Goal: Task Accomplishment & Management: Complete application form

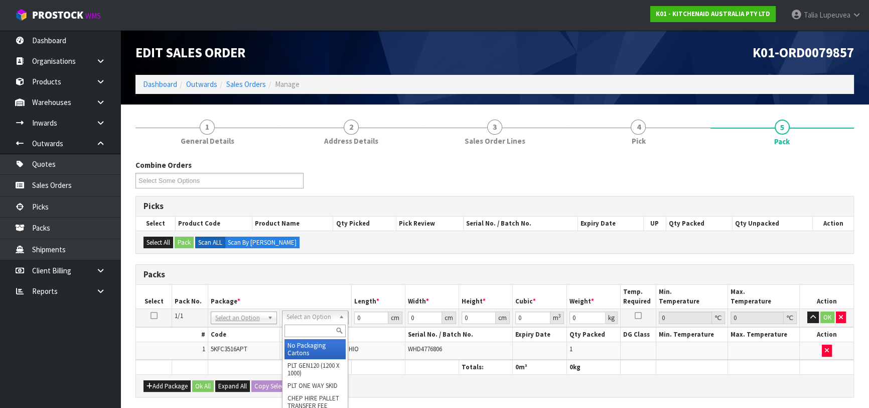
click at [305, 332] on input "text" at bounding box center [315, 330] width 61 height 13
type input "OC"
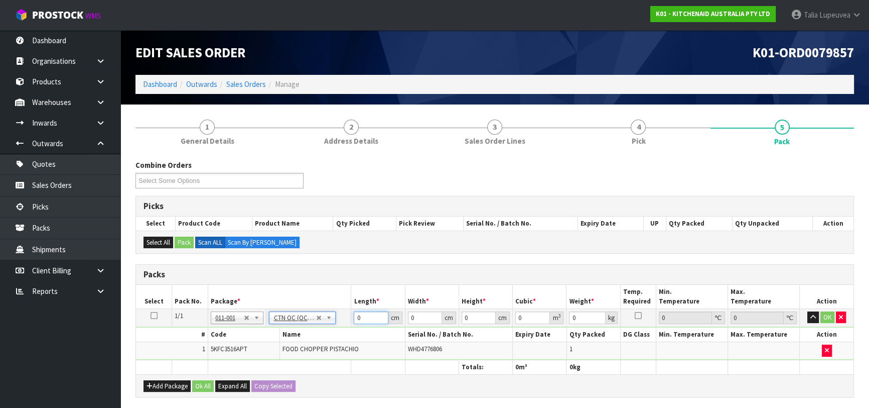
type input "1.56"
drag, startPoint x: 372, startPoint y: 317, endPoint x: 321, endPoint y: 313, distance: 50.8
type input "26"
type input "23"
type input "2"
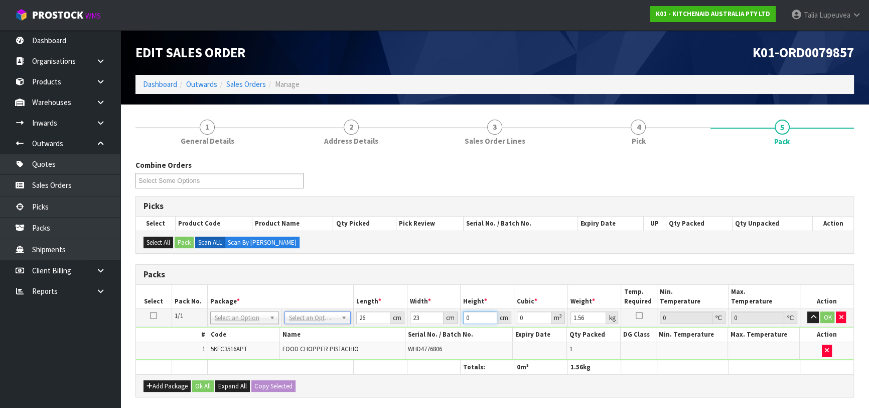
type input "0.001196"
type input "20"
type input "0.01196"
type input "20"
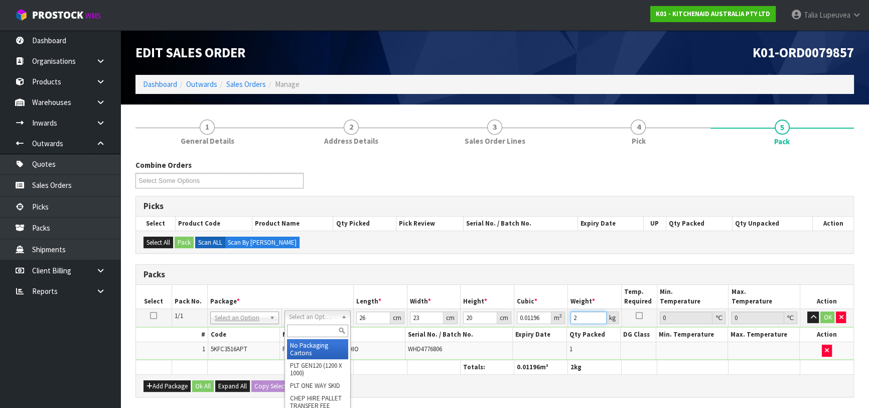
type input "2"
click at [316, 326] on input "text" at bounding box center [317, 330] width 61 height 13
type input "OC"
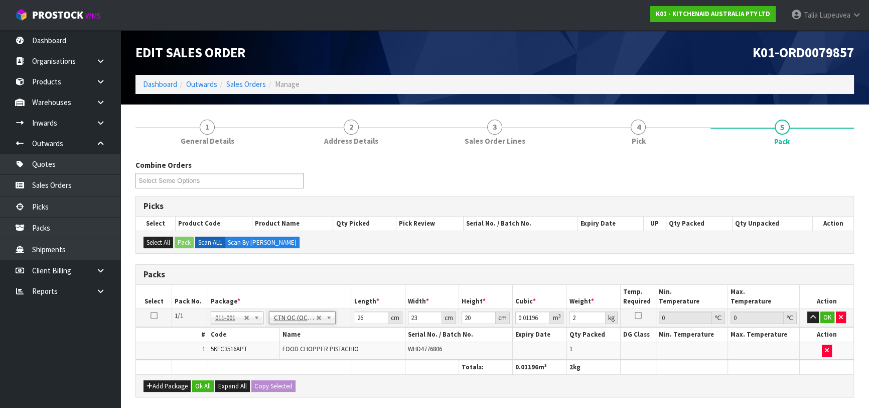
type input "0"
type input "1.56"
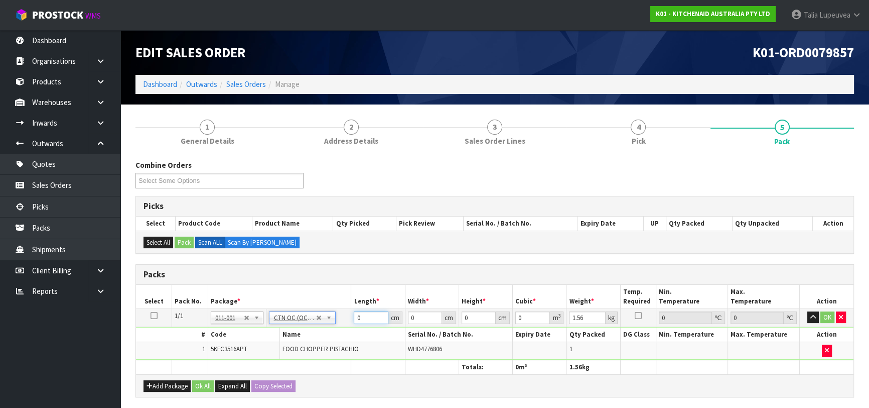
drag, startPoint x: 362, startPoint y: 316, endPoint x: 329, endPoint y: 321, distance: 33.5
click at [329, 321] on tr "1/1 NONE 007-001 007-002 007-004 007-009 007-013 007-014 007-015 007-017 007-01…" at bounding box center [495, 317] width 718 height 18
type input "26"
type input "23"
type input "2"
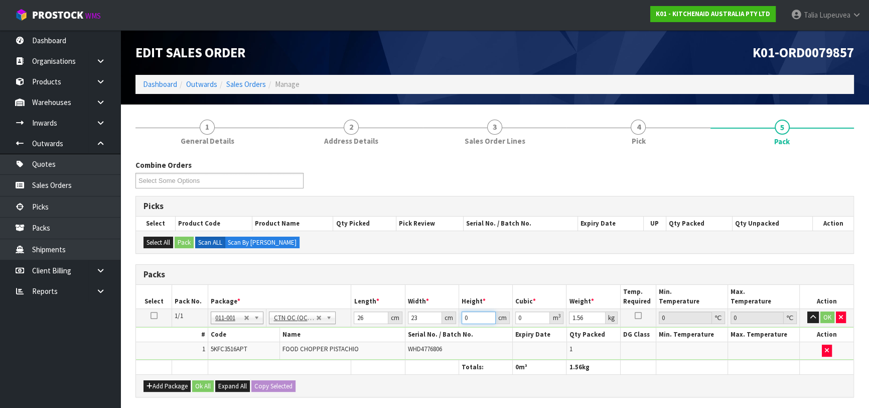
type input "0.001196"
type input "20"
type input "0.01196"
type input "20"
type input "2"
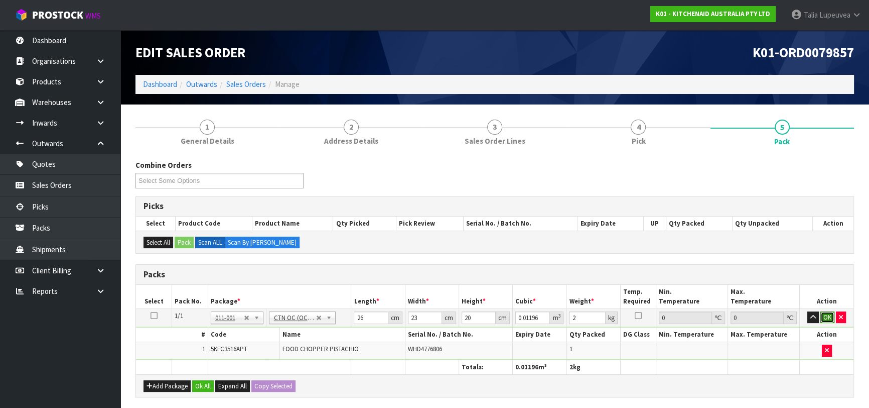
click at [825, 313] on button "OK" at bounding box center [828, 317] width 14 height 12
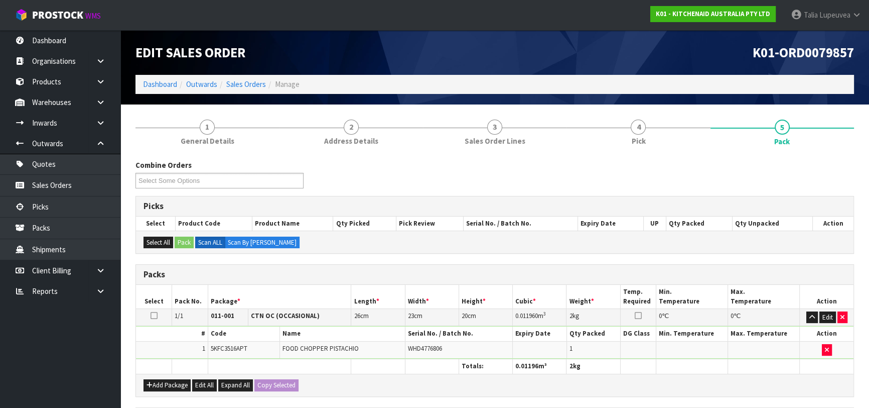
scroll to position [177, 0]
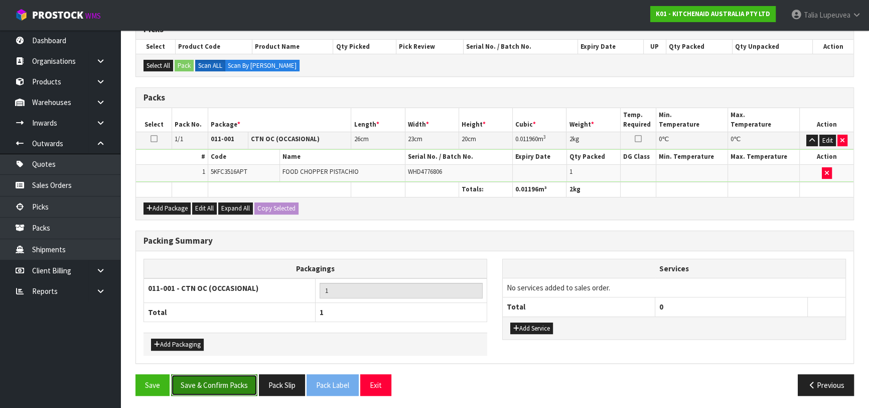
click at [215, 374] on button "Save & Confirm Packs" at bounding box center [214, 385] width 86 height 22
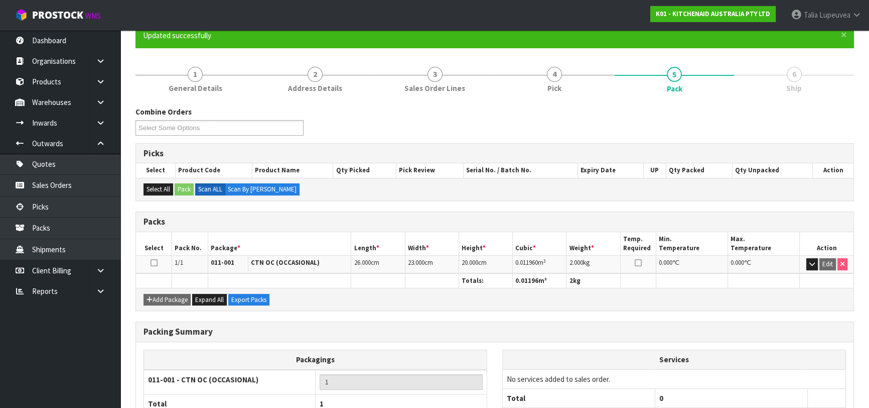
scroll to position [159, 0]
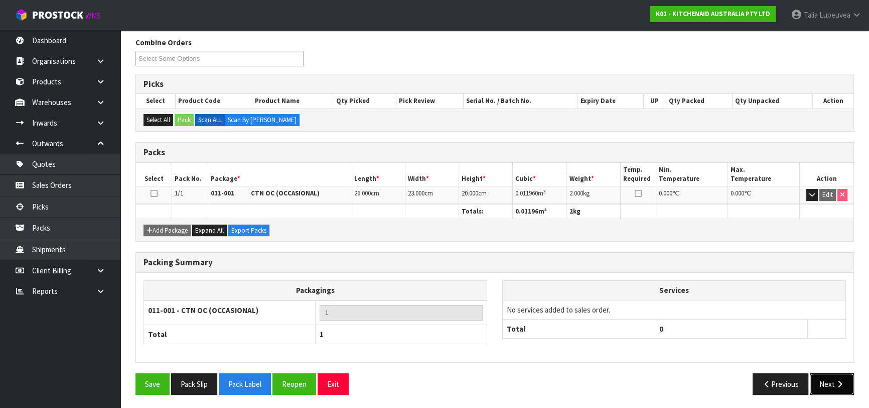
click at [828, 386] on button "Next" at bounding box center [832, 384] width 44 height 22
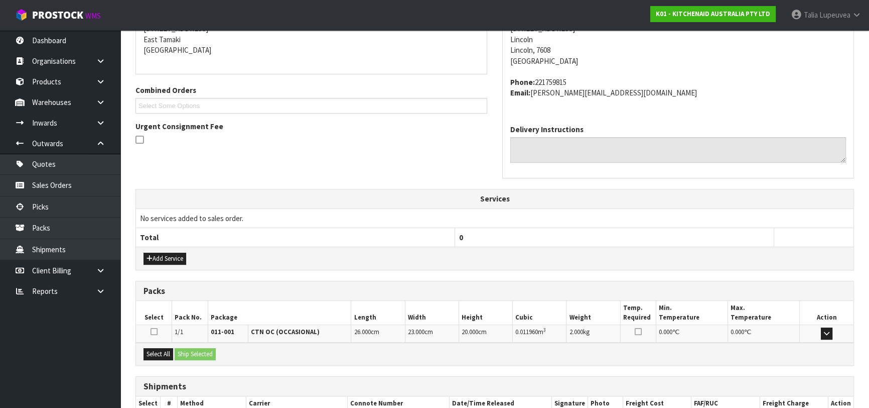
scroll to position [275, 0]
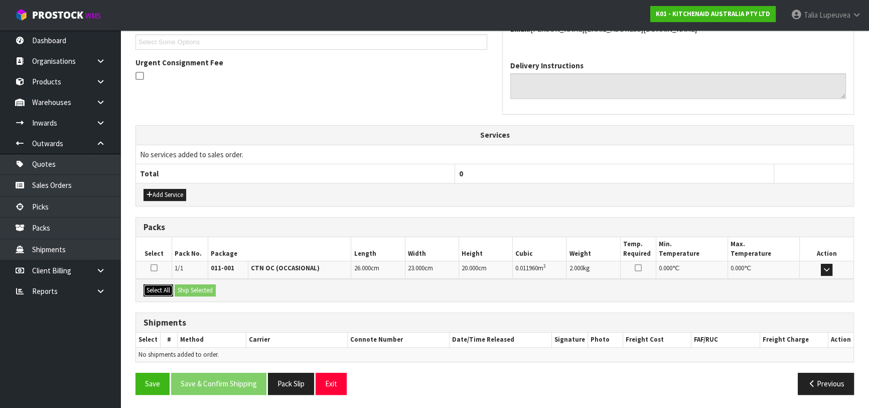
click at [161, 285] on button "Select All" at bounding box center [159, 290] width 30 height 12
click at [185, 284] on button "Ship Selected" at bounding box center [195, 290] width 41 height 12
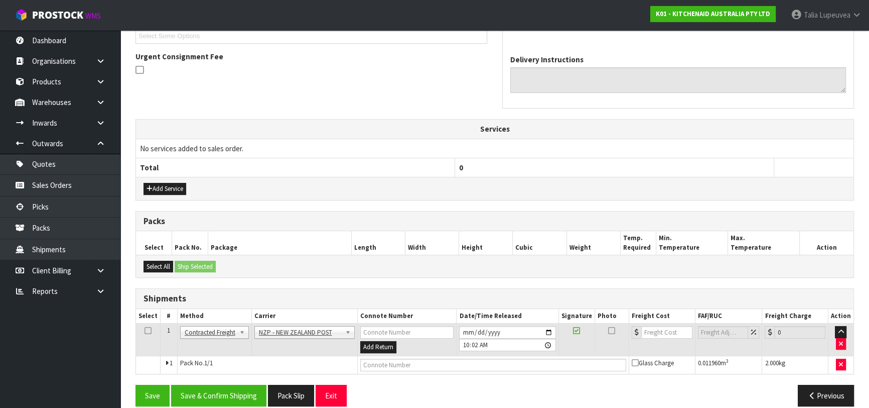
scroll to position [293, 0]
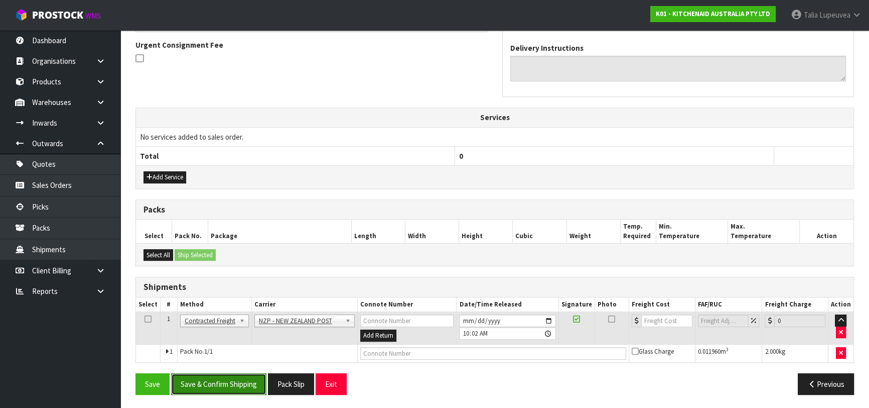
click at [213, 383] on button "Save & Confirm Shipping" at bounding box center [218, 384] width 95 height 22
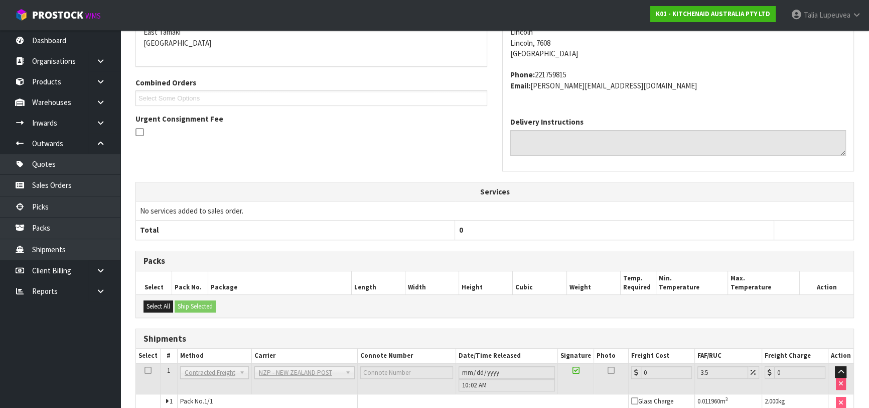
scroll to position [279, 0]
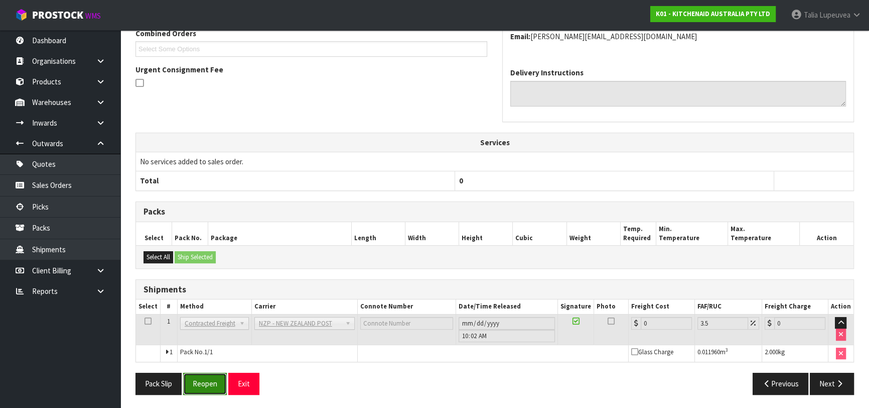
click at [214, 381] on button "Reopen" at bounding box center [205, 383] width 44 height 22
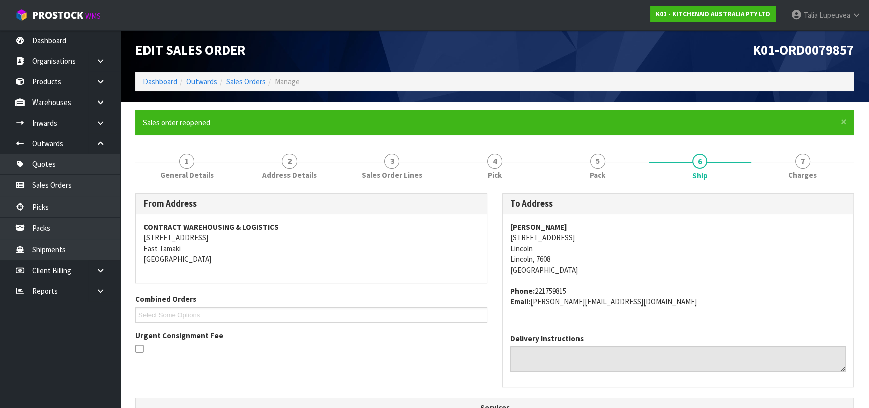
scroll to position [268, 0]
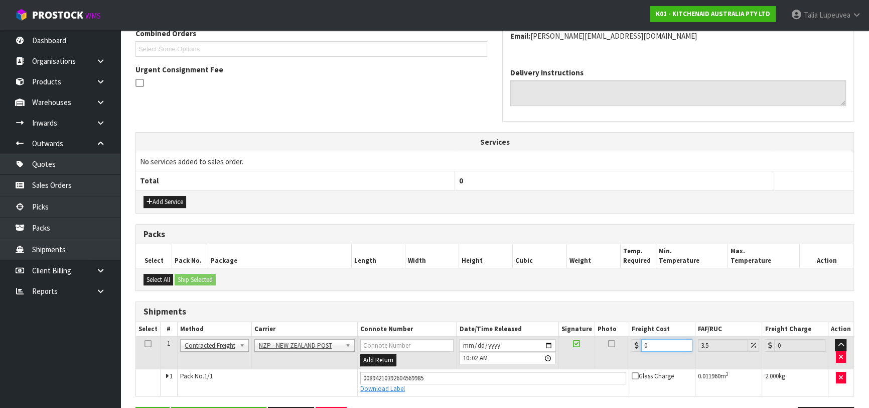
drag, startPoint x: 655, startPoint y: 339, endPoint x: 602, endPoint y: 356, distance: 56.0
click at [602, 356] on tr "1 Client Local Pickup Customer Local Pickup Company Freight Contracted Freight …" at bounding box center [495, 352] width 718 height 33
type input "1"
type input "1.03"
type input "11"
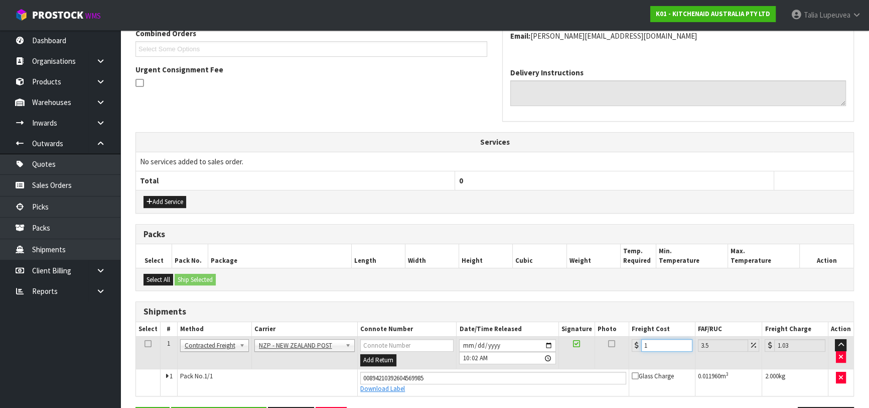
type input "11.38"
type input "11.6"
type input "12.01"
type input "11.61"
type input "12.02"
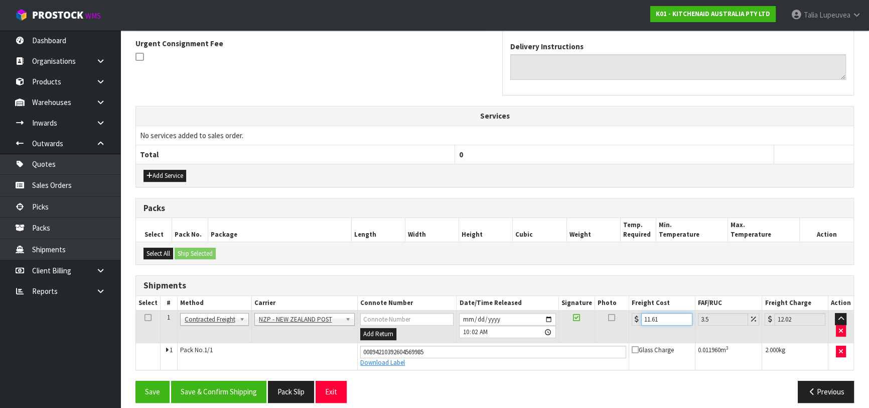
scroll to position [302, 0]
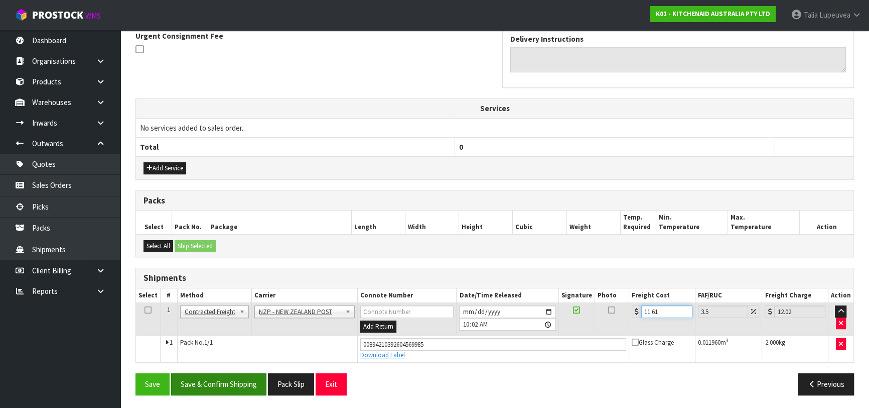
type input "11.61"
click at [209, 382] on button "Save & Confirm Shipping" at bounding box center [218, 384] width 95 height 22
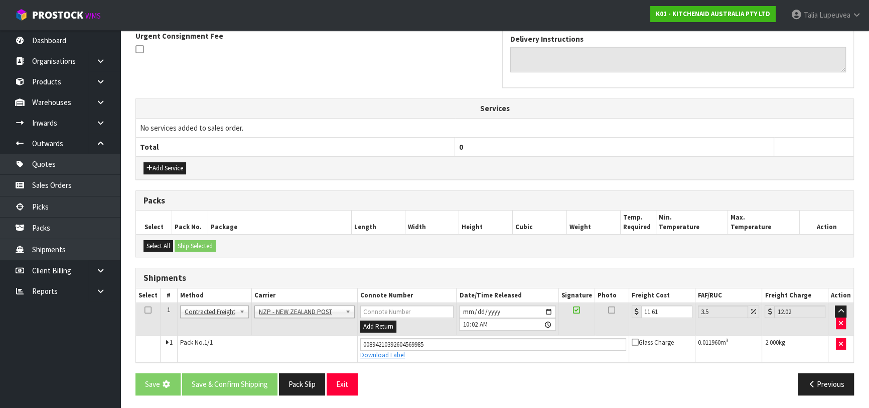
scroll to position [0, 0]
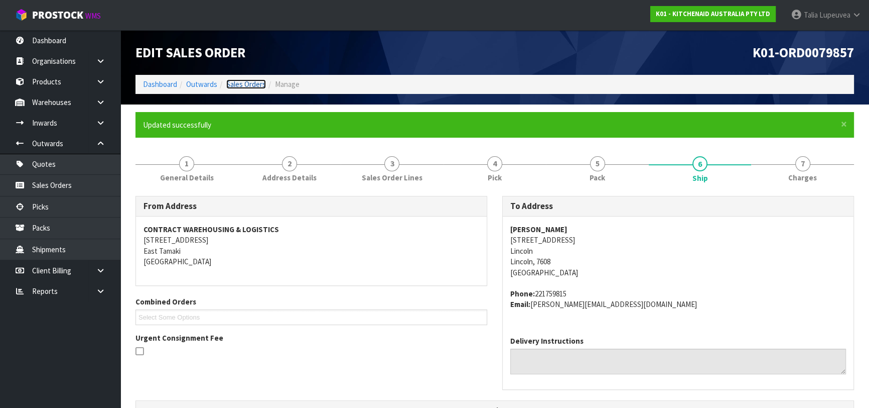
click at [228, 84] on link "Sales Orders" at bounding box center [246, 84] width 40 height 10
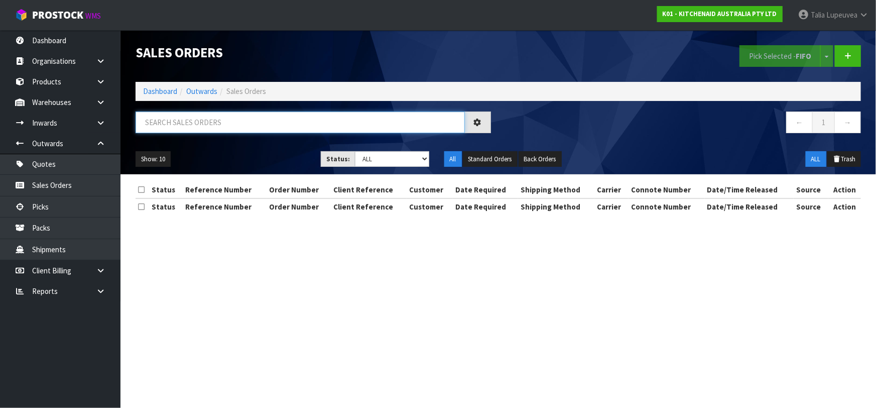
click at [271, 131] on input "text" at bounding box center [300, 122] width 329 height 22
type input "JOB-0414776"
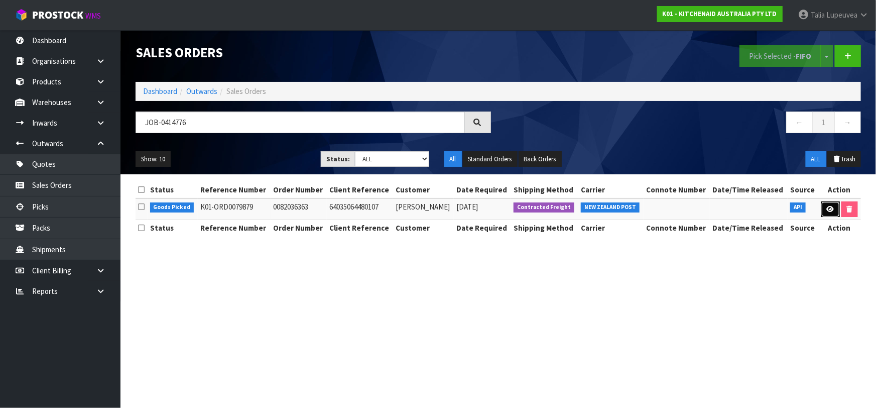
click at [832, 210] on icon at bounding box center [831, 209] width 8 height 7
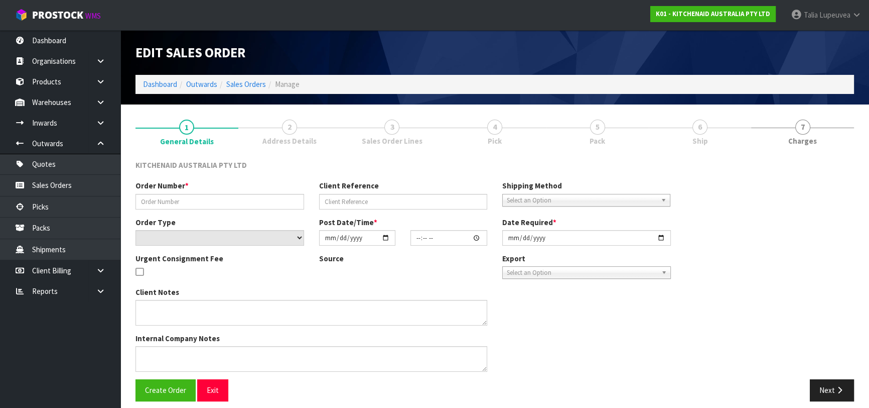
type input "0082036363"
type input "64035064480107"
select select "number:0"
type input "[DATE]"
type input "10:37:18.000"
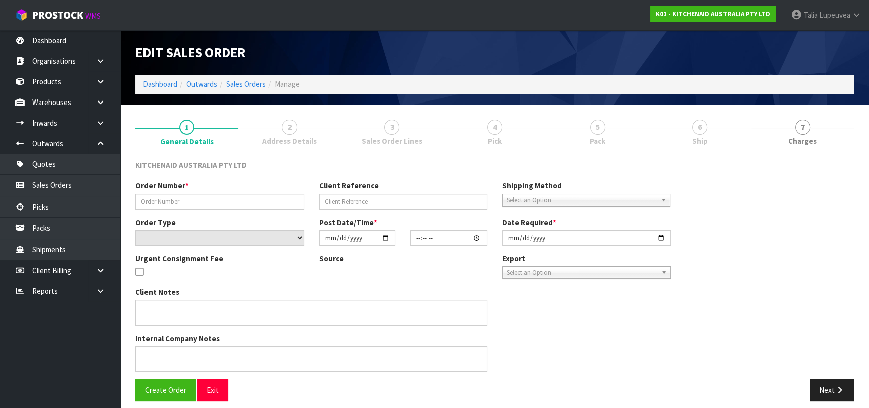
type input "[DATE]"
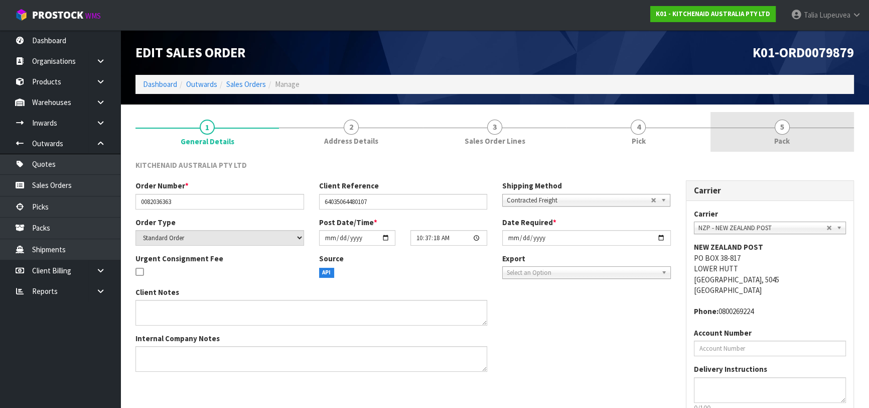
click at [777, 146] on link "5 Pack" at bounding box center [783, 132] width 144 height 40
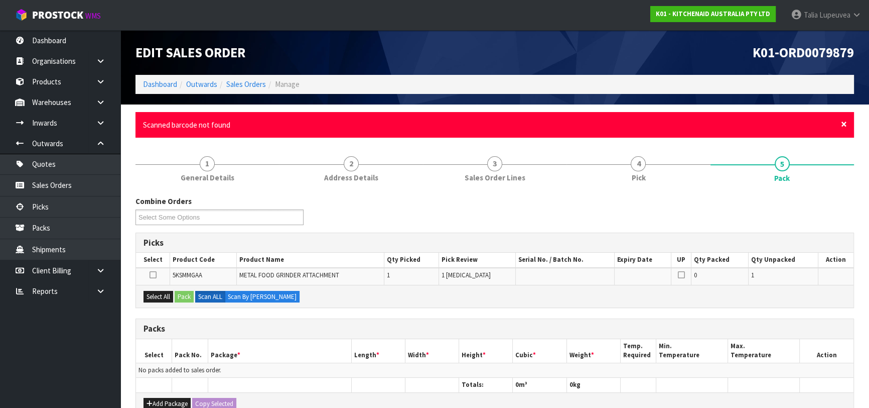
click at [843, 123] on span "×" at bounding box center [844, 124] width 6 height 14
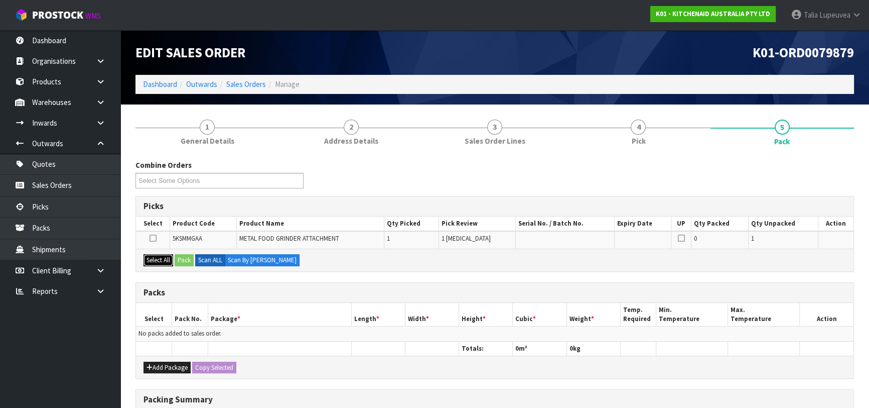
drag, startPoint x: 160, startPoint y: 259, endPoint x: 169, endPoint y: 256, distance: 9.9
click at [161, 258] on button "Select All" at bounding box center [159, 260] width 30 height 12
click at [185, 256] on button "Pack" at bounding box center [184, 260] width 19 height 12
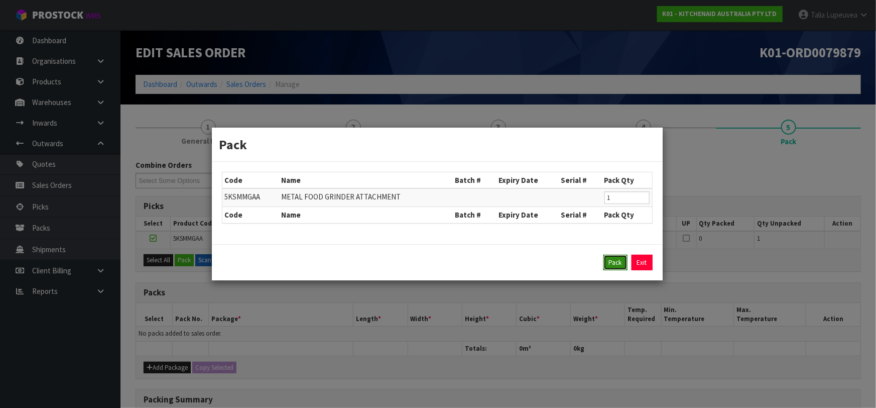
click at [609, 262] on button "Pack" at bounding box center [615, 262] width 24 height 16
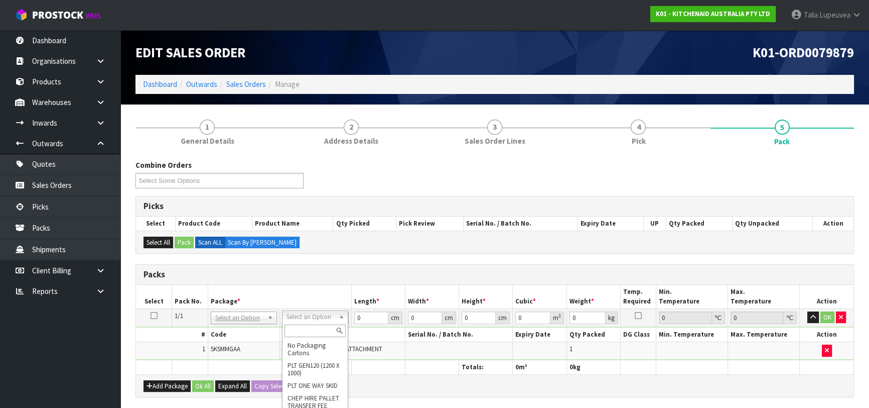
click at [309, 328] on input "text" at bounding box center [315, 330] width 61 height 13
type input "OC"
drag, startPoint x: 305, startPoint y: 341, endPoint x: 310, endPoint y: 338, distance: 5.7
type input "2.3"
drag, startPoint x: 328, startPoint y: 339, endPoint x: 319, endPoint y: 340, distance: 9.6
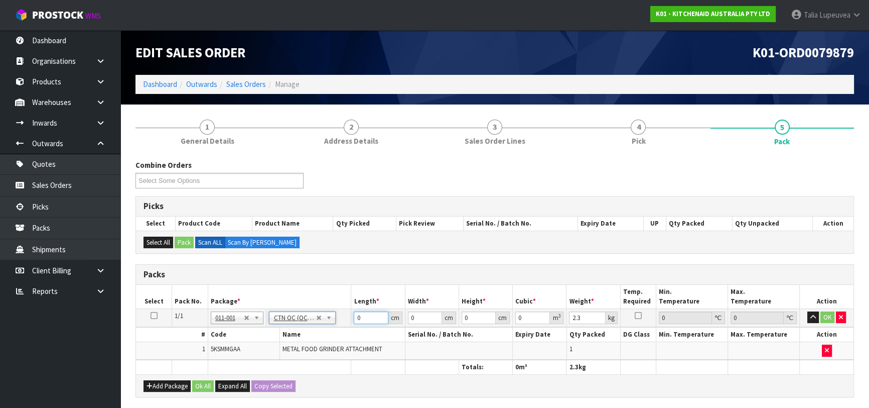
click at [319, 340] on tbody "1/1 NONE 007-001 007-002 007-004 007-009 007-013 007-014 007-015 007-017 007-01…" at bounding box center [495, 333] width 718 height 51
type input "43"
type input "30"
type input "1"
type input "0.00129"
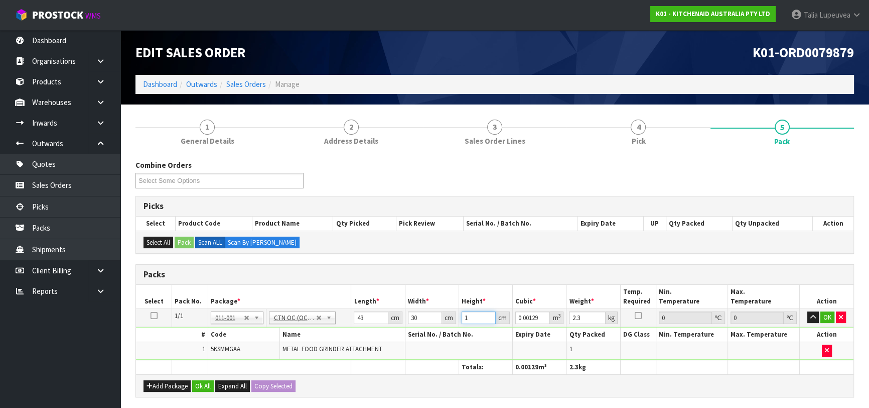
type input "19"
type input "0.02451"
type input "19"
type input "3"
click at [822, 315] on button "OK" at bounding box center [828, 317] width 14 height 12
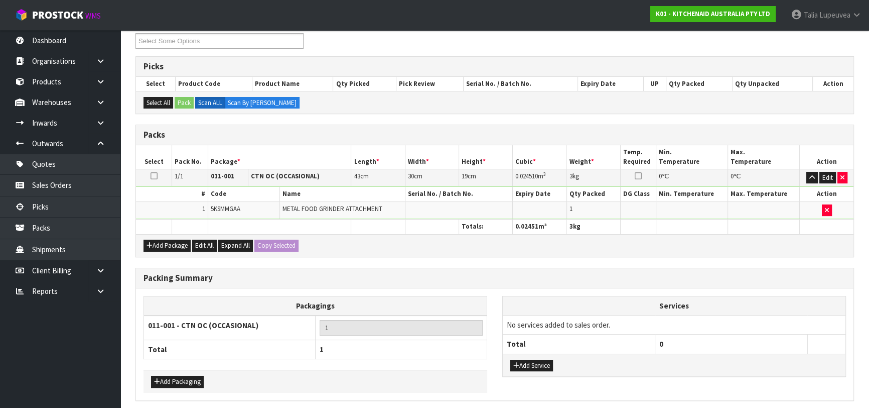
scroll to position [177, 0]
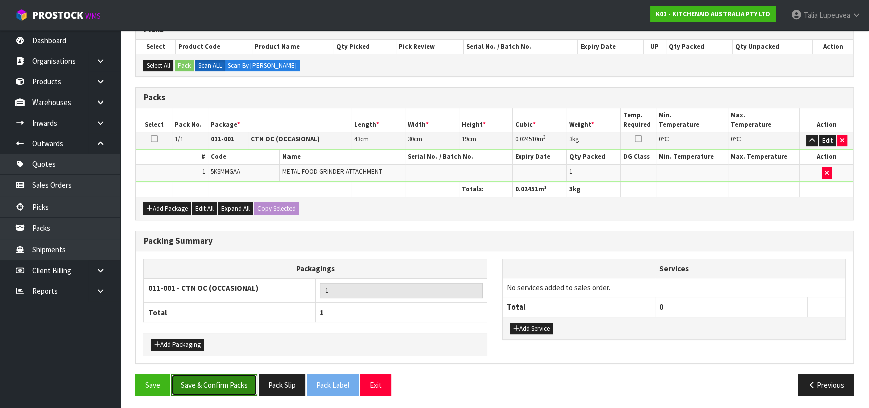
click at [252, 376] on button "Save & Confirm Packs" at bounding box center [214, 385] width 86 height 22
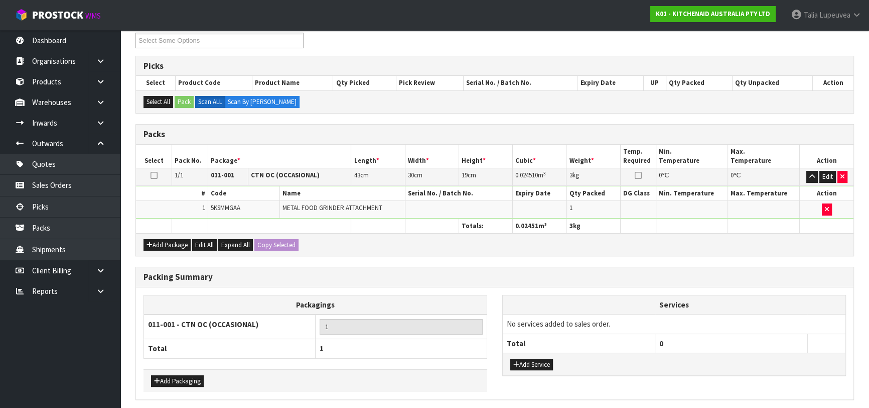
scroll to position [0, 0]
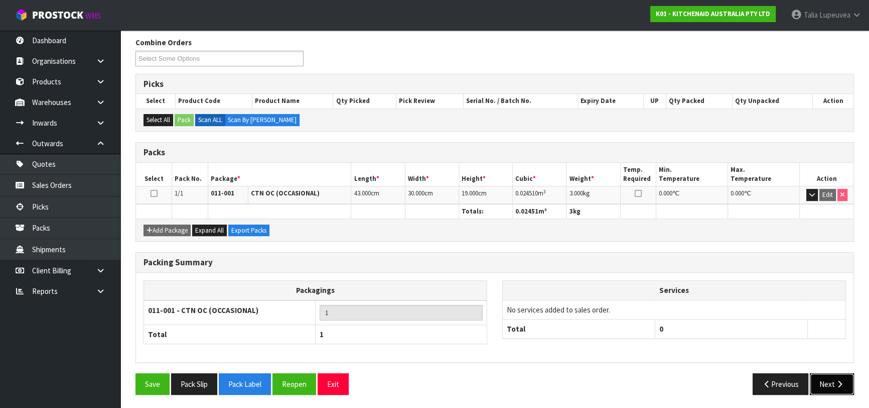
click at [824, 379] on button "Next" at bounding box center [832, 384] width 44 height 22
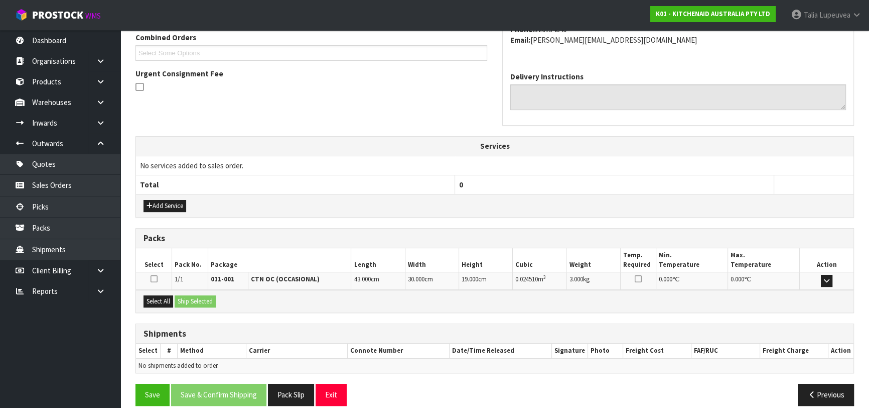
scroll to position [275, 0]
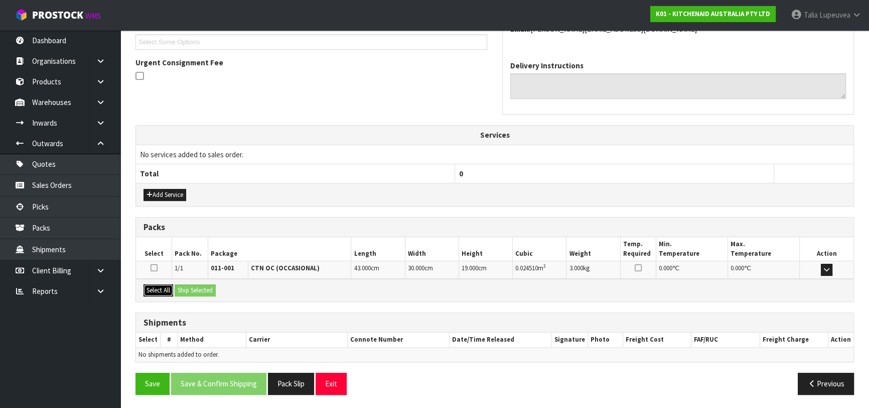
drag, startPoint x: 167, startPoint y: 290, endPoint x: 186, endPoint y: 286, distance: 19.0
click at [167, 290] on button "Select All" at bounding box center [159, 290] width 30 height 12
click at [199, 286] on button "Ship Selected" at bounding box center [195, 290] width 41 height 12
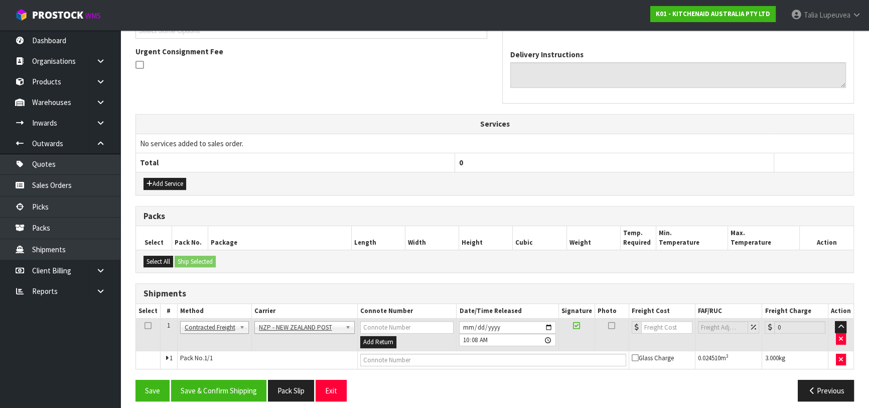
scroll to position [293, 0]
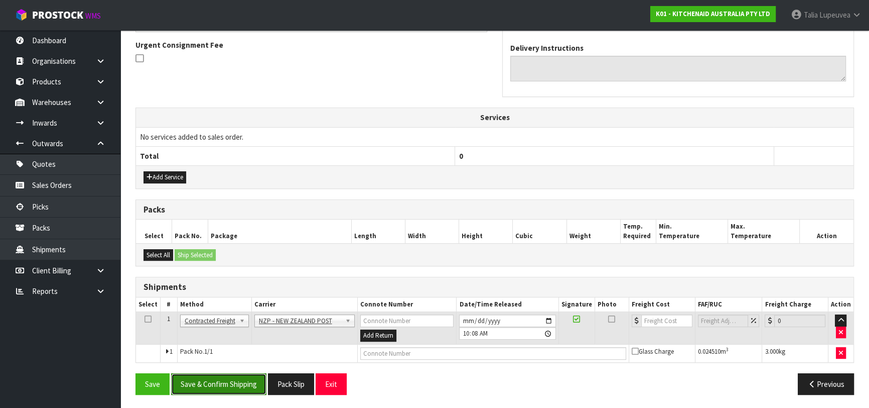
click at [226, 374] on button "Save & Confirm Shipping" at bounding box center [218, 384] width 95 height 22
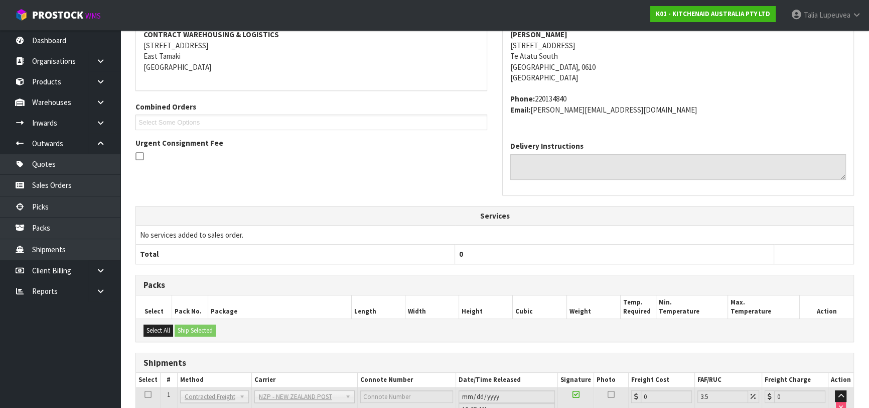
scroll to position [279, 0]
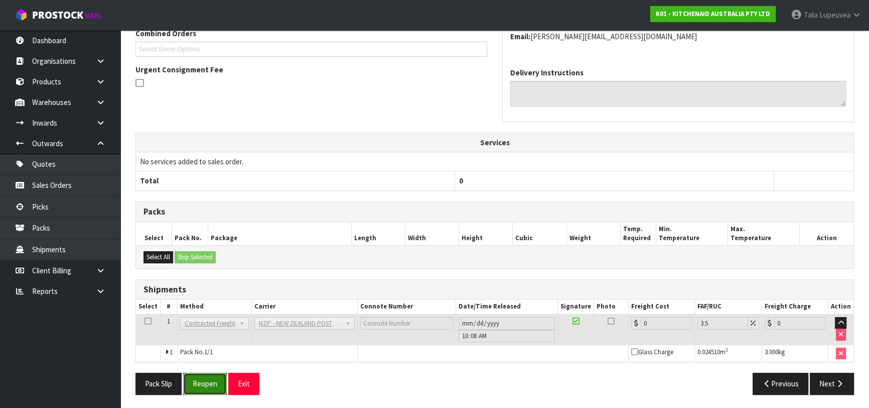
click at [214, 375] on button "Reopen" at bounding box center [205, 383] width 44 height 22
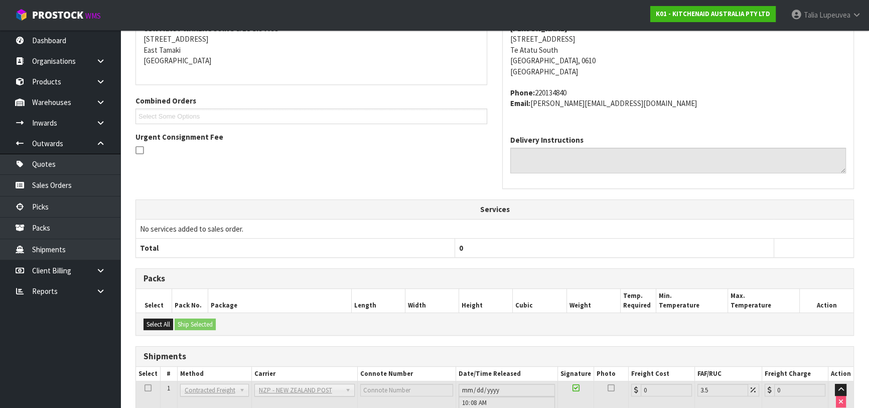
scroll to position [268, 0]
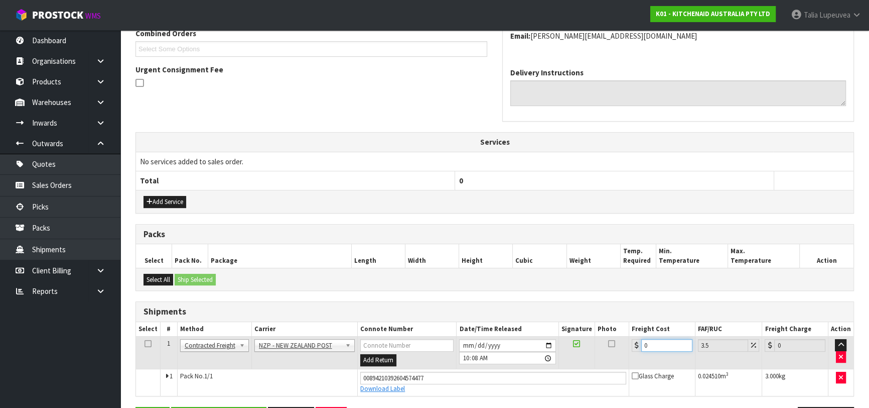
click at [621, 341] on tr "1 Client Local Pickup Customer Local Pickup Company Freight Contracted Freight …" at bounding box center [495, 352] width 718 height 33
type input "4"
type input "4.14"
type input "4.3"
type input "4.45"
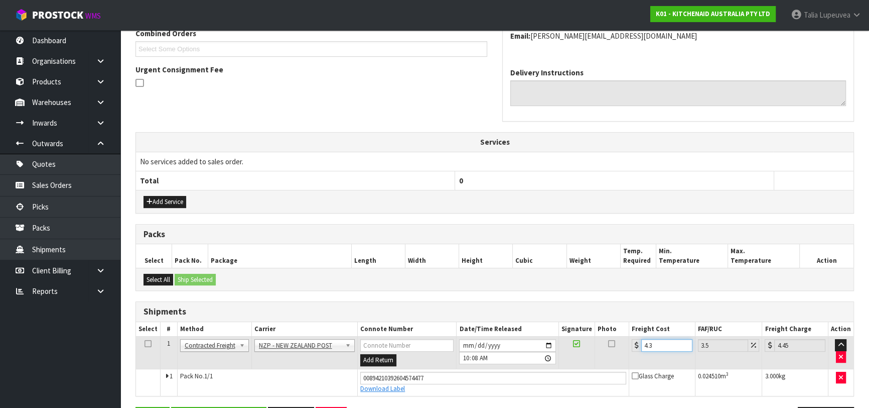
type input "4.33"
type input "4.48"
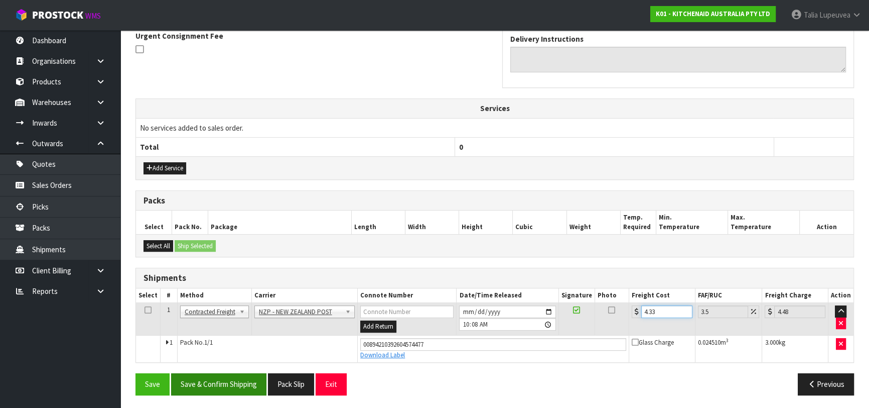
type input "4.33"
click at [214, 375] on button "Save & Confirm Shipping" at bounding box center [218, 384] width 95 height 22
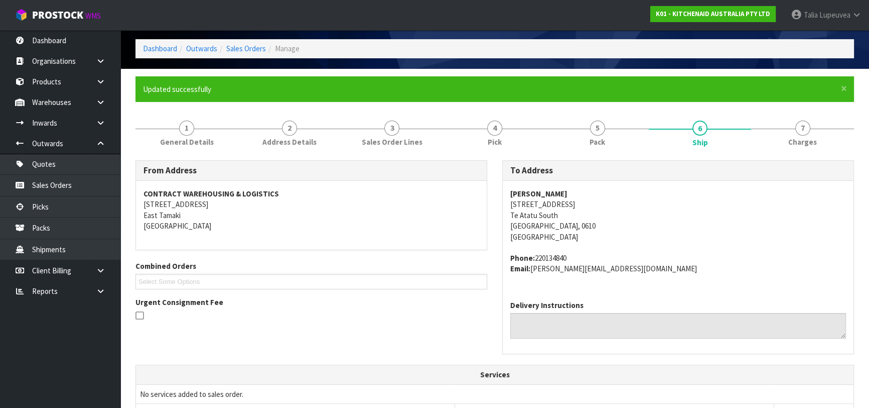
scroll to position [0, 0]
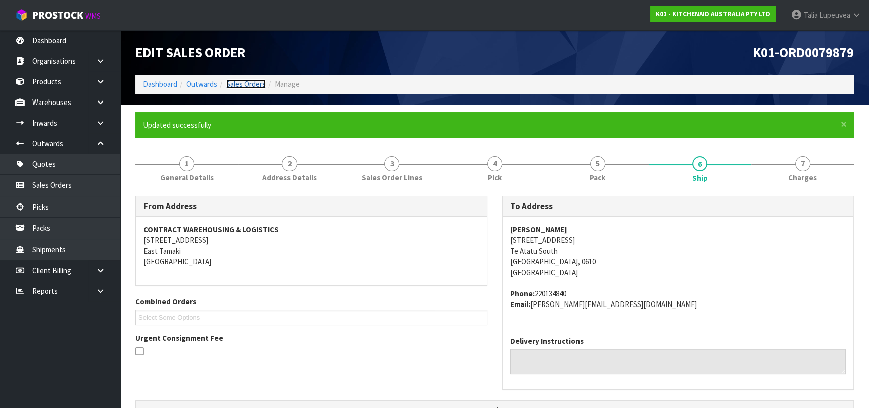
click at [250, 83] on link "Sales Orders" at bounding box center [246, 84] width 40 height 10
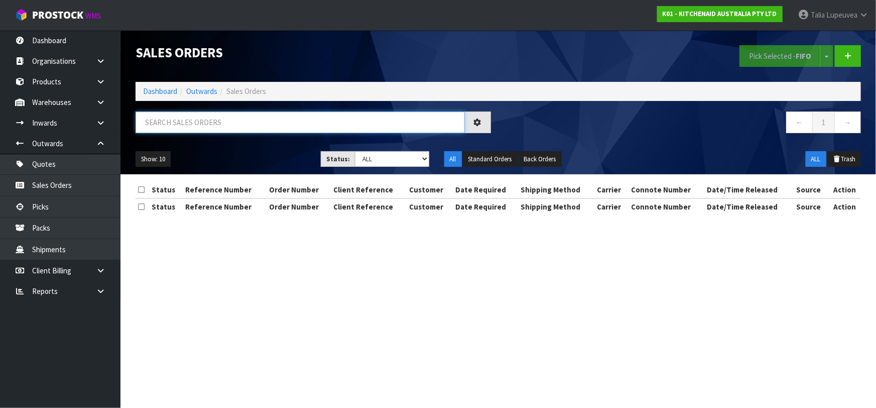
click at [237, 127] on input "text" at bounding box center [300, 122] width 329 height 22
type input "JOB-0414732"
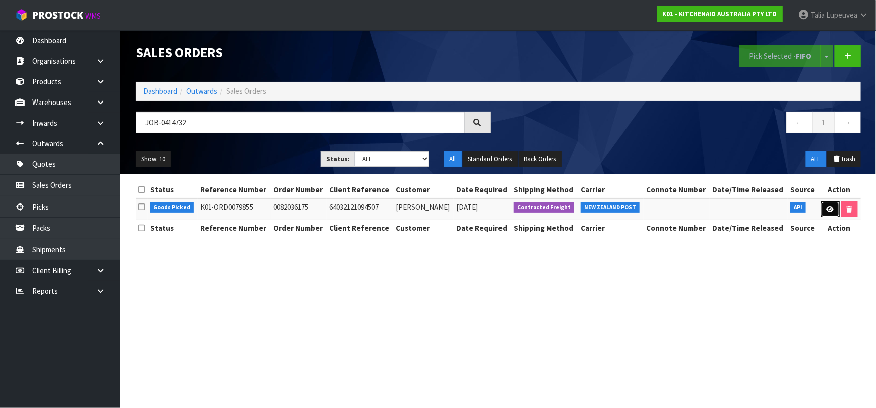
click at [832, 211] on icon at bounding box center [831, 209] width 8 height 7
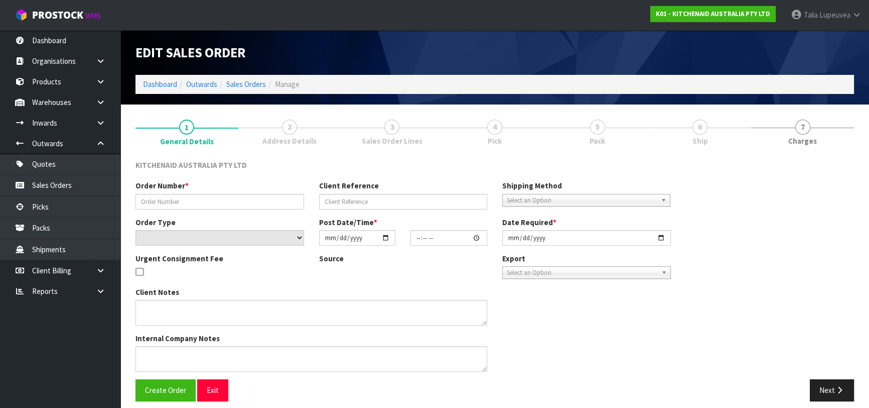
type input "0082036175"
type input "64032121094507"
select select "number:0"
type input "[DATE]"
type input "11:38:26.000"
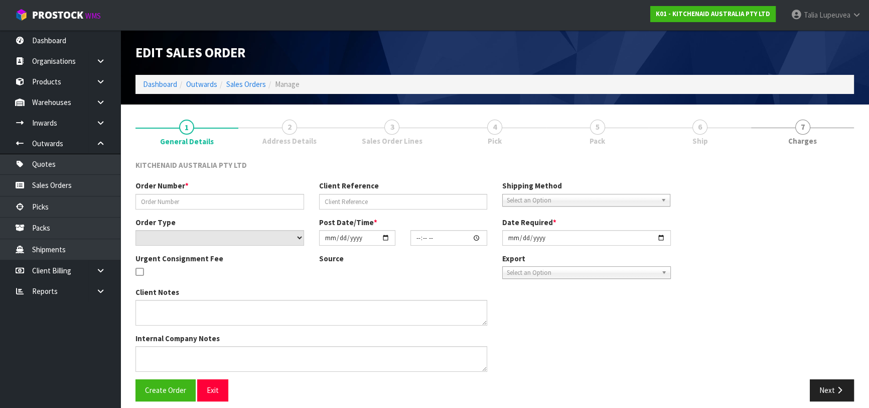
type input "[DATE]"
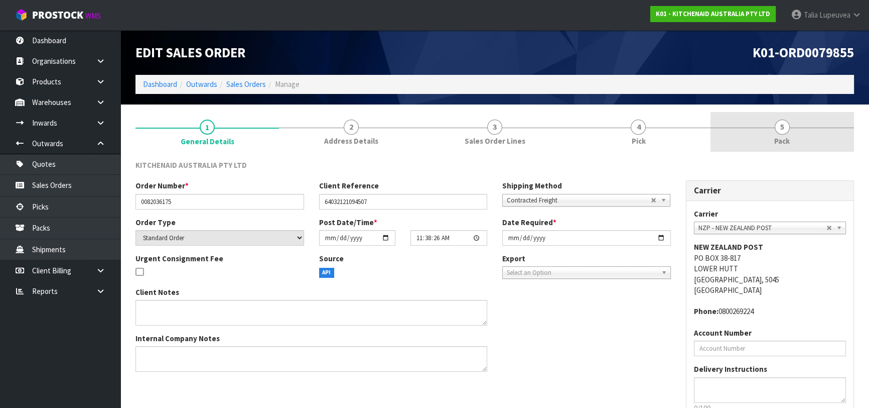
click at [764, 126] on link "5 Pack" at bounding box center [783, 132] width 144 height 40
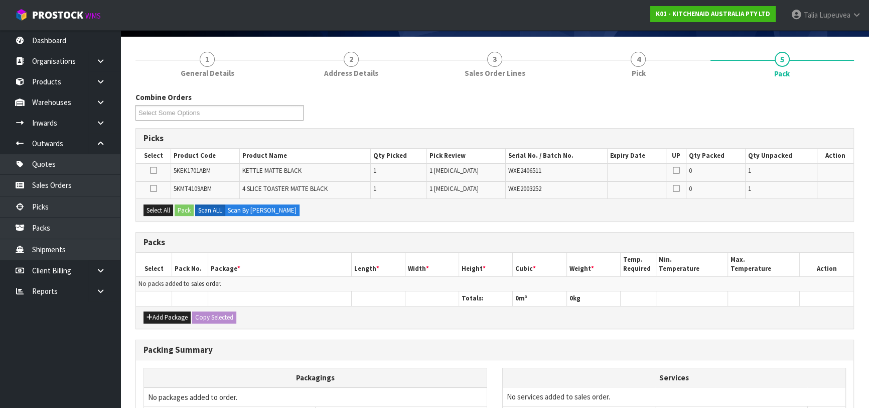
scroll to position [91, 0]
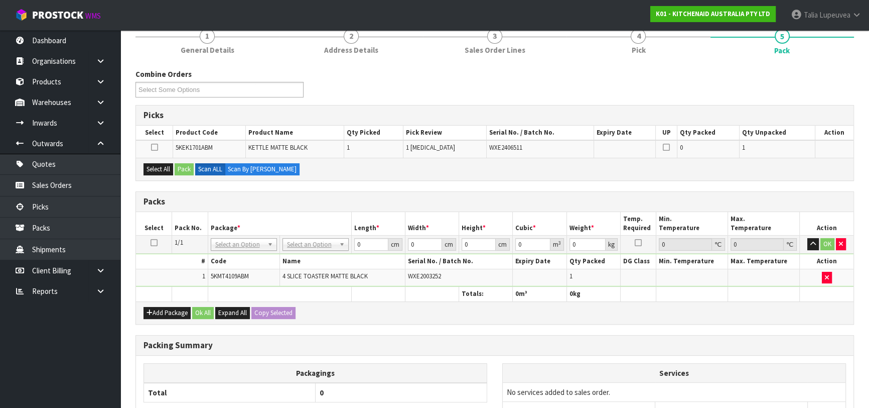
click at [154, 242] on icon at bounding box center [154, 242] width 7 height 1
click at [156, 170] on button "Select All" at bounding box center [159, 169] width 30 height 12
click at [181, 164] on button "Pack" at bounding box center [184, 169] width 19 height 12
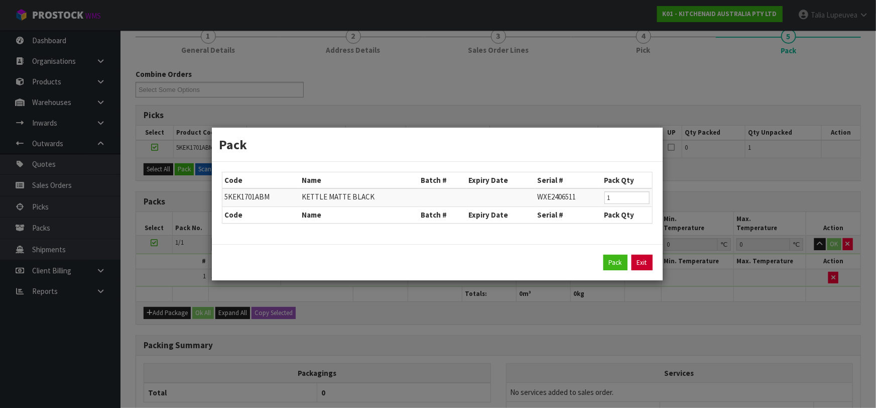
click at [637, 260] on link "Exit" at bounding box center [641, 262] width 21 height 16
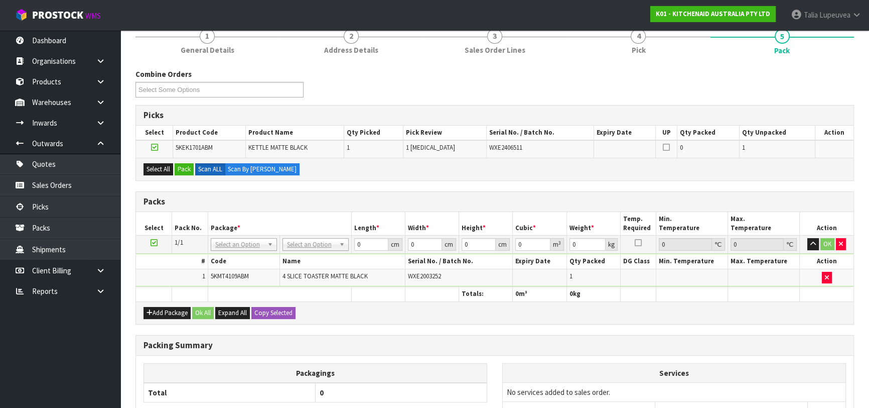
click at [153, 147] on icon at bounding box center [154, 147] width 7 height 1
click at [0, 0] on input "checkbox" at bounding box center [0, 0] width 0 height 0
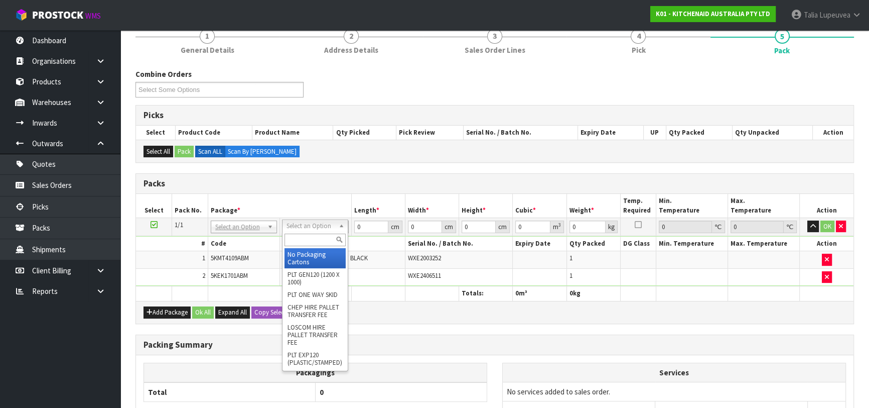
click at [296, 235] on input "text" at bounding box center [315, 239] width 61 height 13
type input "OC"
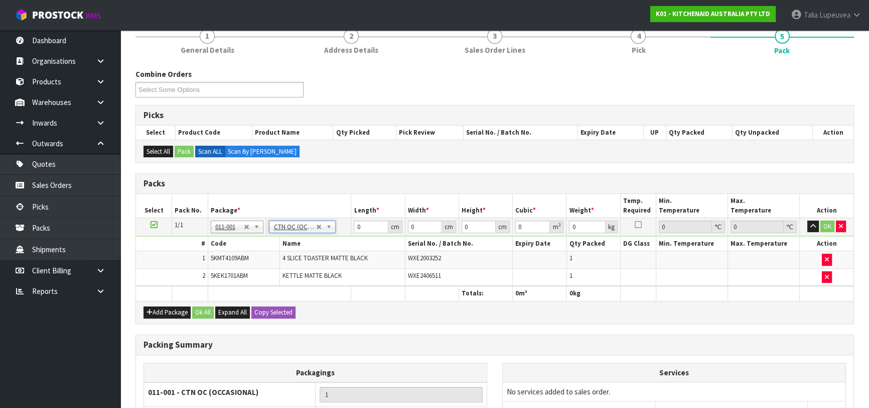
type input "6.55"
drag, startPoint x: 366, startPoint y: 226, endPoint x: 340, endPoint y: 227, distance: 26.6
click at [340, 227] on tr "1/1 NONE 007-001 007-002 007-004 007-009 007-013 007-014 007-015 007-017 007-01…" at bounding box center [495, 226] width 718 height 18
type input "65"
type input "37"
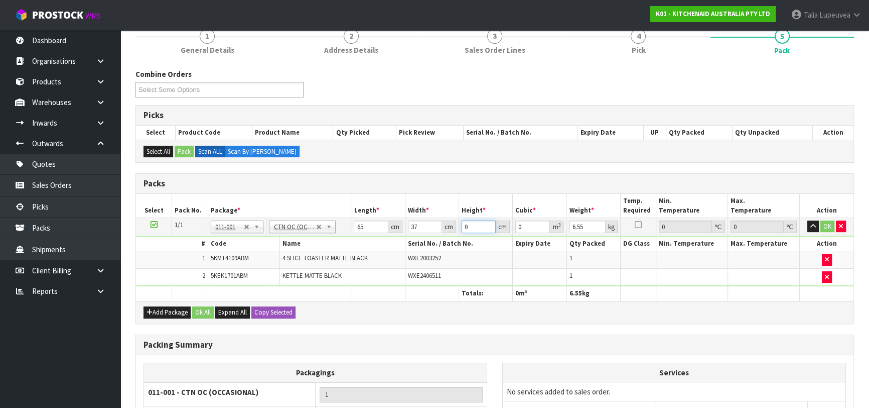
type input "2"
type input "0.00481"
type input "29"
type input "0.069745"
type input "29"
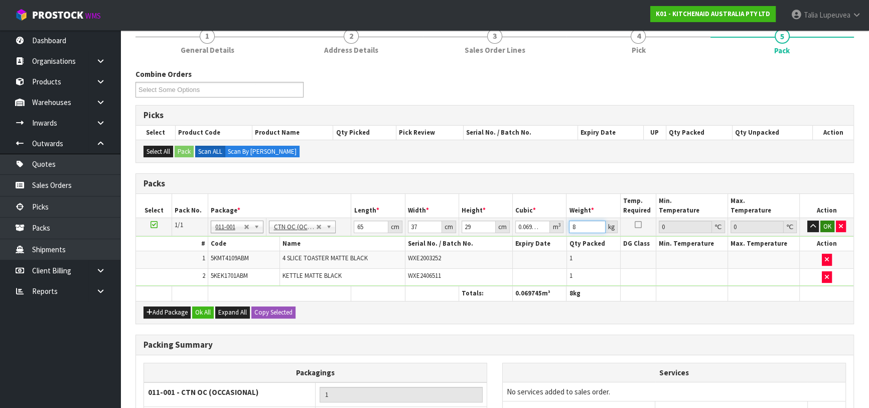
type input "8"
click at [832, 225] on button "OK" at bounding box center [828, 226] width 14 height 12
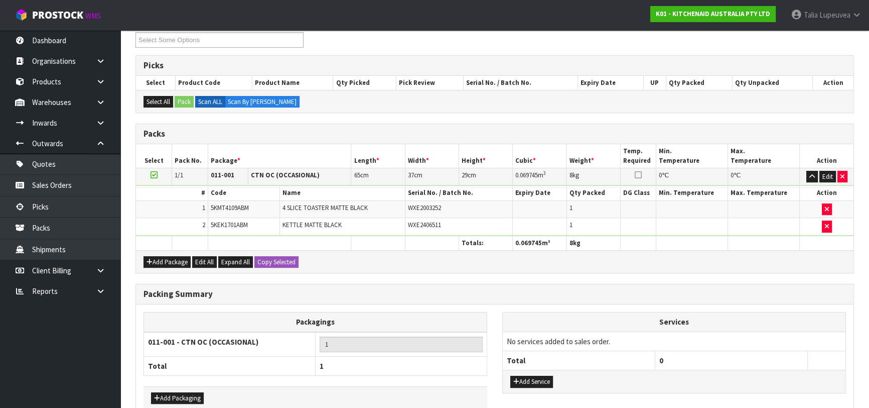
scroll to position [194, 0]
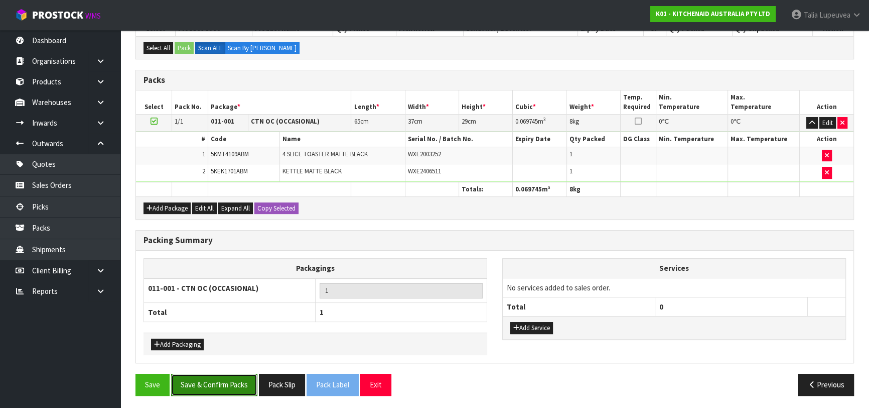
click at [243, 373] on button "Save & Confirm Packs" at bounding box center [214, 384] width 86 height 22
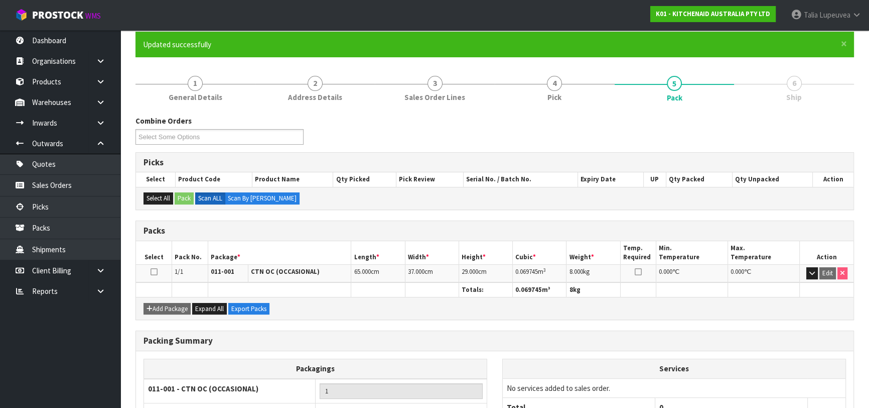
scroll to position [159, 0]
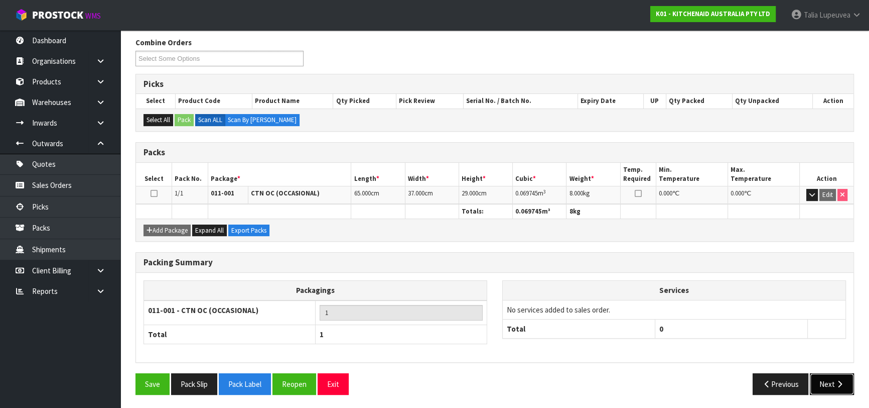
click at [818, 380] on button "Next" at bounding box center [832, 384] width 44 height 22
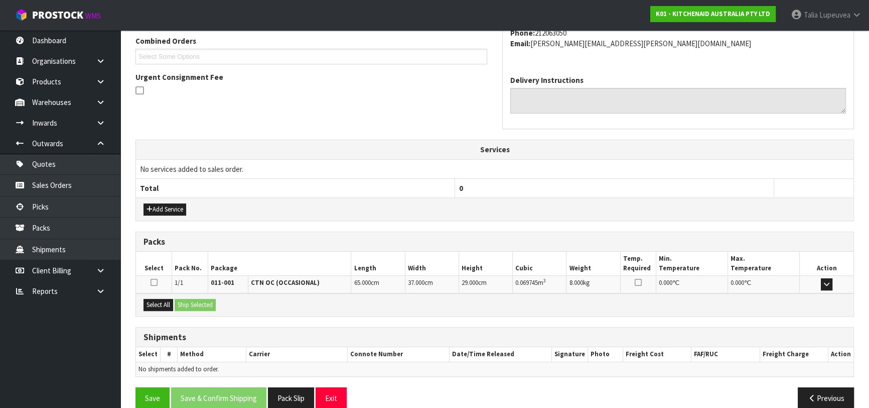
scroll to position [275, 0]
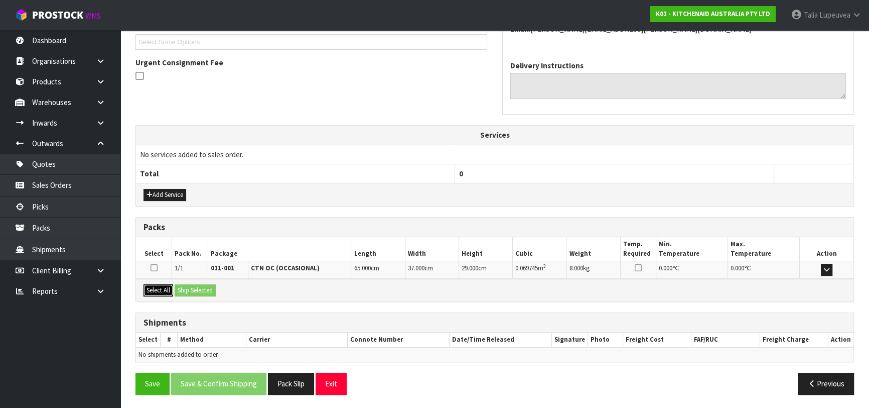
drag, startPoint x: 168, startPoint y: 291, endPoint x: 196, endPoint y: 288, distance: 28.3
click at [173, 290] on button "Select All" at bounding box center [159, 290] width 30 height 12
click at [196, 288] on button "Ship Selected" at bounding box center [195, 290] width 41 height 12
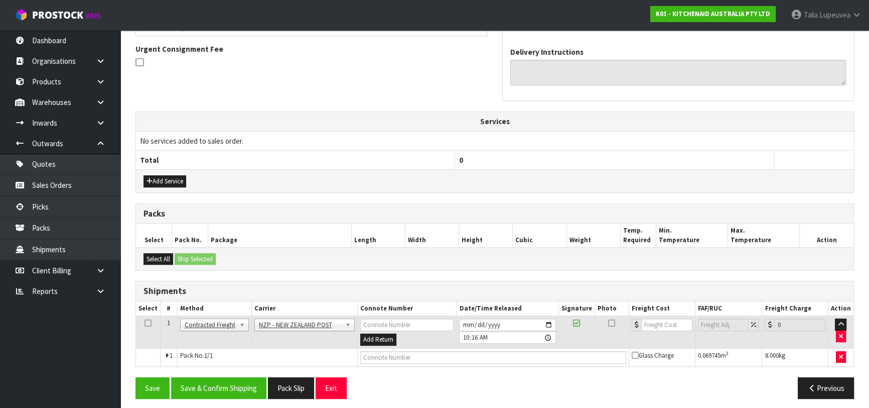
scroll to position [293, 0]
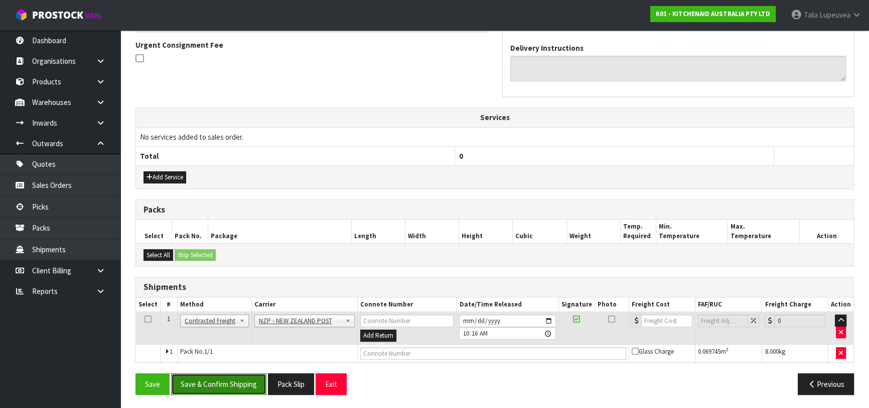
click at [225, 384] on button "Save & Confirm Shipping" at bounding box center [218, 384] width 95 height 22
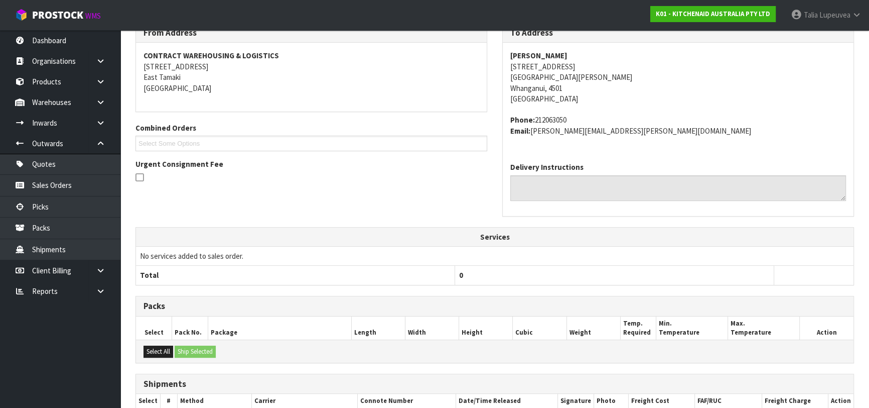
scroll to position [279, 0]
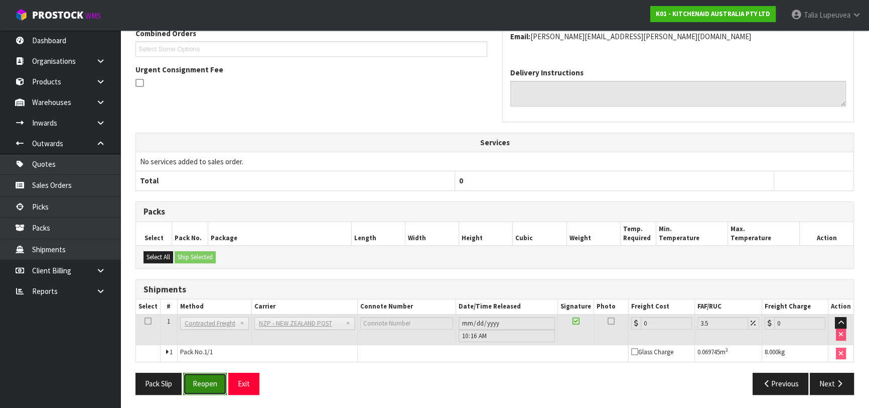
click at [215, 373] on button "Reopen" at bounding box center [205, 383] width 44 height 22
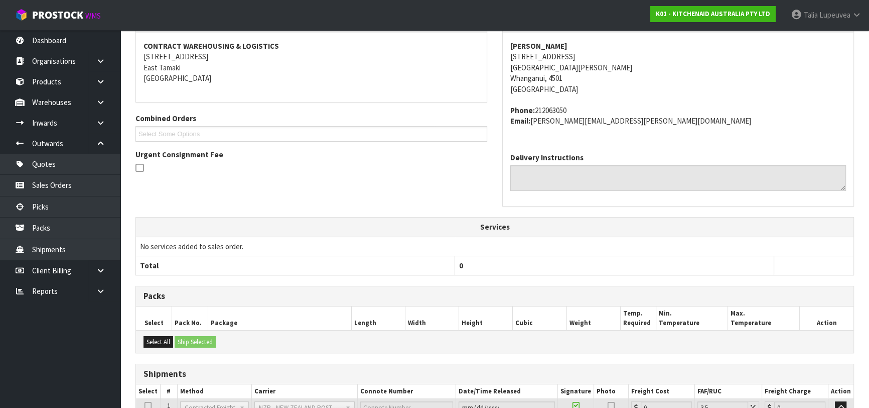
scroll to position [268, 0]
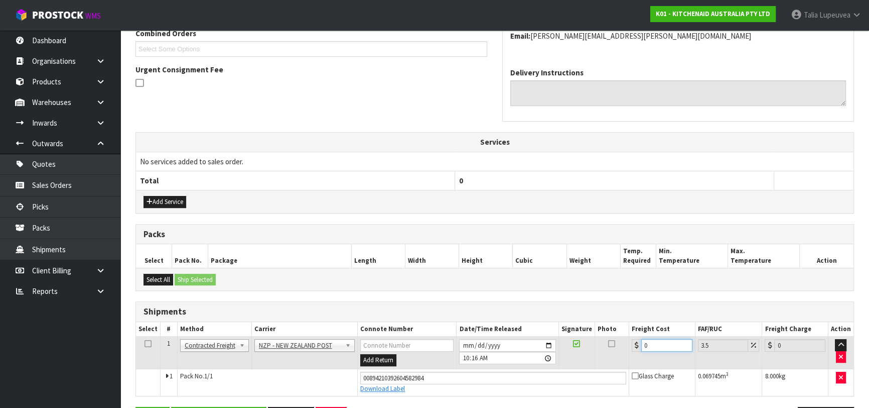
drag, startPoint x: 635, startPoint y: 347, endPoint x: 602, endPoint y: 352, distance: 34.0
click at [602, 352] on tr "1 Client Local Pickup Customer Local Pickup Company Freight Contracted Freight …" at bounding box center [495, 352] width 718 height 33
type input "1"
type input "1.03"
type input "11"
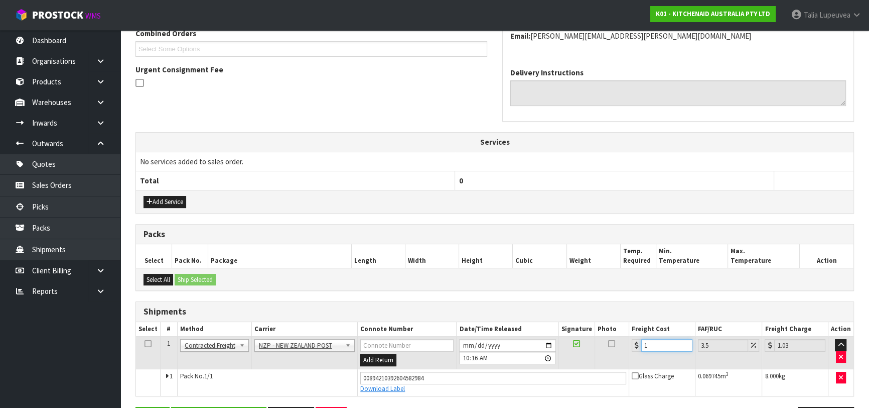
type input "11.38"
type input "11.7"
type input "12.11"
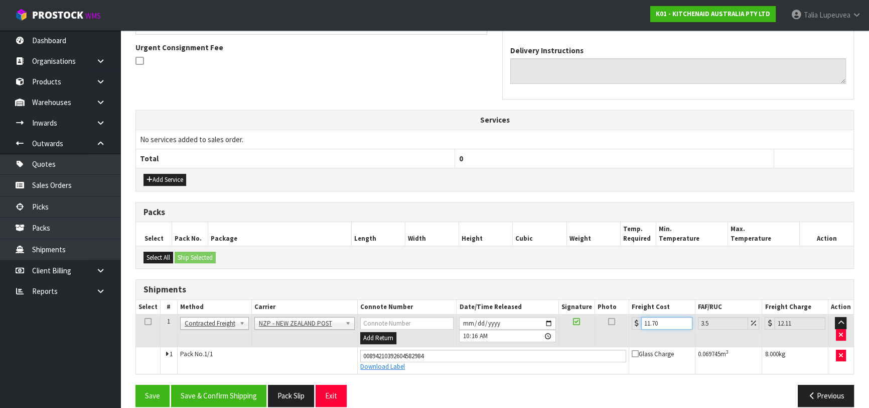
scroll to position [302, 0]
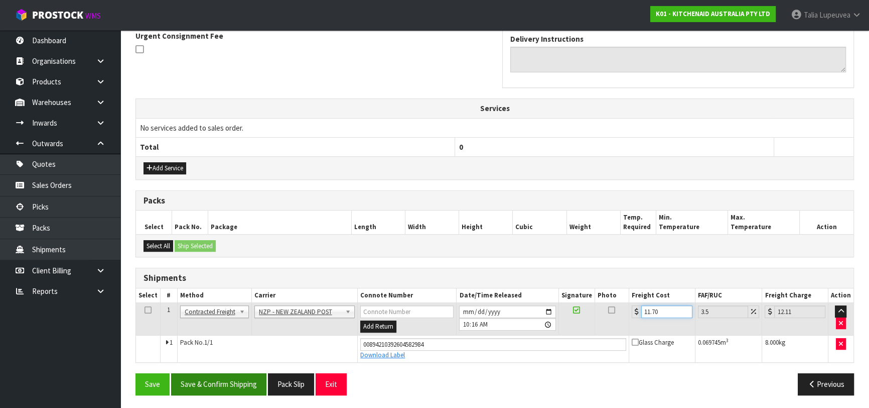
type input "11.70"
click at [234, 386] on button "Save & Confirm Shipping" at bounding box center [218, 384] width 95 height 22
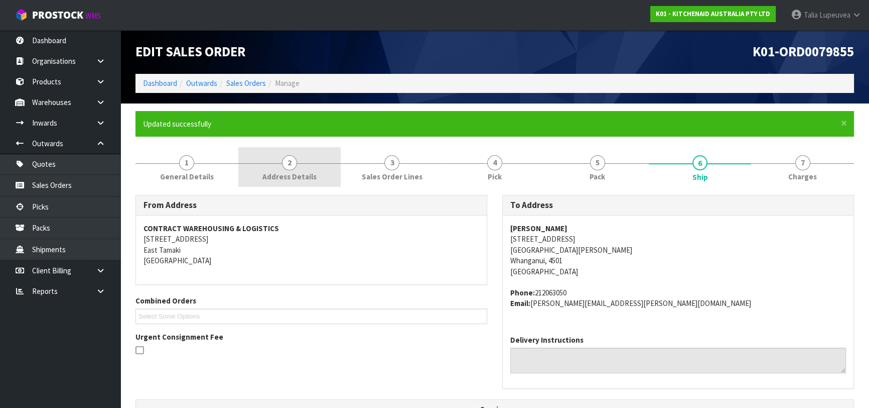
scroll to position [0, 0]
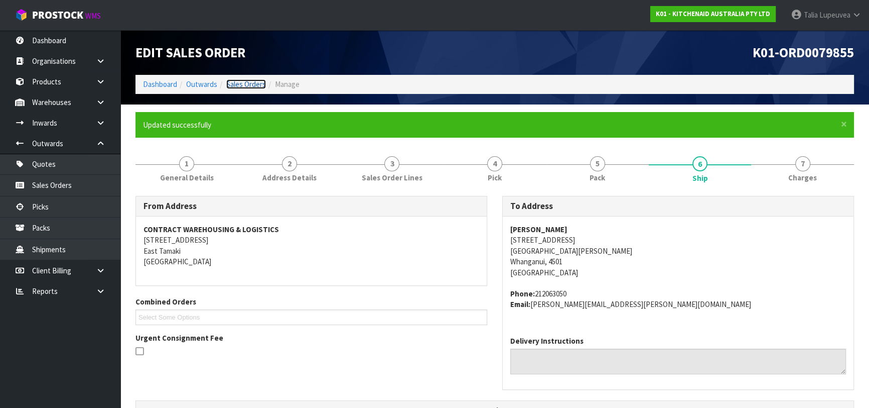
click at [249, 85] on link "Sales Orders" at bounding box center [246, 84] width 40 height 10
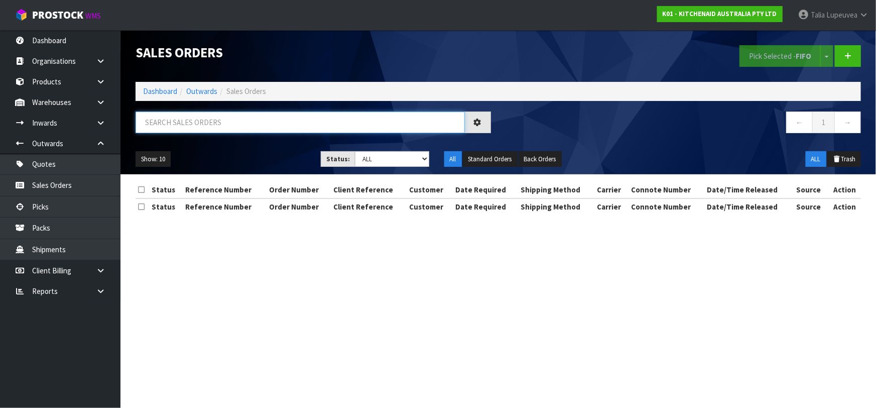
click at [158, 120] on input "text" at bounding box center [300, 122] width 329 height 22
type input "JOB-0414804"
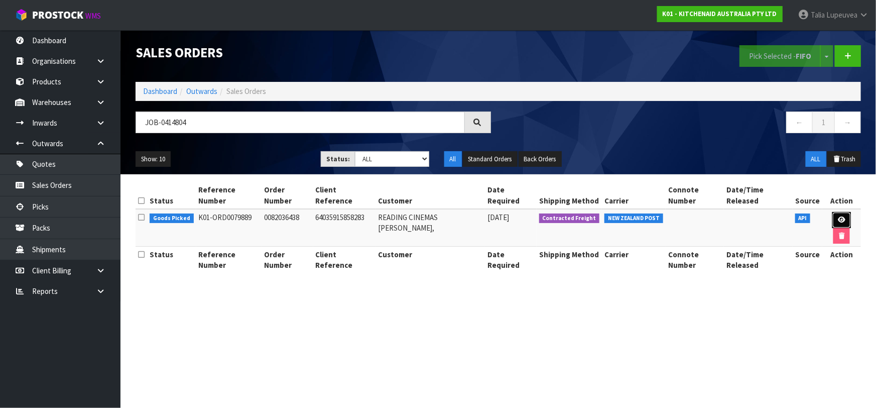
click at [832, 212] on link at bounding box center [841, 220] width 19 height 16
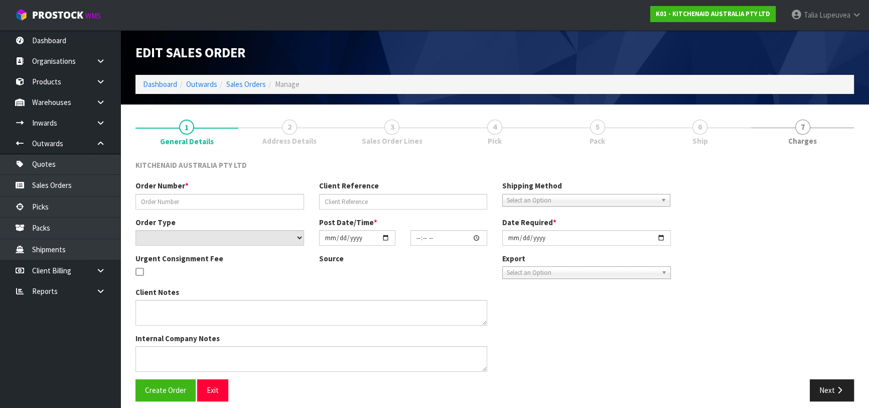
type input "0082036438"
type input "64035915858283"
select select "number:0"
type input "[DATE]"
type input "18:37:56.000"
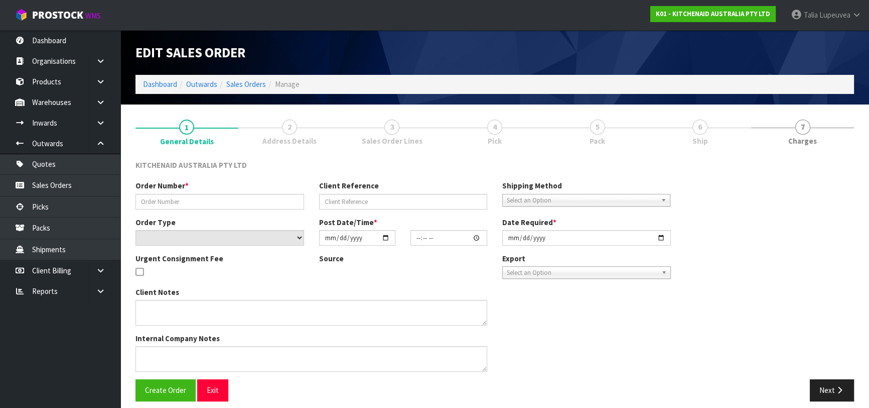
type input "[DATE]"
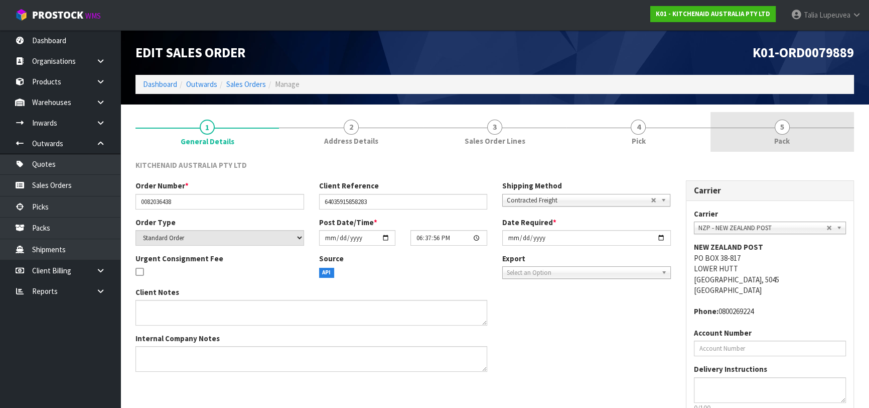
click at [746, 124] on link "5 Pack" at bounding box center [783, 132] width 144 height 40
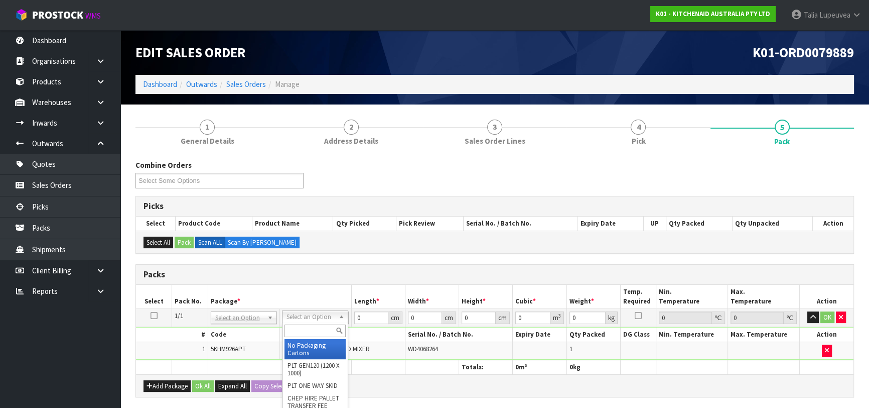
click at [312, 329] on input "text" at bounding box center [315, 330] width 61 height 13
type input "OC"
drag, startPoint x: 317, startPoint y: 344, endPoint x: 331, endPoint y: 336, distance: 16.2
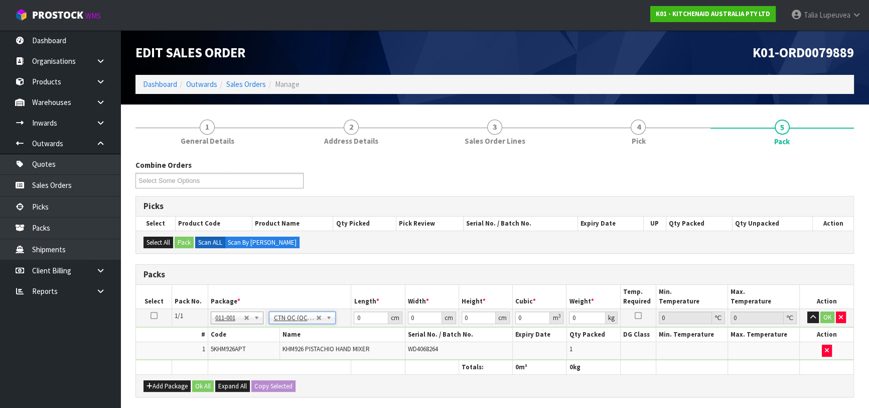
type input "1.75"
drag, startPoint x: 361, startPoint y: 319, endPoint x: 333, endPoint y: 320, distance: 28.1
click at [332, 321] on tr "1/1 NONE 007-001 007-002 007-004 007-009 007-013 007-014 007-015 007-017 007-01…" at bounding box center [495, 317] width 718 height 18
type input "26"
type input "19"
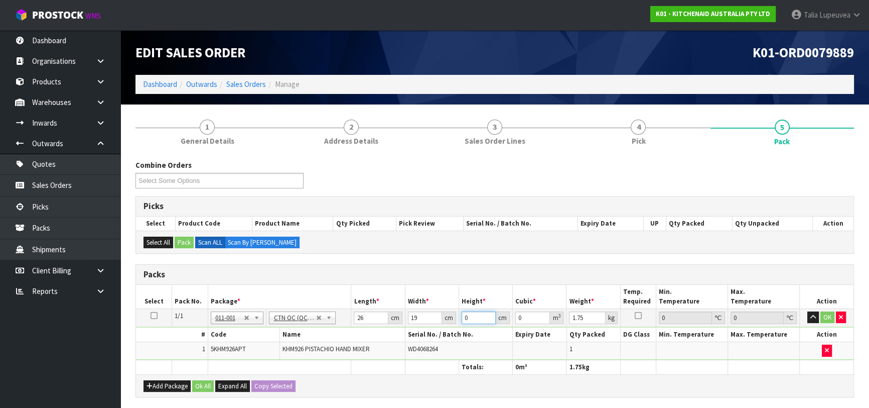
type input "2"
type input "0.000988"
type input "23"
type input "0.011362"
type input "23"
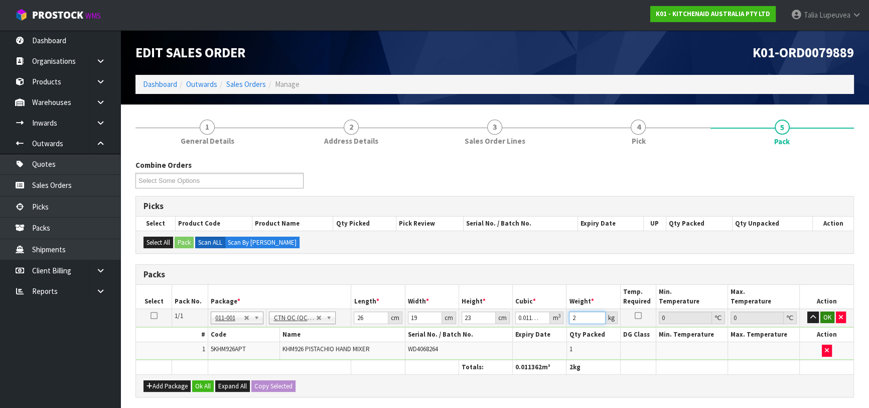
type input "2"
click at [829, 312] on button "OK" at bounding box center [828, 317] width 14 height 12
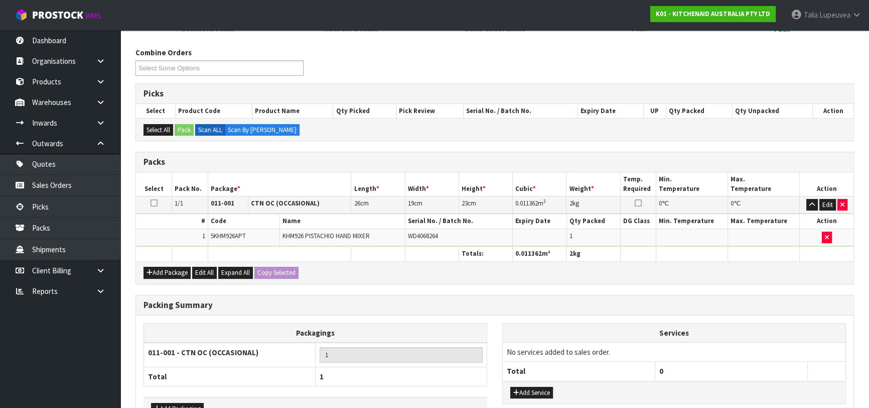
scroll to position [177, 0]
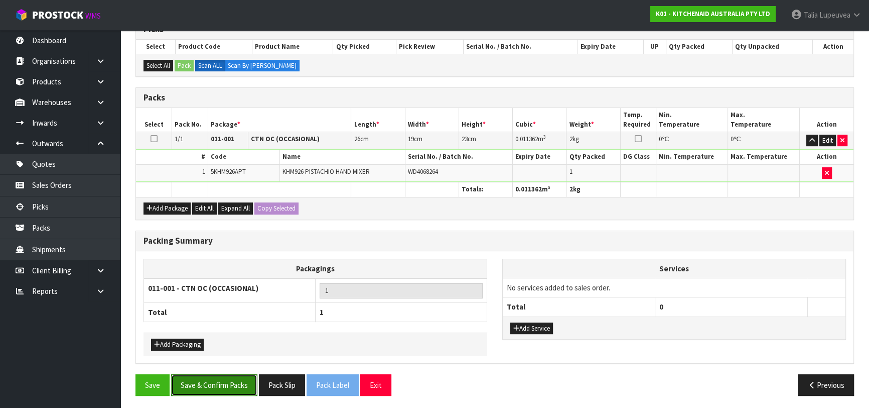
click at [234, 374] on button "Save & Confirm Packs" at bounding box center [214, 385] width 86 height 22
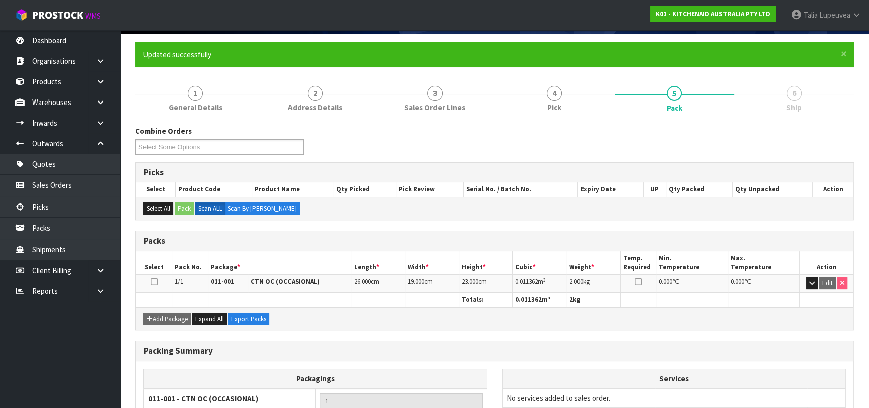
scroll to position [159, 0]
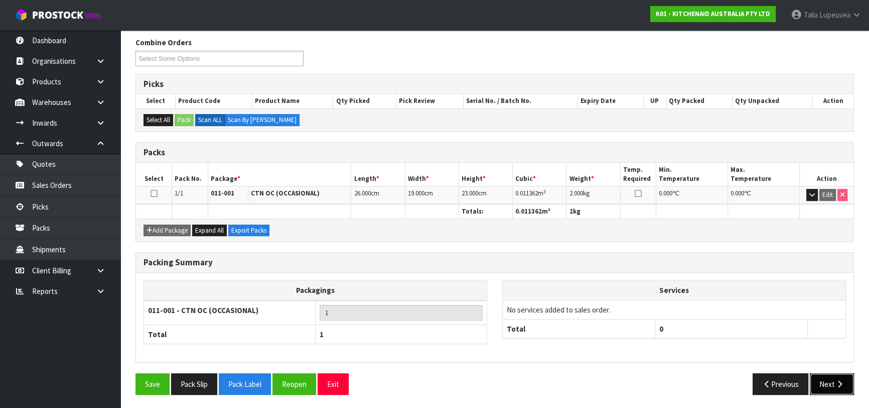
click at [819, 378] on button "Next" at bounding box center [832, 384] width 44 height 22
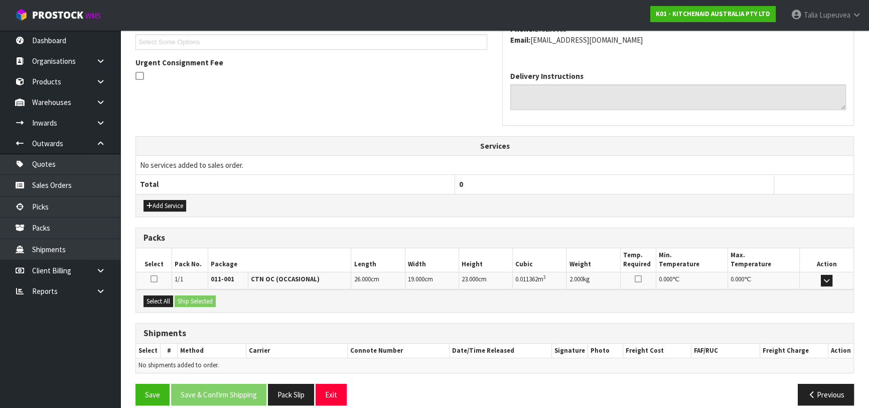
scroll to position [286, 0]
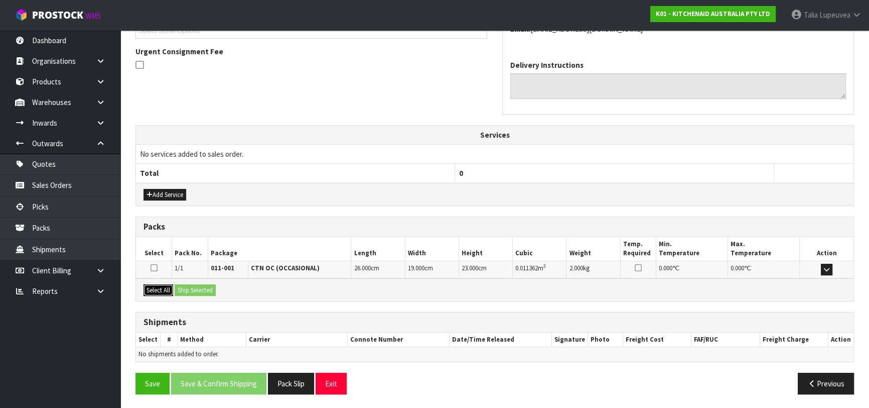
click at [169, 291] on button "Select All" at bounding box center [159, 290] width 30 height 12
click at [189, 291] on button "Ship Selected" at bounding box center [195, 290] width 41 height 12
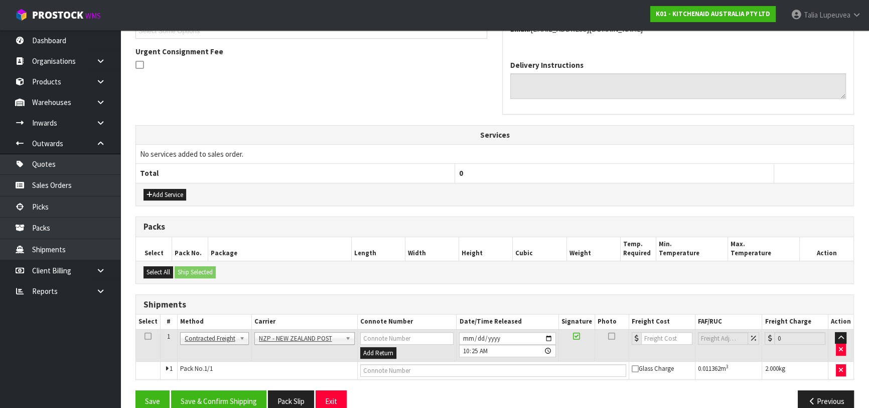
scroll to position [304, 0]
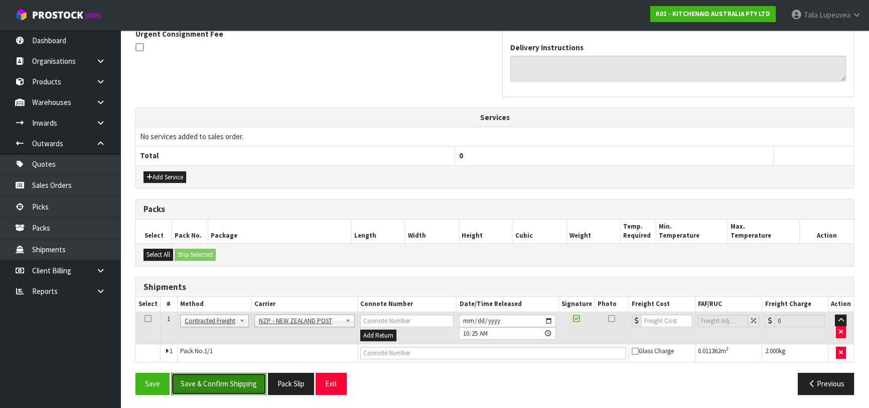
click at [237, 381] on button "Save & Confirm Shipping" at bounding box center [218, 383] width 95 height 22
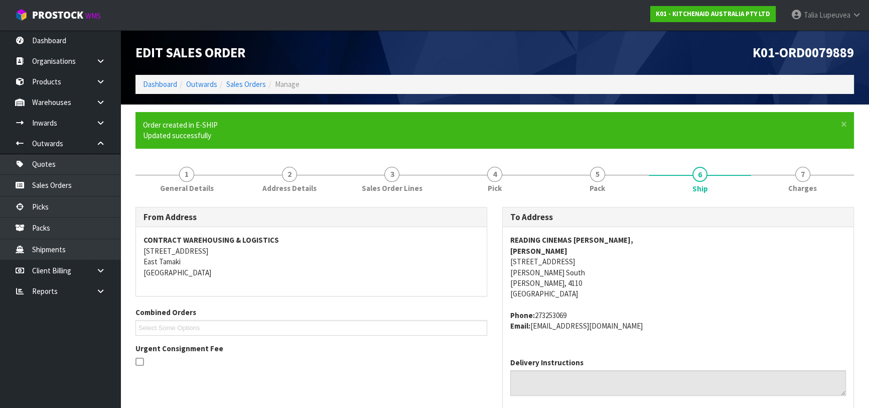
scroll to position [290, 0]
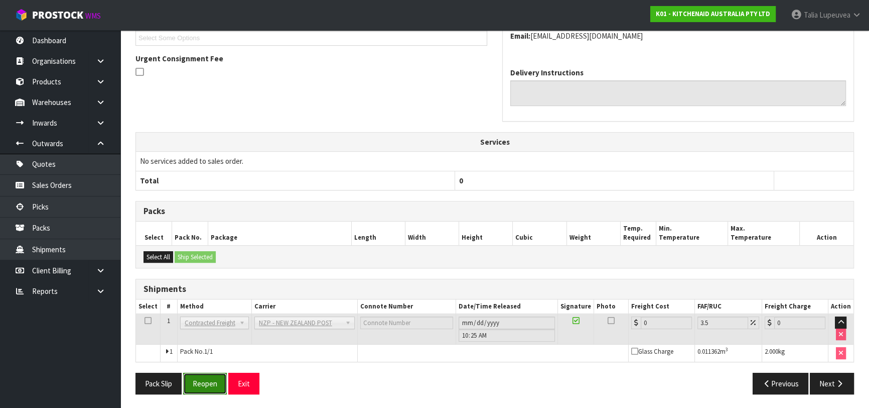
click at [206, 385] on button "Reopen" at bounding box center [205, 383] width 44 height 22
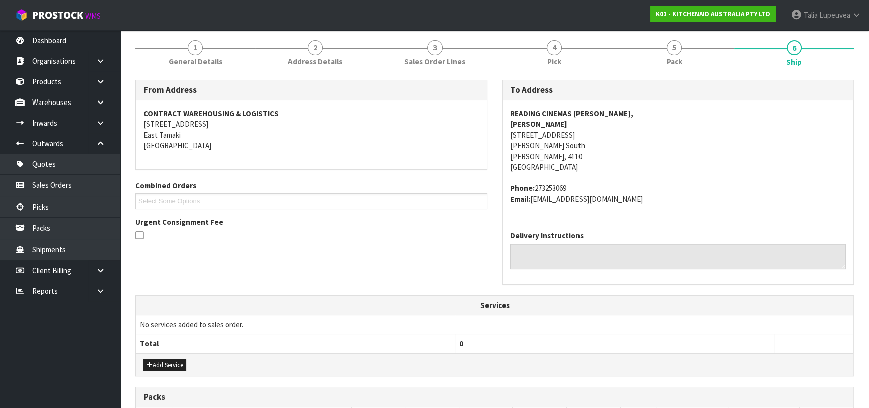
scroll to position [313, 0]
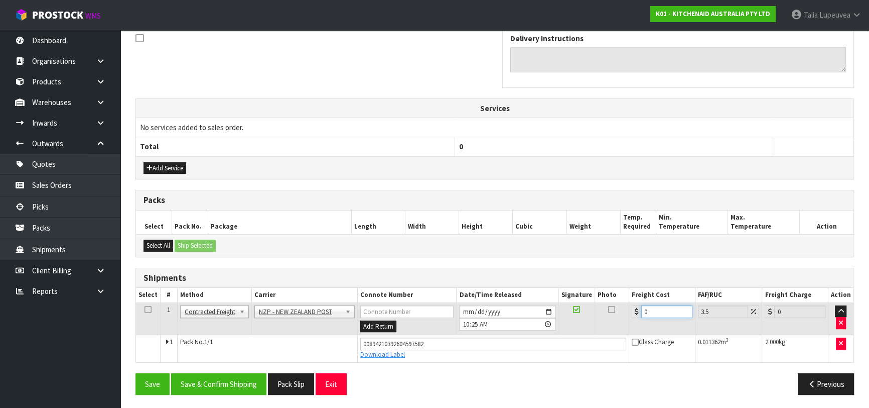
drag, startPoint x: 654, startPoint y: 312, endPoint x: 614, endPoint y: 308, distance: 40.4
click at [614, 308] on tr "1 Client Local Pickup Customer Local Pickup Company Freight Contracted Freight …" at bounding box center [495, 318] width 718 height 33
type input "8"
type input "8.28"
type input "8.4"
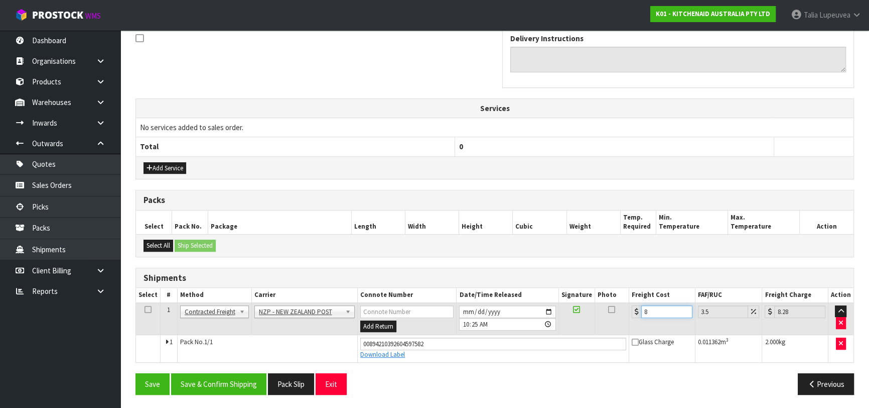
type input "8.69"
type input "8.45"
type input "8.75"
type input "8.45"
click at [237, 374] on button "Save & Confirm Shipping" at bounding box center [218, 384] width 95 height 22
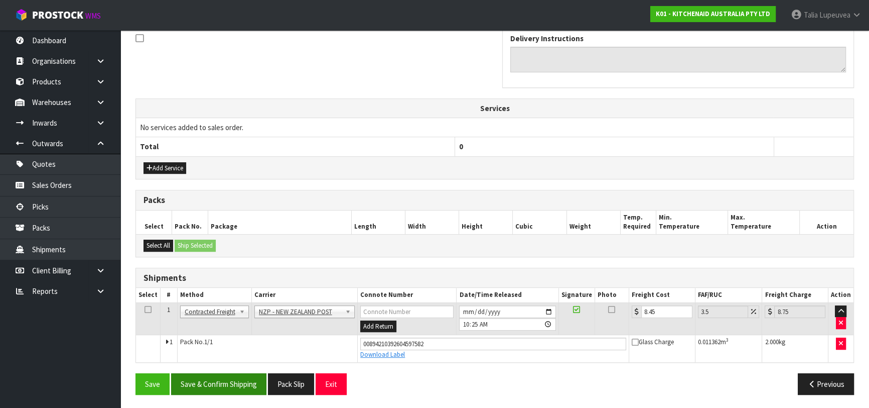
scroll to position [0, 0]
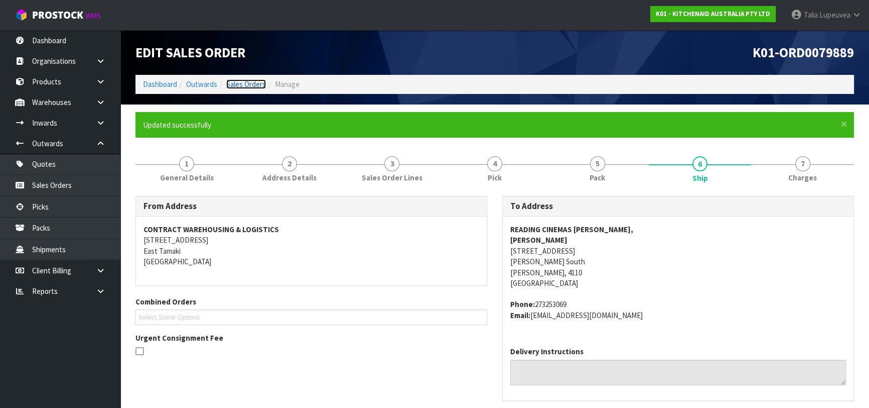
click at [235, 85] on link "Sales Orders" at bounding box center [246, 84] width 40 height 10
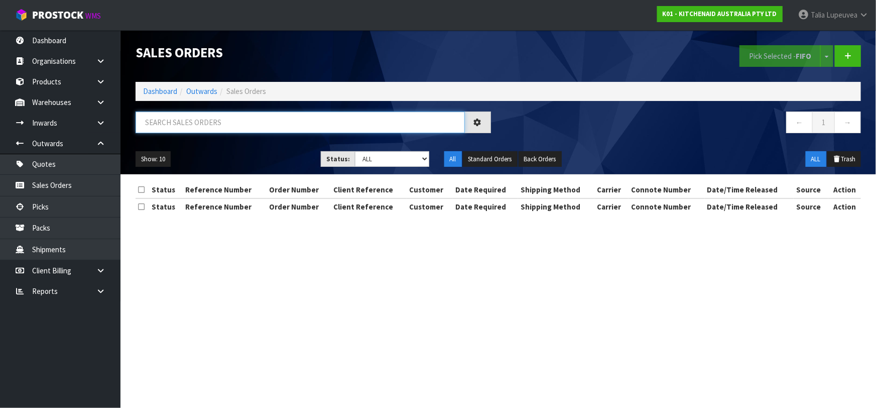
click at [240, 124] on input "text" at bounding box center [300, 122] width 329 height 22
type input "JOB-0414738"
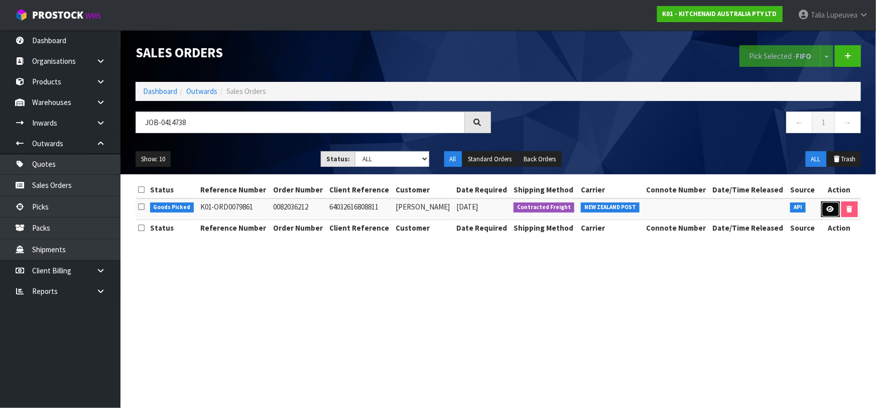
drag, startPoint x: 826, startPoint y: 211, endPoint x: 802, endPoint y: 215, distance: 23.9
click at [827, 211] on icon at bounding box center [831, 209] width 8 height 7
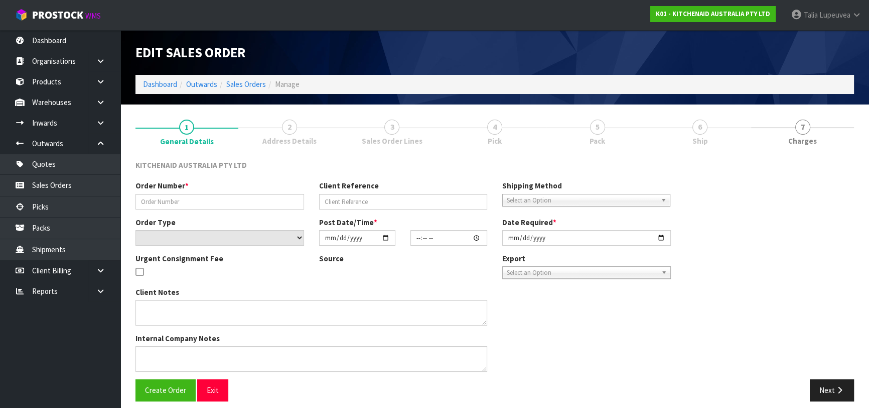
type input "0082036212"
type input "64032616808811"
select select "number:0"
type input "[DATE]"
type input "15:38:28.000"
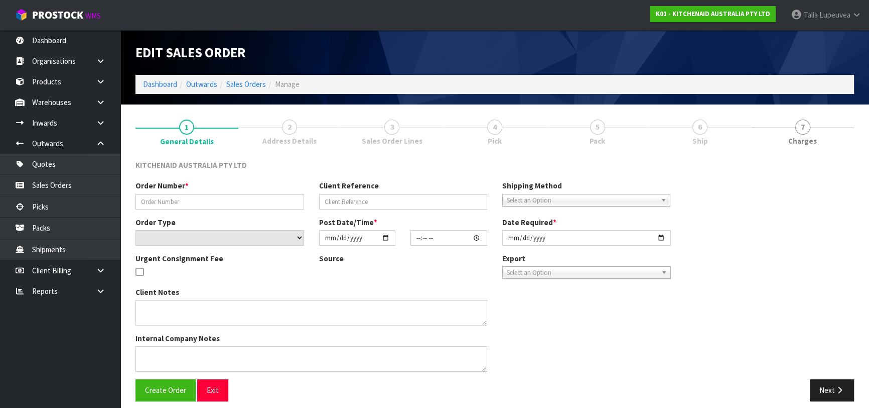
type input "[DATE]"
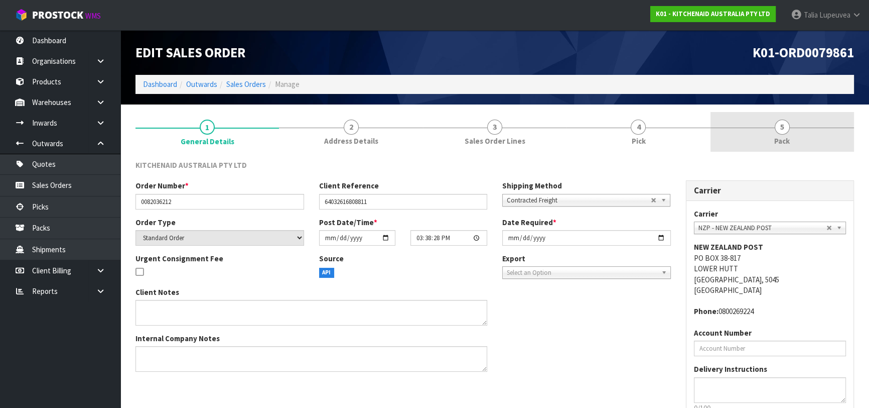
click at [733, 127] on div at bounding box center [783, 127] width 144 height 1
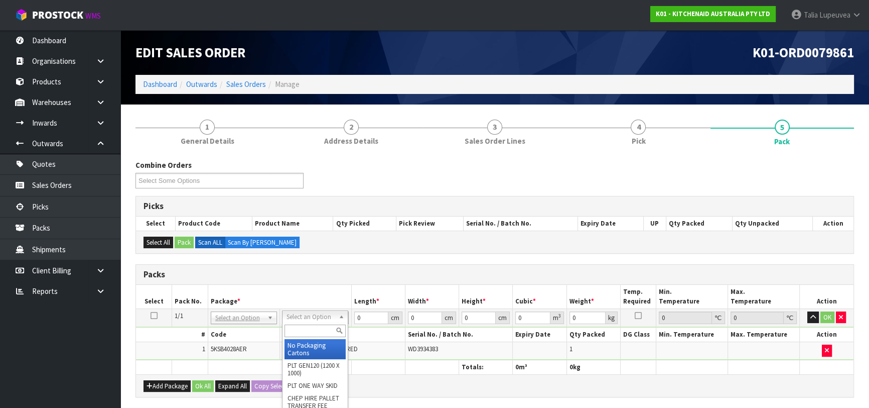
click at [326, 326] on input "text" at bounding box center [315, 330] width 61 height 13
type input "OWN"
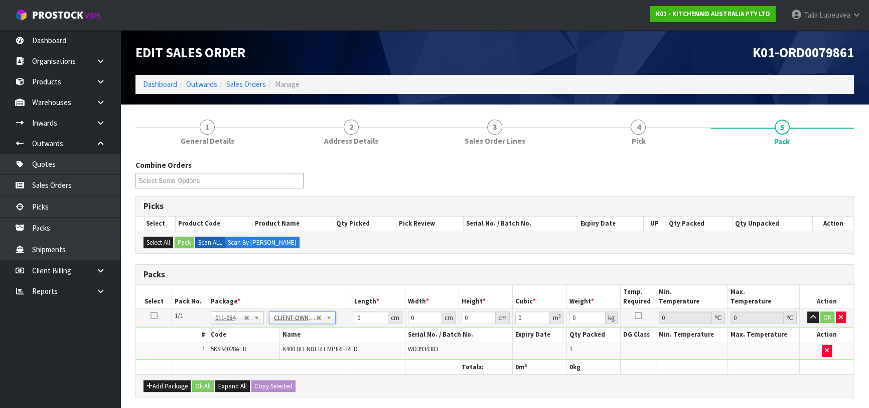
type input "7.6"
drag, startPoint x: 364, startPoint y: 318, endPoint x: 343, endPoint y: 319, distance: 21.1
click at [342, 319] on tr "1/1 NONE 007-001 007-002 007-004 007-009 007-013 007-014 007-015 007-017 007-01…" at bounding box center [495, 317] width 718 height 18
type input "32"
type input "30"
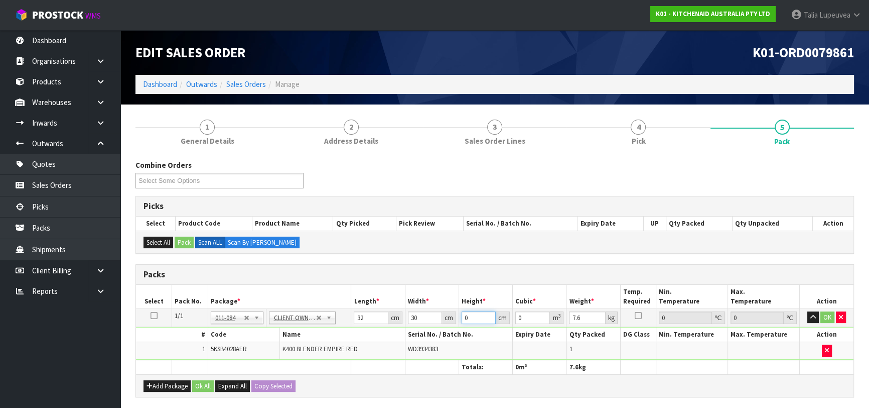
type input "4"
type input "0.00384"
type input "48"
type input "0.04608"
type input "48"
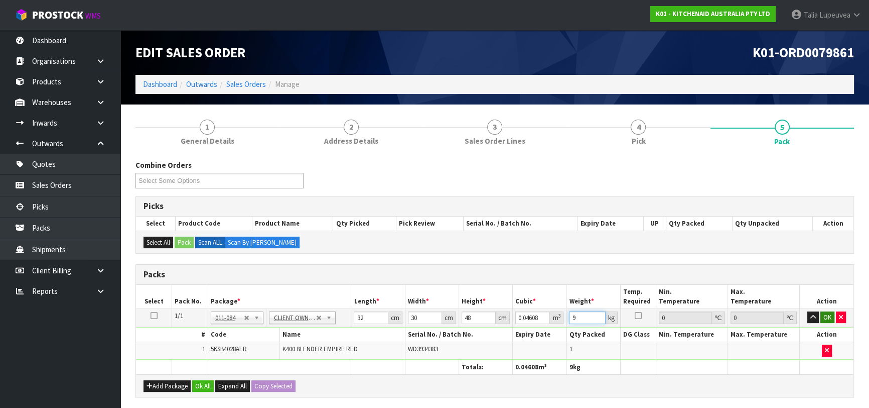
type input "9"
click at [834, 316] on button "OK" at bounding box center [828, 317] width 14 height 12
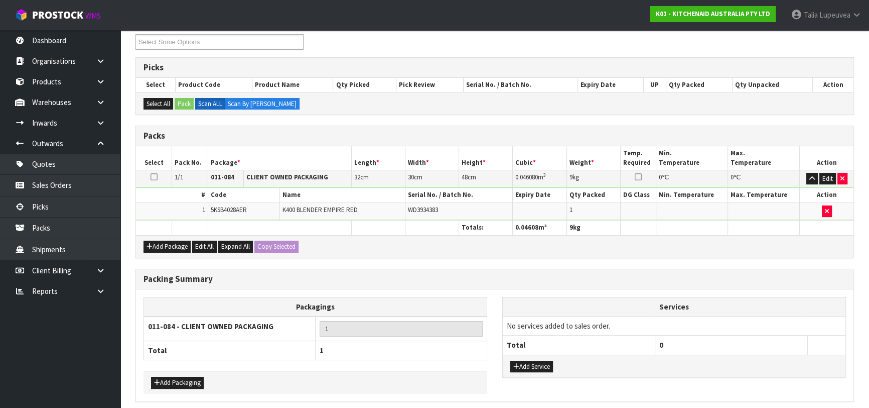
scroll to position [177, 0]
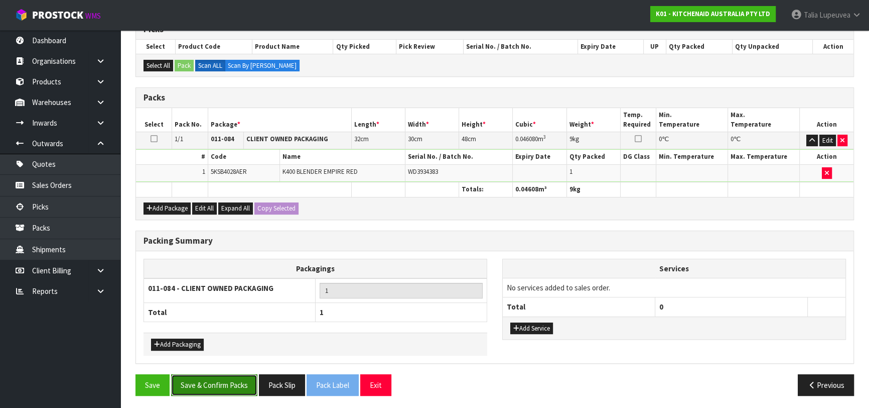
click at [228, 380] on button "Save & Confirm Packs" at bounding box center [214, 385] width 86 height 22
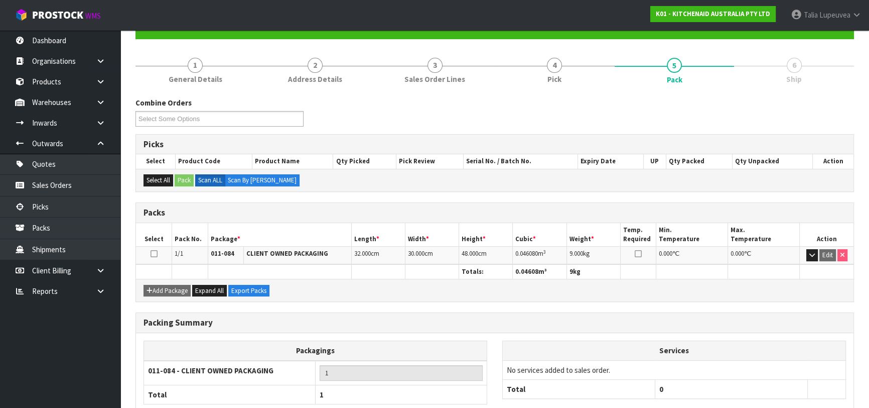
scroll to position [159, 0]
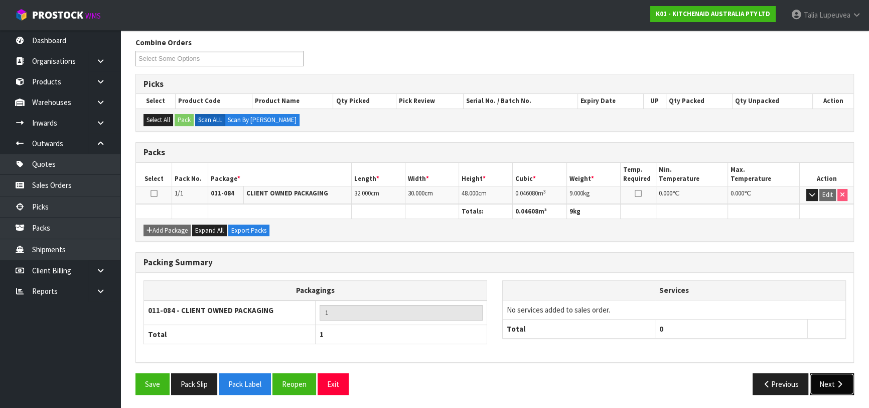
click at [827, 376] on button "Next" at bounding box center [832, 384] width 44 height 22
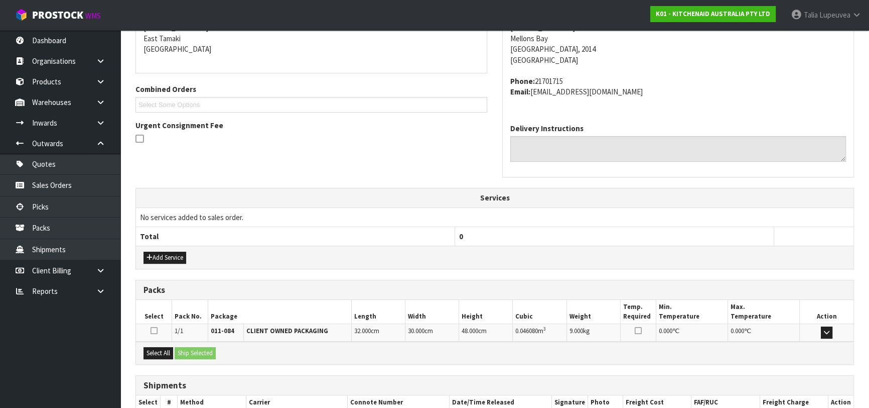
scroll to position [275, 0]
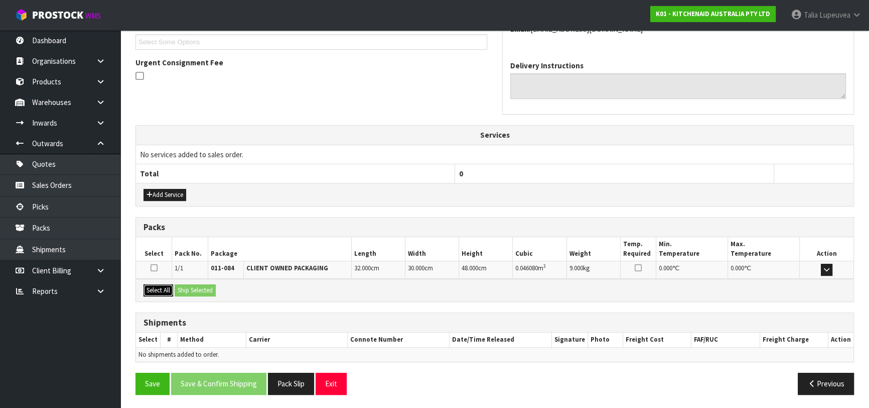
click at [165, 289] on button "Select All" at bounding box center [159, 290] width 30 height 12
click at [192, 286] on button "Ship Selected" at bounding box center [195, 290] width 41 height 12
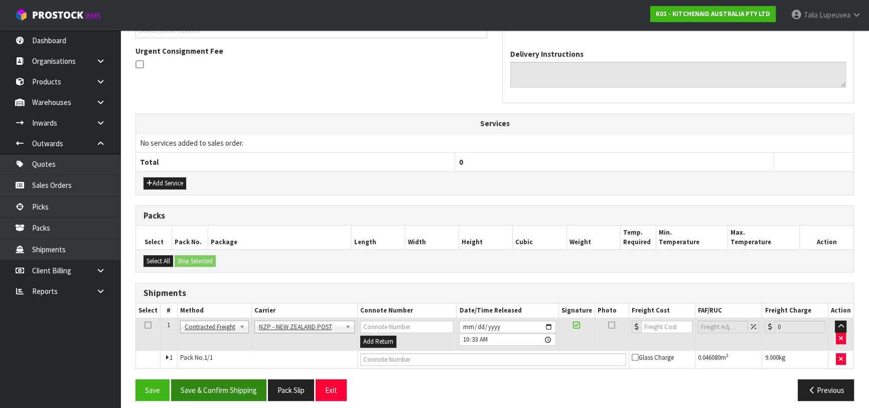
scroll to position [293, 0]
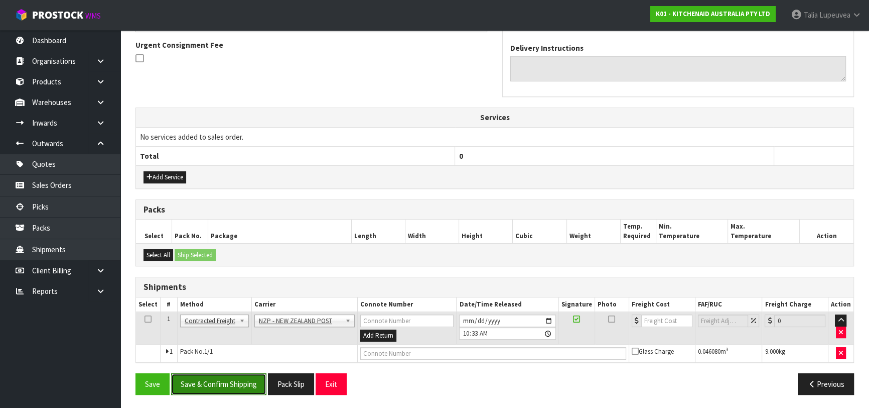
click at [237, 375] on button "Save & Confirm Shipping" at bounding box center [218, 384] width 95 height 22
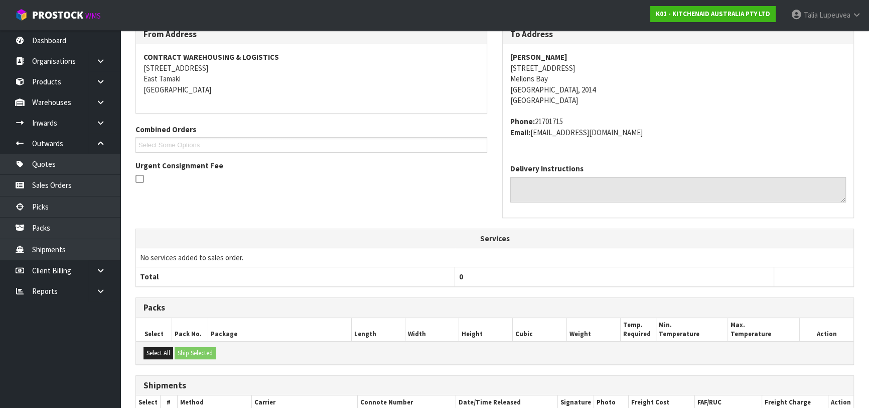
scroll to position [279, 0]
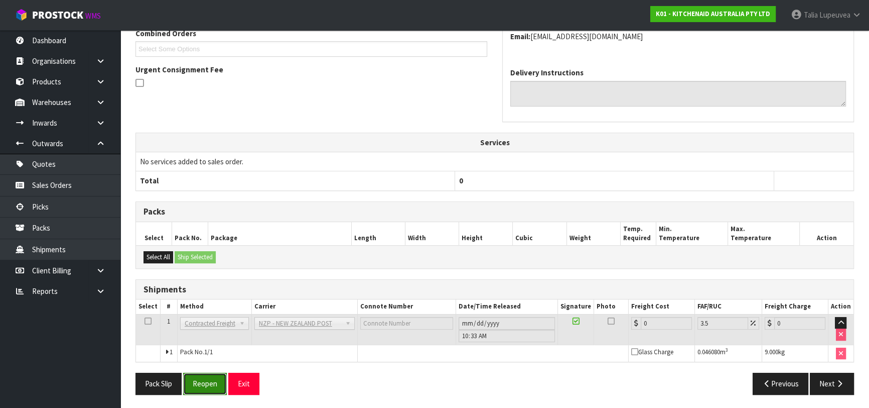
click at [217, 382] on button "Reopen" at bounding box center [205, 383] width 44 height 22
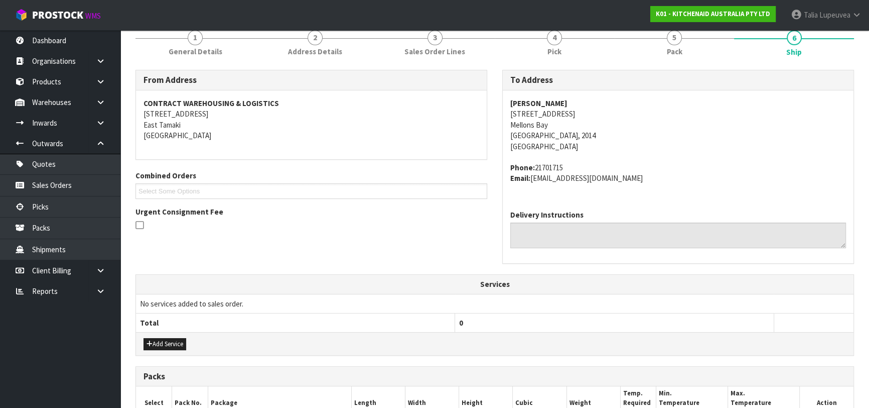
scroll to position [302, 0]
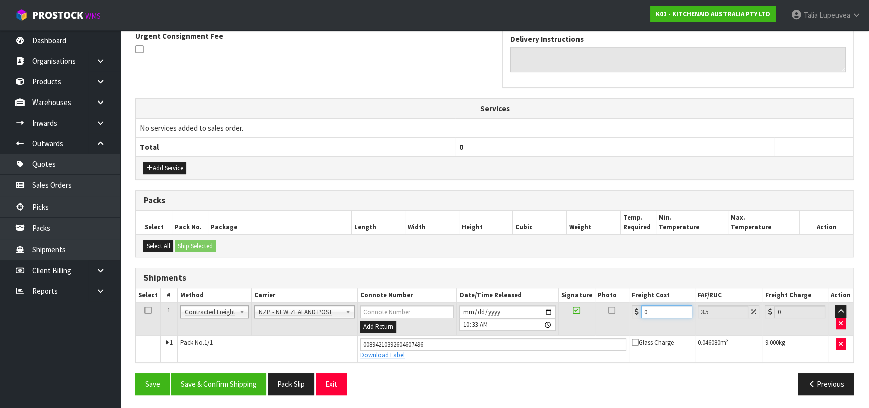
drag, startPoint x: 653, startPoint y: 309, endPoint x: 588, endPoint y: 326, distance: 67.6
click at [588, 326] on tr "1 Client Local Pickup Customer Local Pickup Company Freight Contracted Freight …" at bounding box center [495, 319] width 718 height 33
type input "4"
type input "4.14"
type input "4.3"
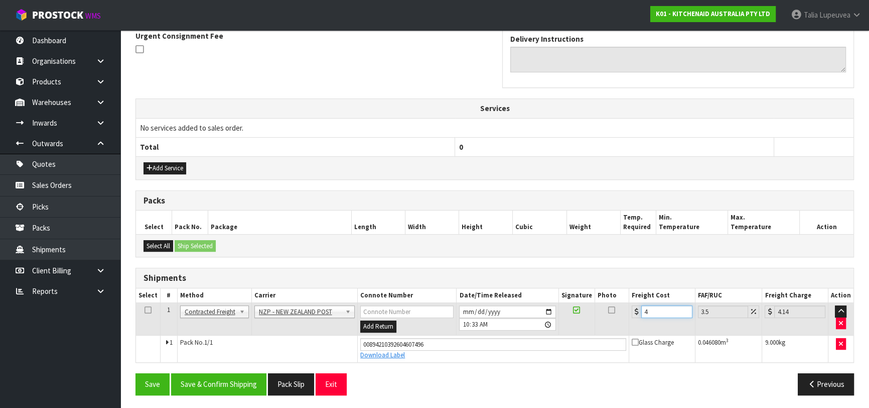
type input "4.45"
type input "4.33"
type input "4.48"
type input "4.33"
click at [245, 379] on button "Save & Confirm Shipping" at bounding box center [218, 384] width 95 height 22
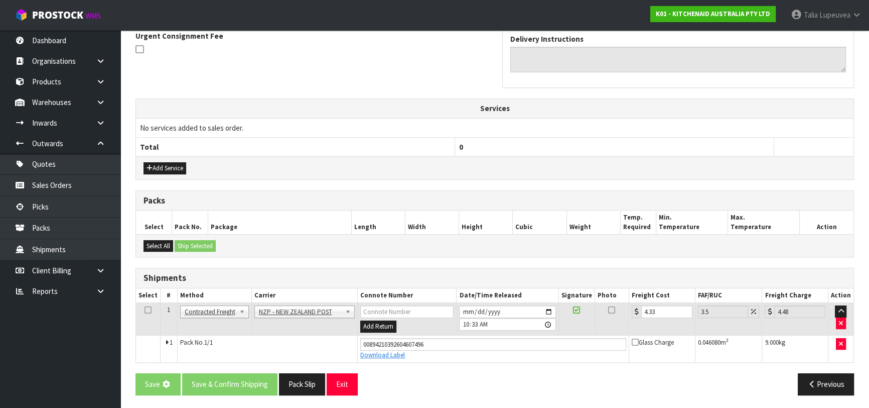
scroll to position [0, 0]
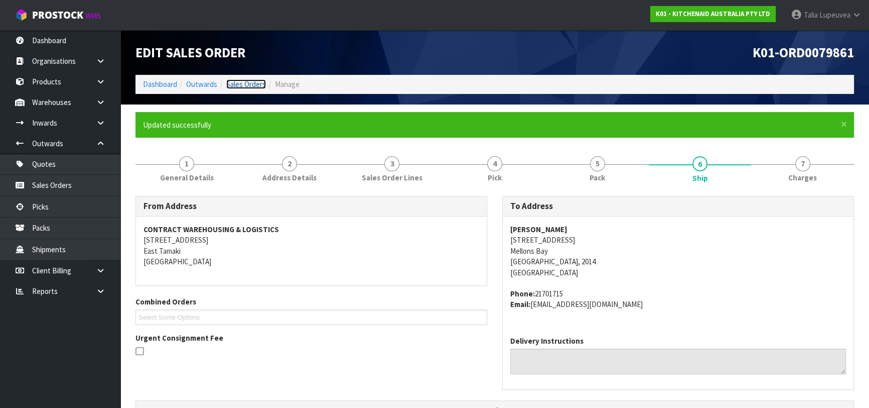
click at [243, 86] on link "Sales Orders" at bounding box center [246, 84] width 40 height 10
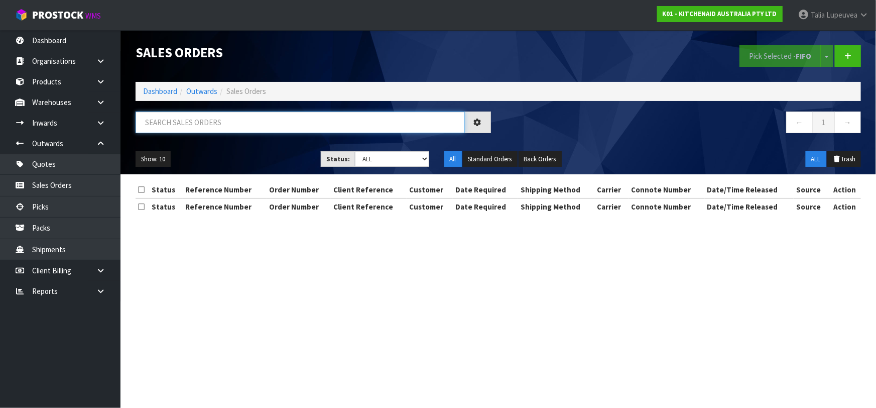
click at [246, 115] on input "text" at bounding box center [300, 122] width 329 height 22
type input "JOB-0414757"
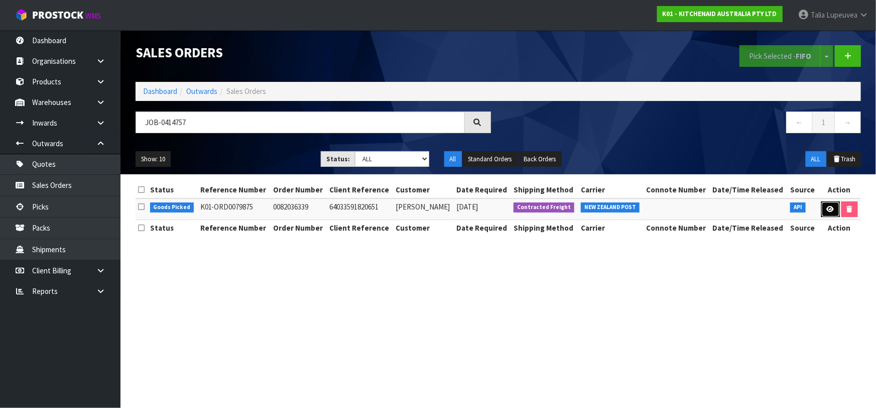
drag, startPoint x: 831, startPoint y: 207, endPoint x: 833, endPoint y: 201, distance: 6.7
click at [831, 207] on icon at bounding box center [831, 209] width 8 height 7
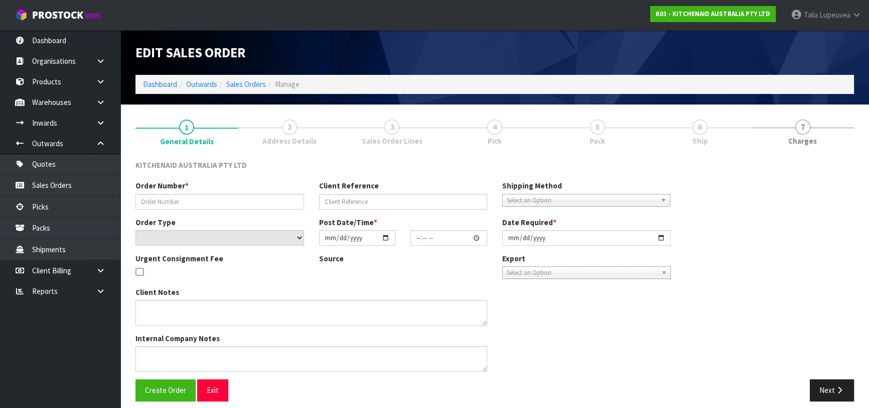
type input "0082036339"
type input "64033591820651"
select select "number:0"
type input "[DATE]"
type input "23:39:08.000"
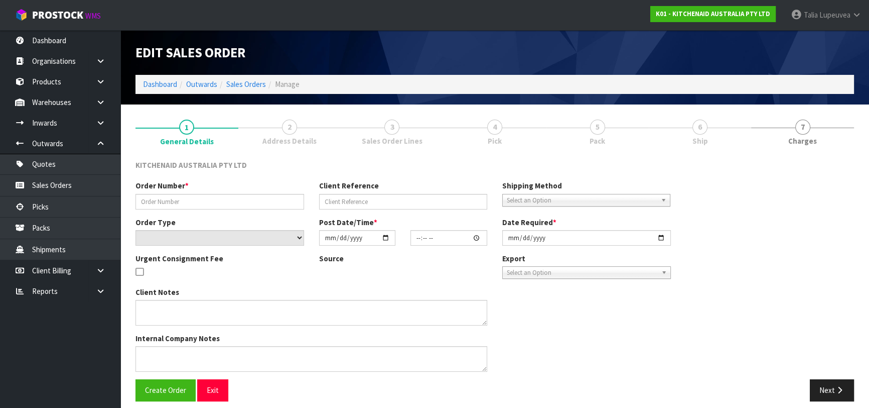
type input "[DATE]"
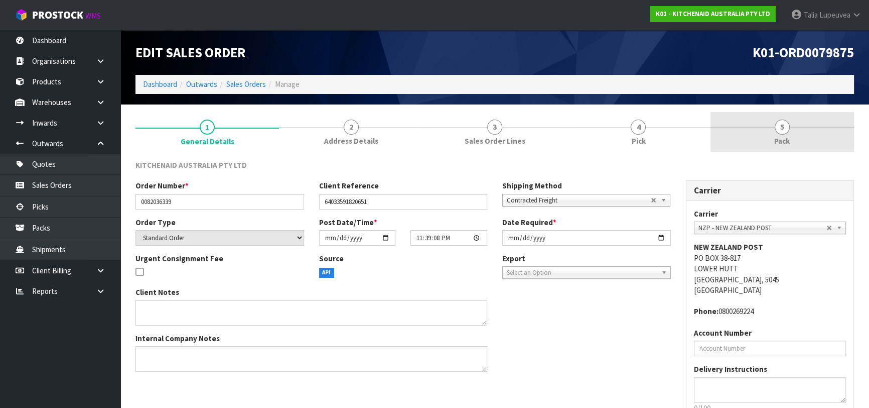
click at [771, 127] on div at bounding box center [783, 127] width 144 height 1
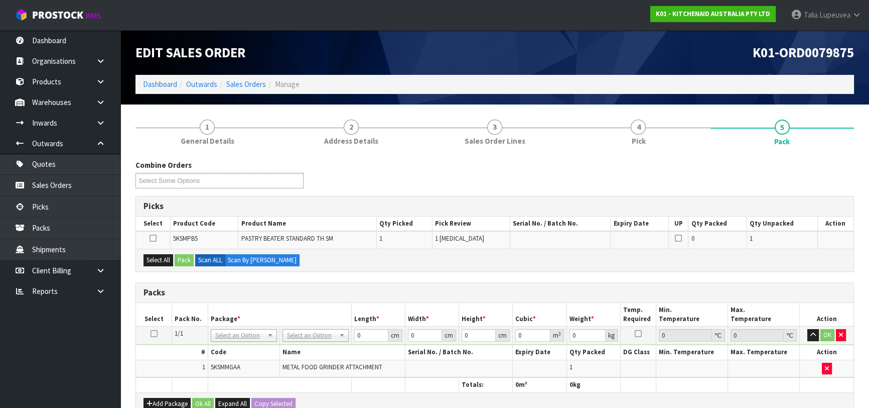
click at [151, 334] on icon at bounding box center [154, 333] width 7 height 1
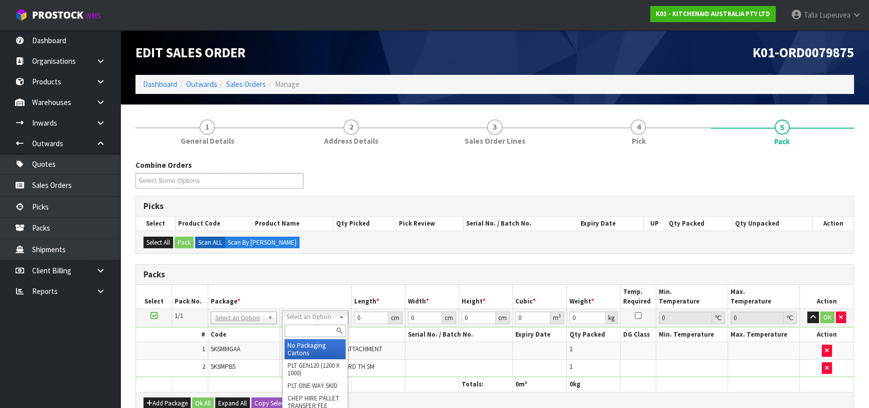
click at [294, 328] on input "text" at bounding box center [315, 330] width 61 height 13
type input "OWN"
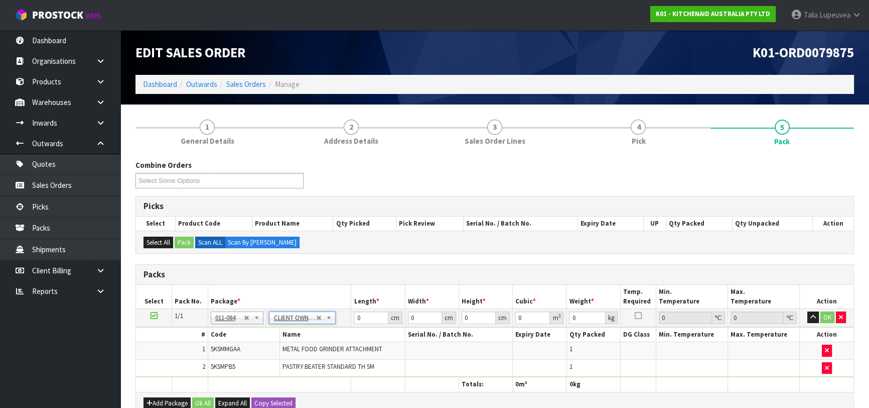
type input "2.4"
drag, startPoint x: 350, startPoint y: 314, endPoint x: 334, endPoint y: 313, distance: 16.6
click at [332, 314] on tr "1/1 NONE 007-001 007-002 007-004 007-009 007-013 007-014 007-015 007-017 007-01…" at bounding box center [495, 317] width 718 height 18
type input "43"
type input "33"
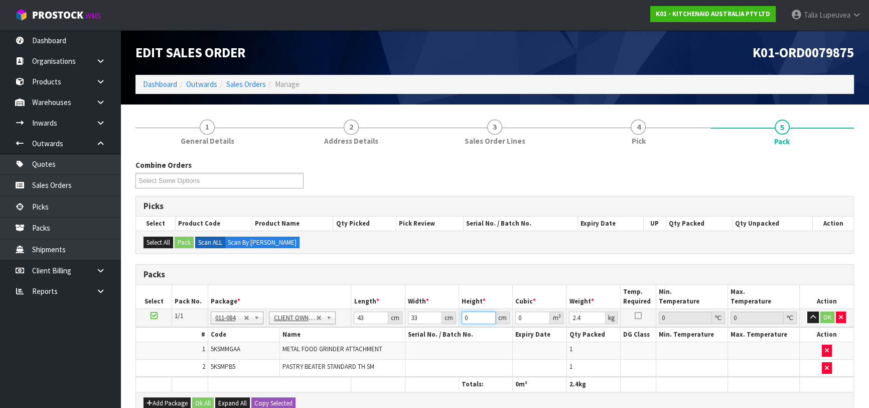
type input "1"
type input "0.001419"
type input "19"
type input "0.026961"
type input "19"
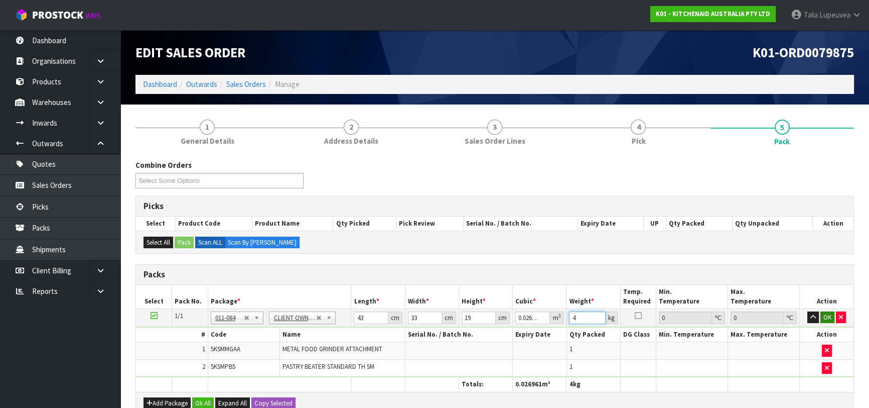
type input "4"
click at [830, 316] on button "OK" at bounding box center [828, 317] width 14 height 12
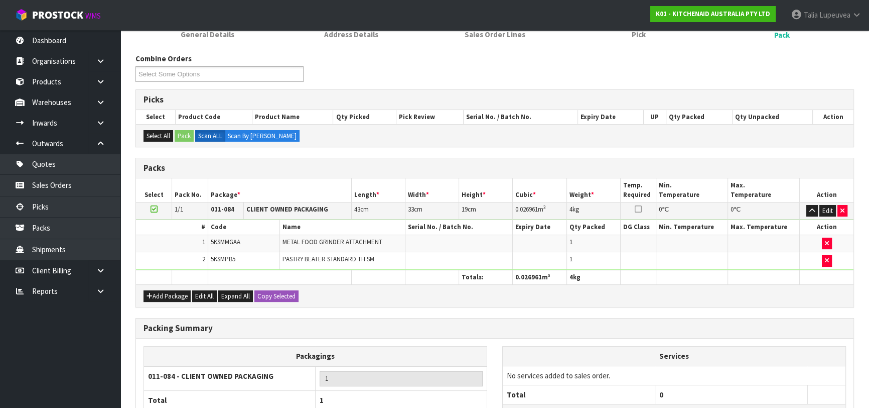
scroll to position [194, 0]
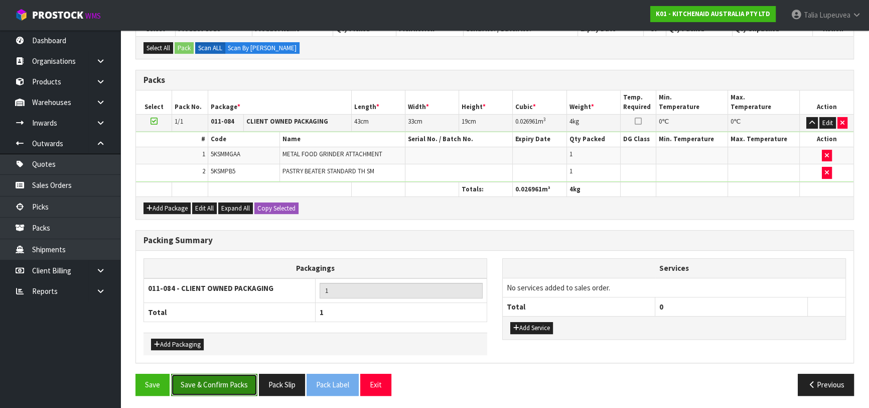
click at [242, 376] on button "Save & Confirm Packs" at bounding box center [214, 384] width 86 height 22
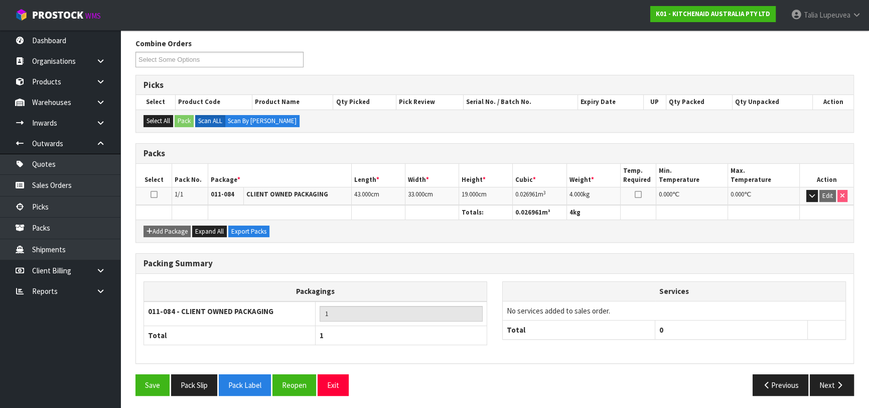
scroll to position [159, 0]
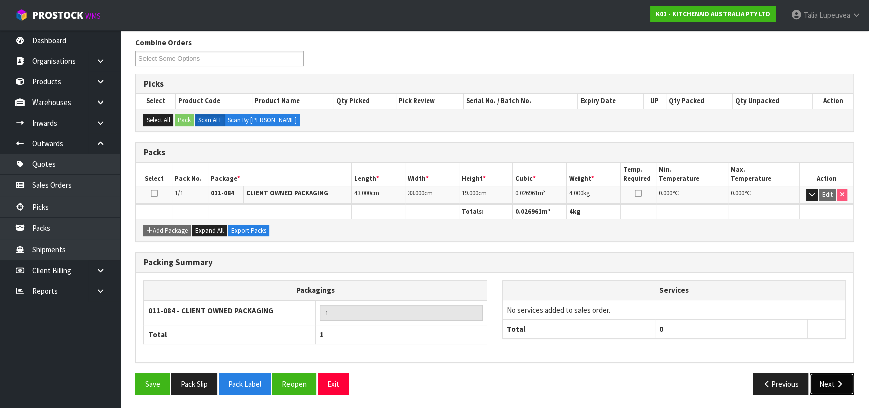
click at [831, 381] on button "Next" at bounding box center [832, 384] width 44 height 22
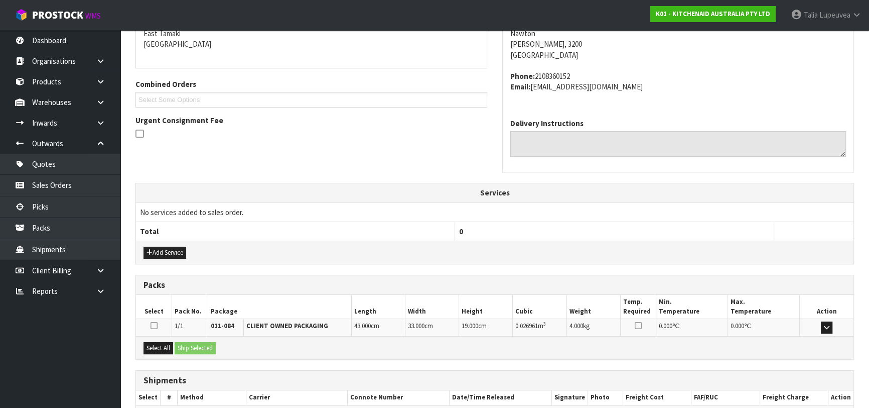
scroll to position [275, 0]
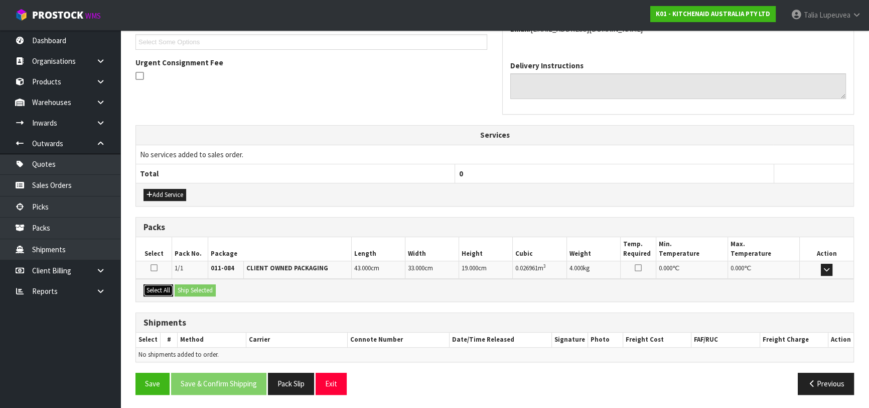
drag, startPoint x: 158, startPoint y: 289, endPoint x: 192, endPoint y: 292, distance: 34.3
click at [158, 289] on button "Select All" at bounding box center [159, 290] width 30 height 12
click at [192, 292] on button "Ship Selected" at bounding box center [195, 290] width 41 height 12
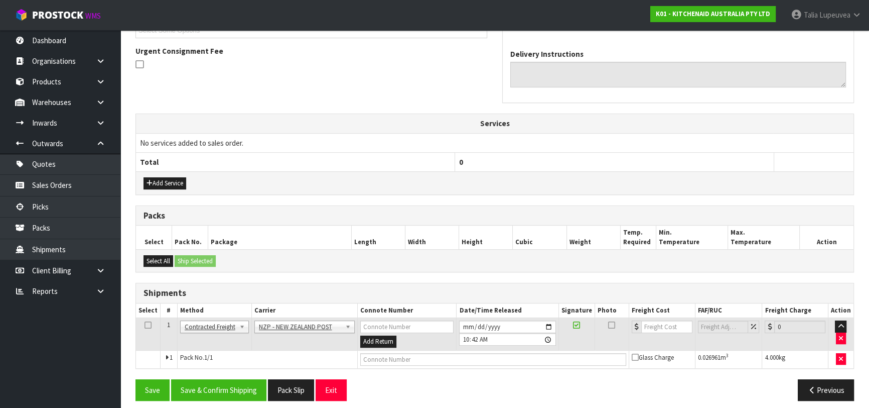
scroll to position [293, 0]
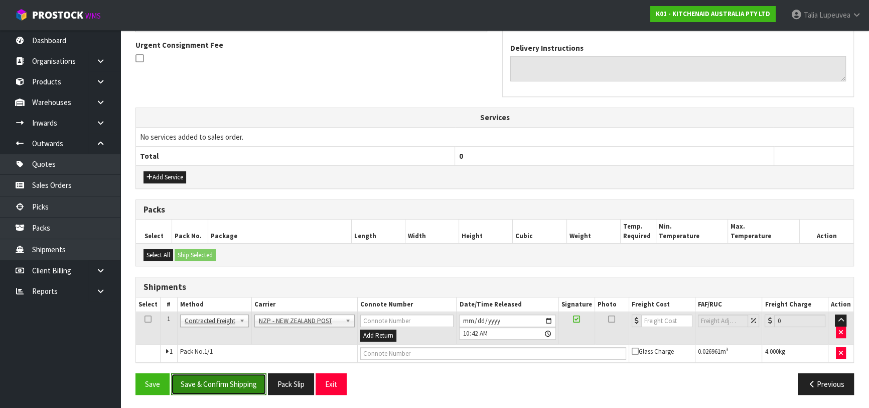
click at [244, 373] on button "Save & Confirm Shipping" at bounding box center [218, 384] width 95 height 22
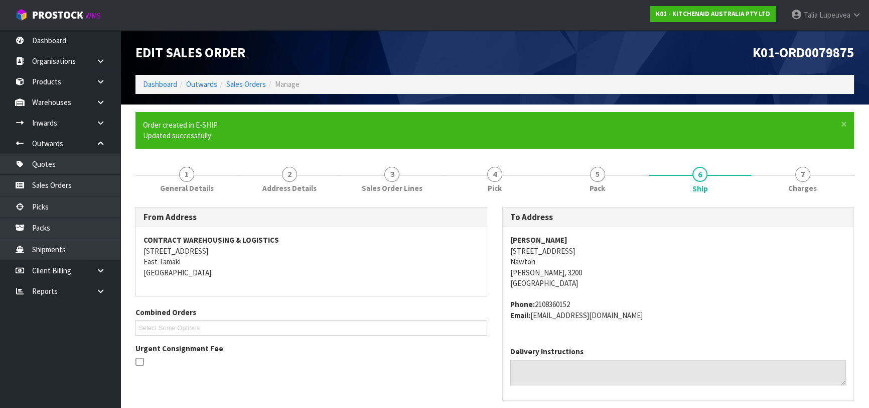
scroll to position [279, 0]
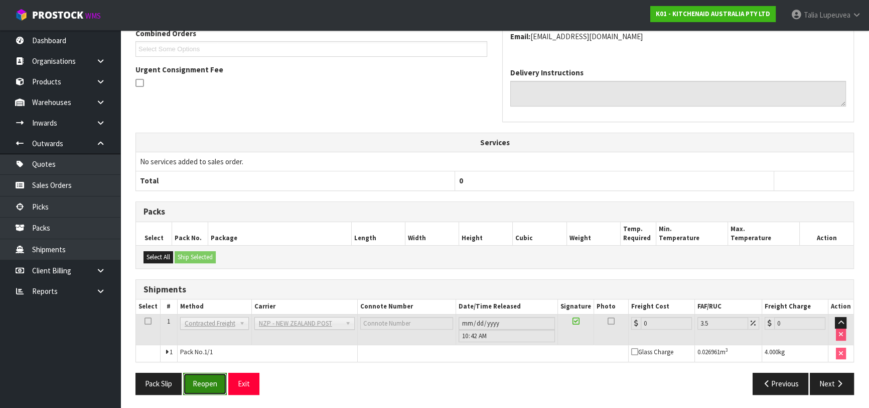
click at [203, 376] on button "Reopen" at bounding box center [205, 383] width 44 height 22
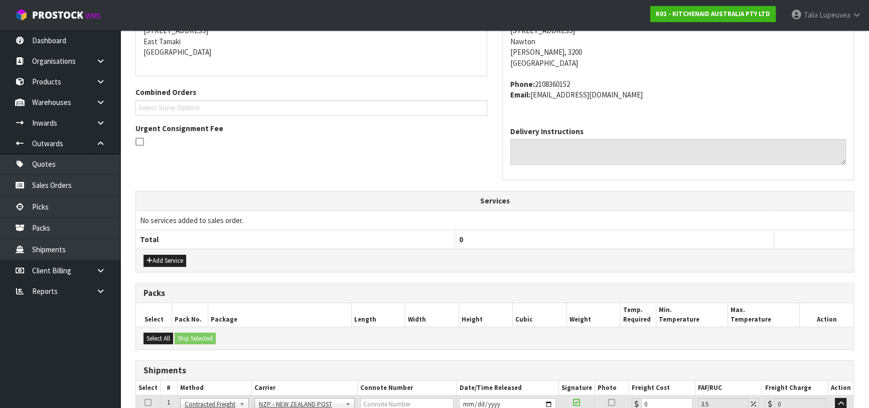
scroll to position [302, 0]
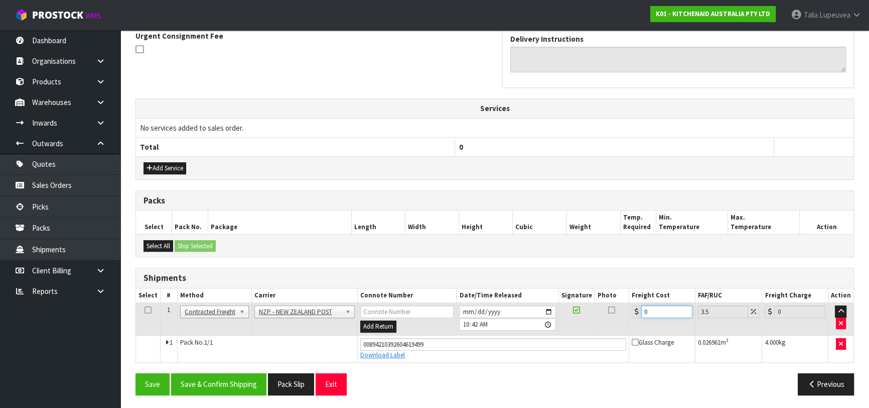
drag, startPoint x: 657, startPoint y: 311, endPoint x: 624, endPoint y: 318, distance: 33.9
click at [624, 318] on tr "1 Client Local Pickup Customer Local Pickup Company Freight Contracted Freight …" at bounding box center [495, 319] width 718 height 33
type input "7"
type input "7.24"
type input "7.3"
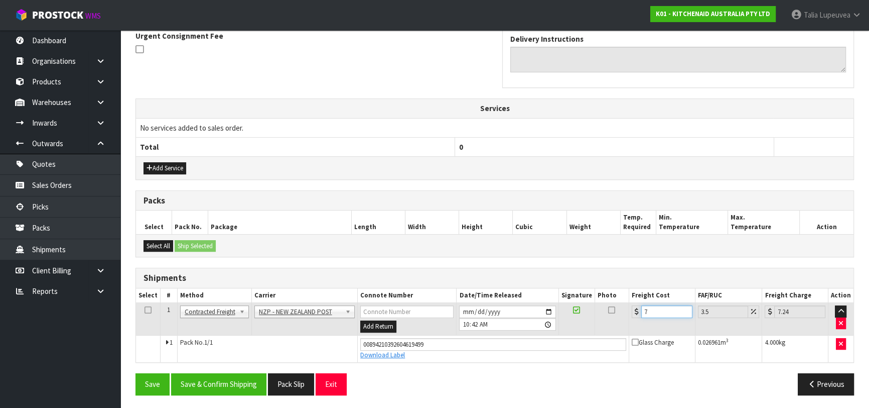
type input "7.56"
type input "7.31"
type input "7.57"
type input "7.31"
click at [259, 377] on button "Save & Confirm Shipping" at bounding box center [218, 384] width 95 height 22
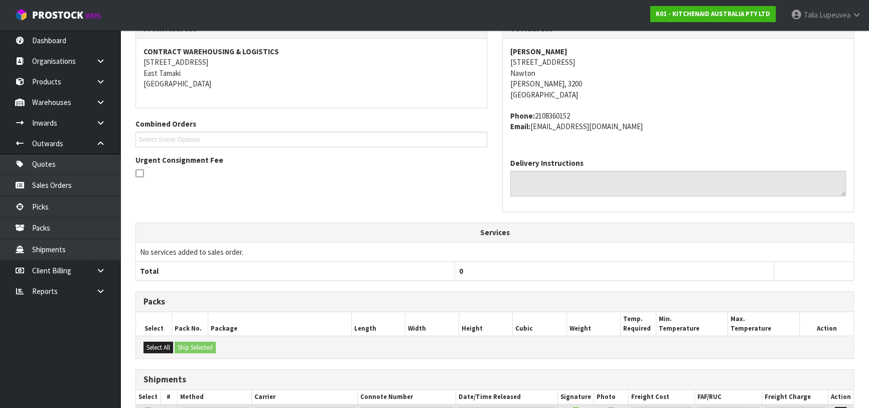
scroll to position [0, 0]
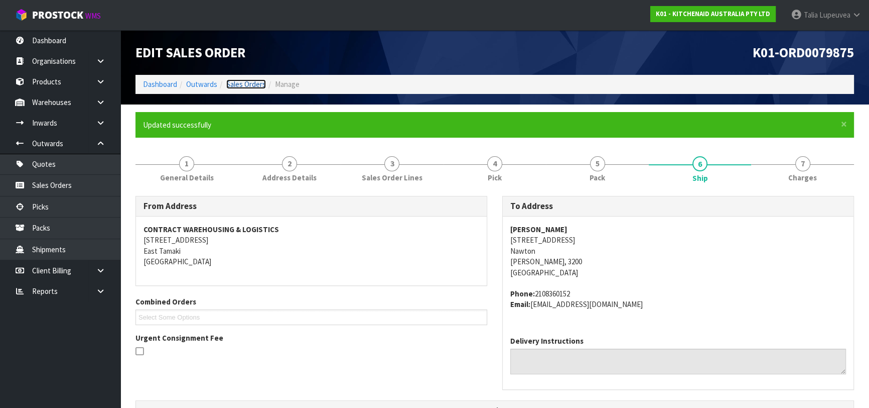
click at [242, 86] on link "Sales Orders" at bounding box center [246, 84] width 40 height 10
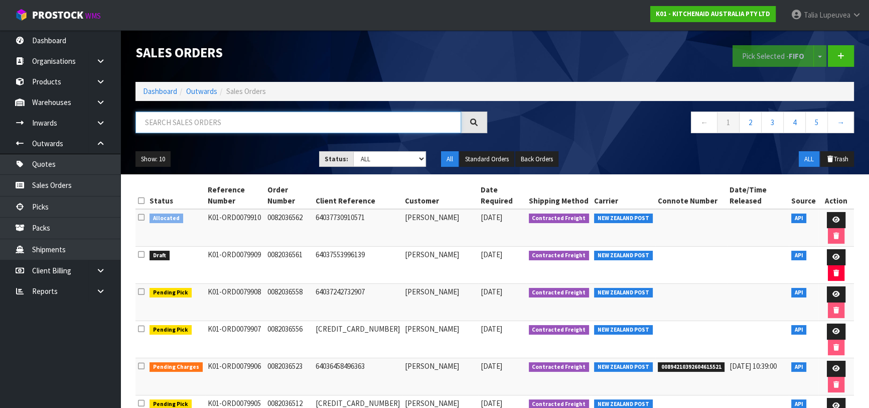
click at [189, 114] on input "text" at bounding box center [299, 122] width 326 height 22
type input "JOB-0414751"
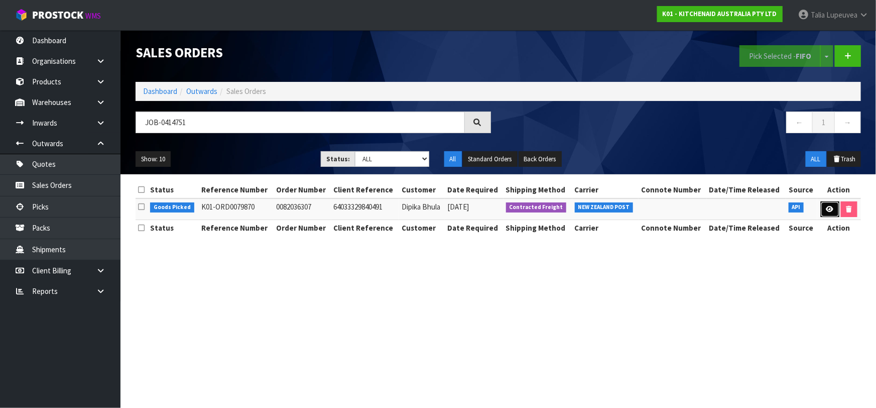
click at [828, 207] on icon at bounding box center [830, 209] width 8 height 7
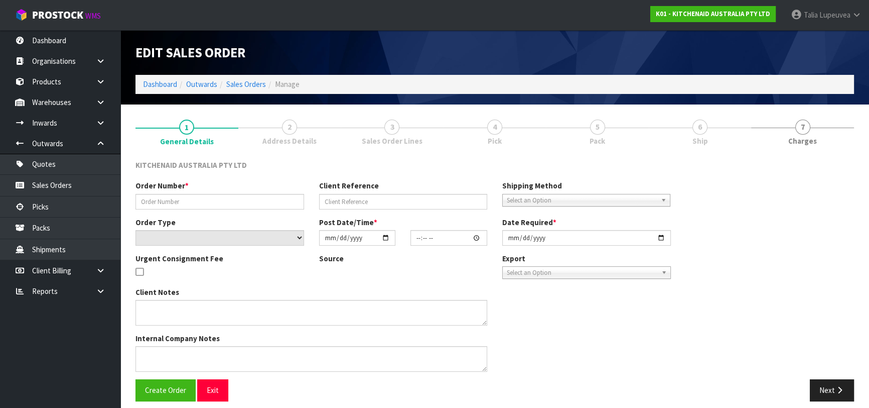
type input "0082036307"
type input "64033329840491"
select select "number:0"
type input "[DATE]"
type input "21:38:50.000"
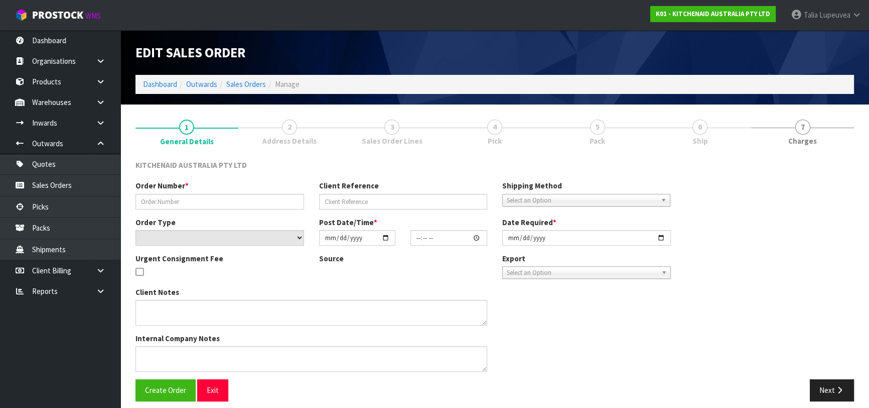
type input "[DATE]"
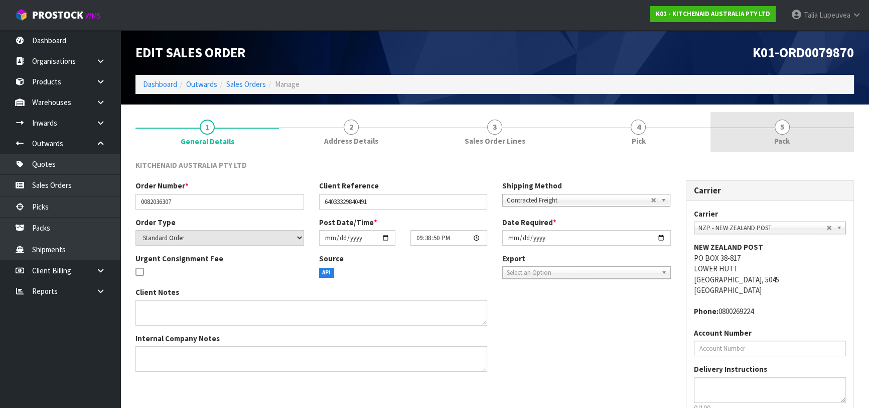
click at [764, 139] on link "5 Pack" at bounding box center [783, 132] width 144 height 40
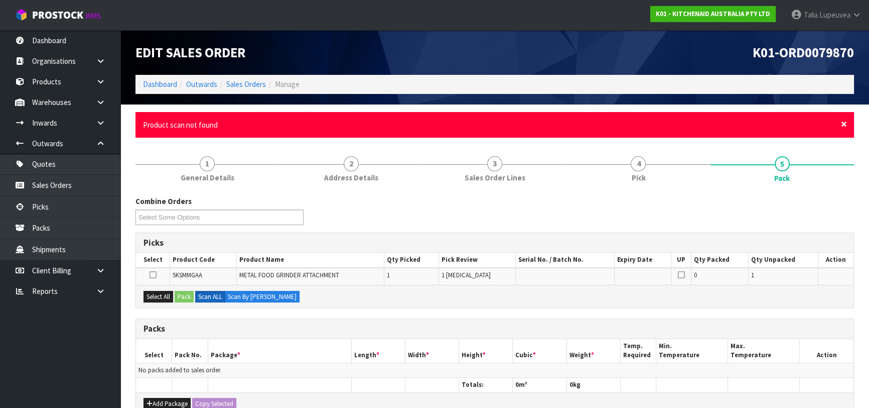
click at [841, 122] on span "×" at bounding box center [844, 124] width 6 height 14
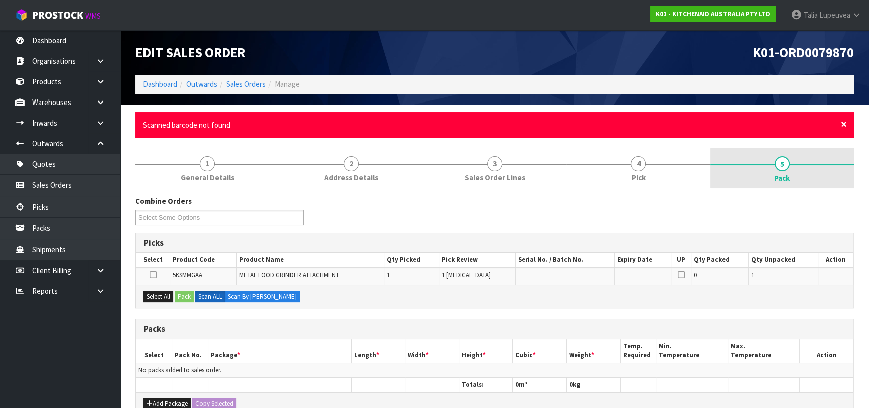
click at [843, 124] on span "×" at bounding box center [844, 124] width 6 height 14
click at [842, 124] on span "×" at bounding box center [844, 124] width 6 height 14
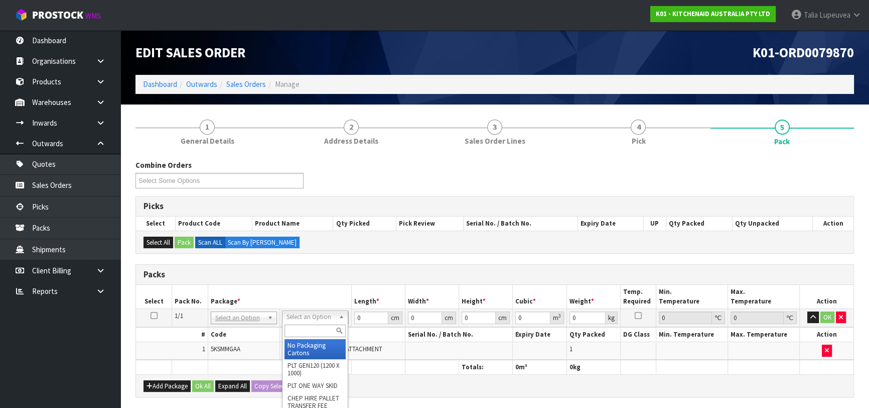
click at [307, 330] on input "text" at bounding box center [315, 330] width 61 height 13
type input "OC"
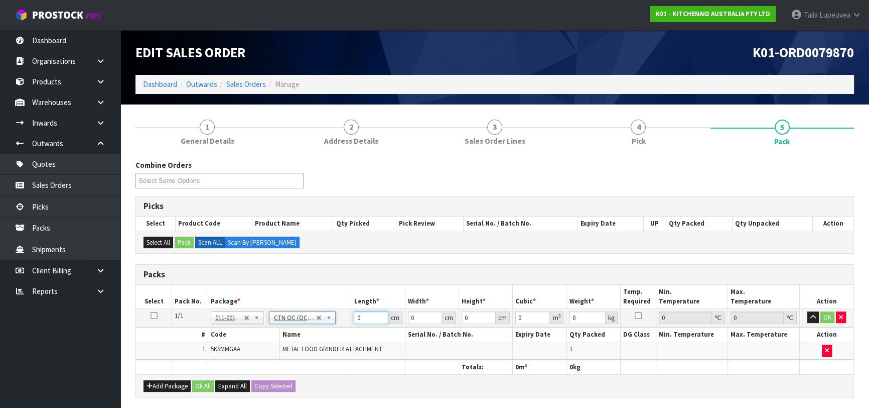
type input "2.3"
drag, startPoint x: 370, startPoint y: 319, endPoint x: 319, endPoint y: 319, distance: 50.7
type input "42"
type input "20"
type input "1"
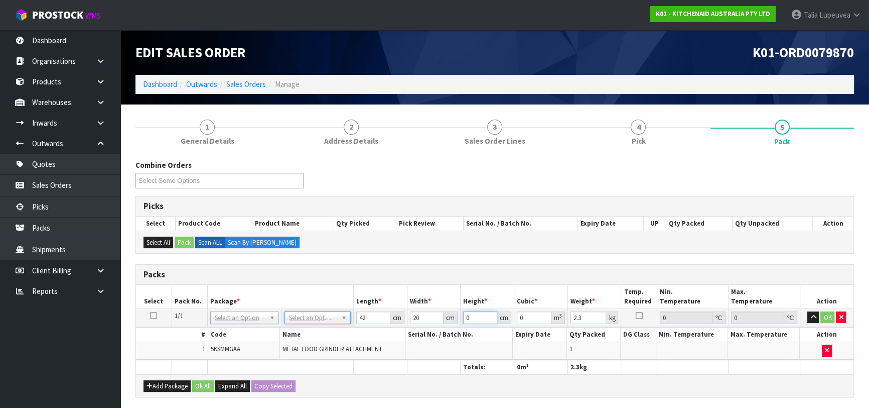
type input "0.00084"
type input "19"
type input "0.01596"
type input "19"
drag, startPoint x: 333, startPoint y: 311, endPoint x: 320, endPoint y: 311, distance: 13.1
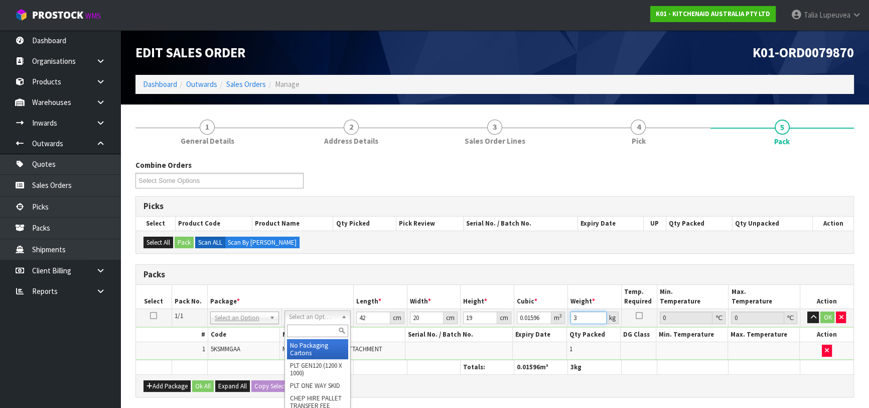
type input "3"
click at [319, 326] on input "text" at bounding box center [317, 330] width 61 height 13
type input "OC"
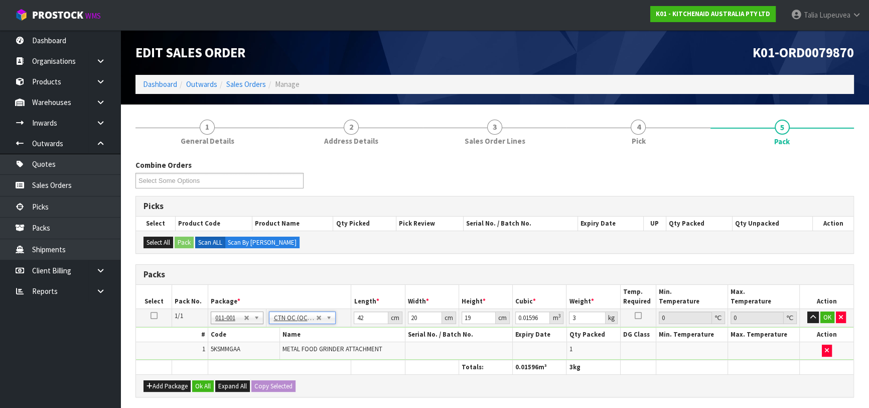
type input "0"
type input "2.3"
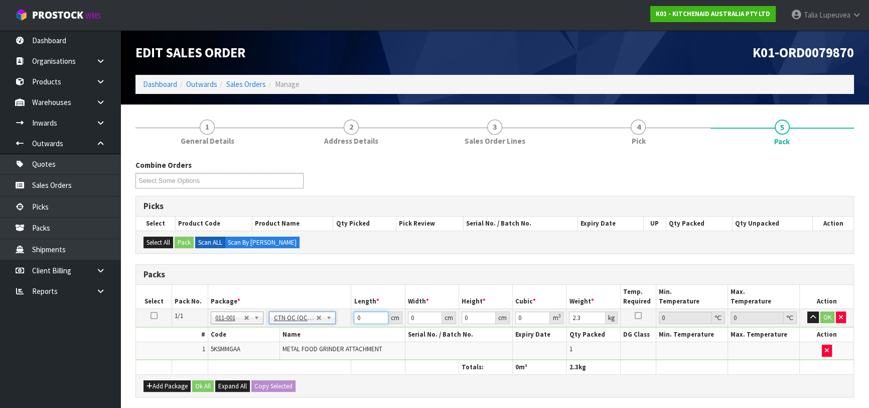
drag, startPoint x: 366, startPoint y: 317, endPoint x: 337, endPoint y: 311, distance: 30.1
click at [337, 311] on tr "1/1 NONE 007-001 007-002 007-004 007-009 007-013 007-014 007-015 007-017 007-01…" at bounding box center [495, 317] width 718 height 18
type input "42"
type input "28"
type input "1"
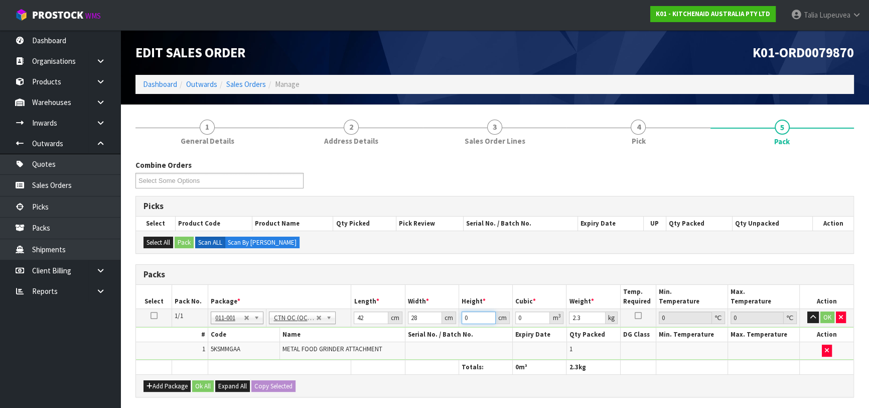
type input "0.001176"
type input "19"
type input "0.022344"
type input "19"
type input "3"
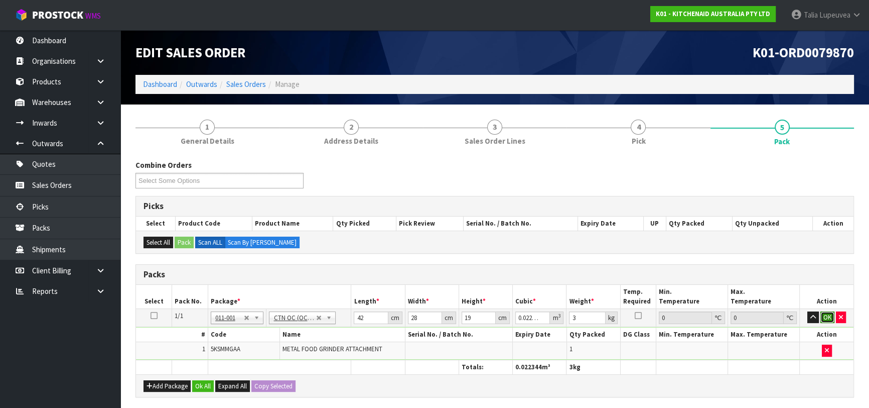
click at [825, 317] on button "OK" at bounding box center [828, 317] width 14 height 12
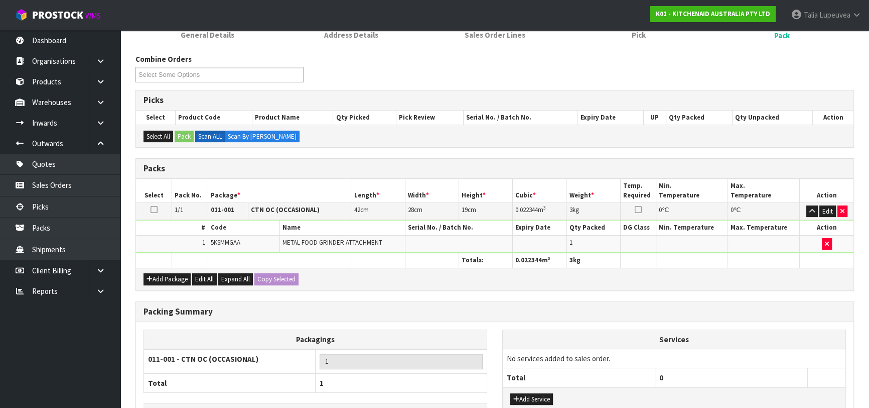
scroll to position [177, 0]
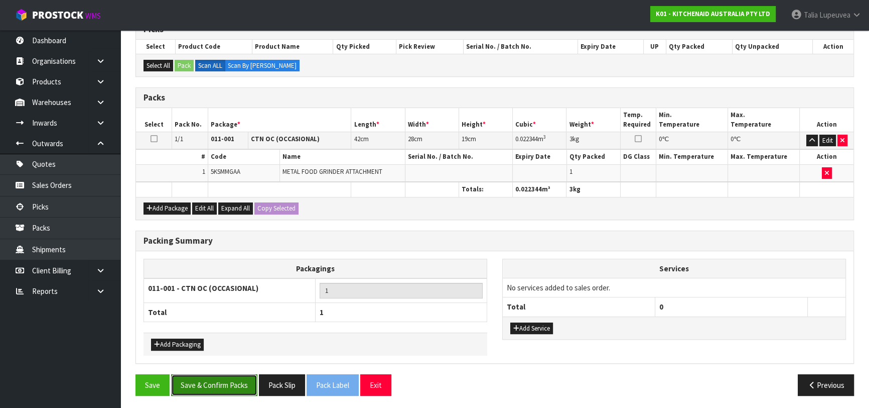
click at [189, 384] on button "Save & Confirm Packs" at bounding box center [214, 385] width 86 height 22
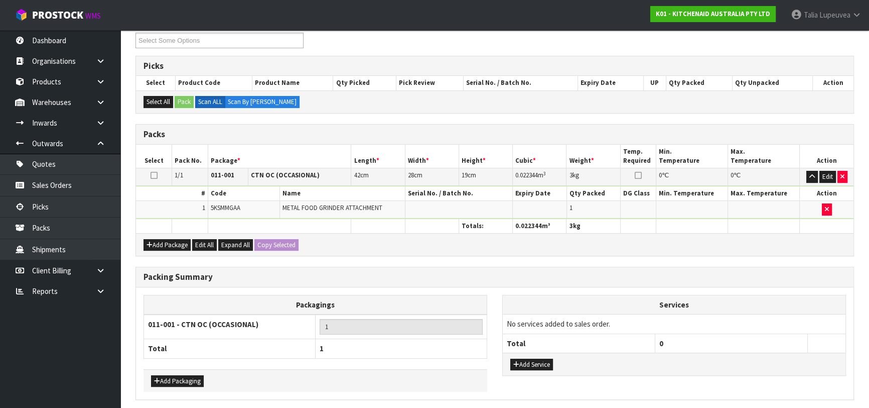
scroll to position [0, 0]
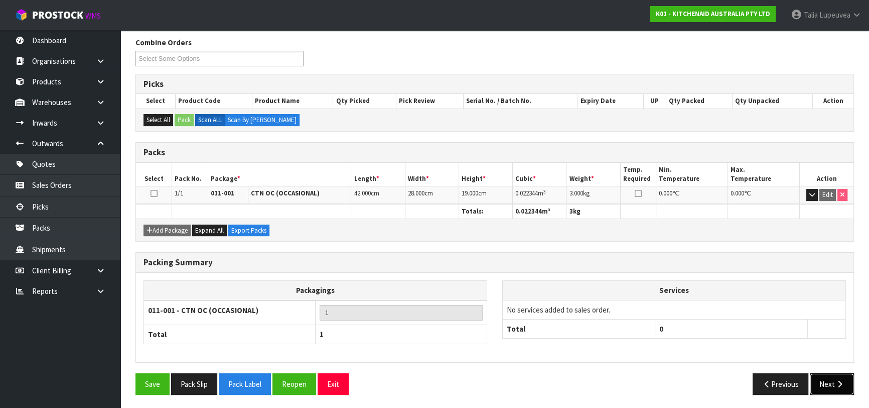
click at [836, 383] on icon "button" at bounding box center [840, 384] width 10 height 8
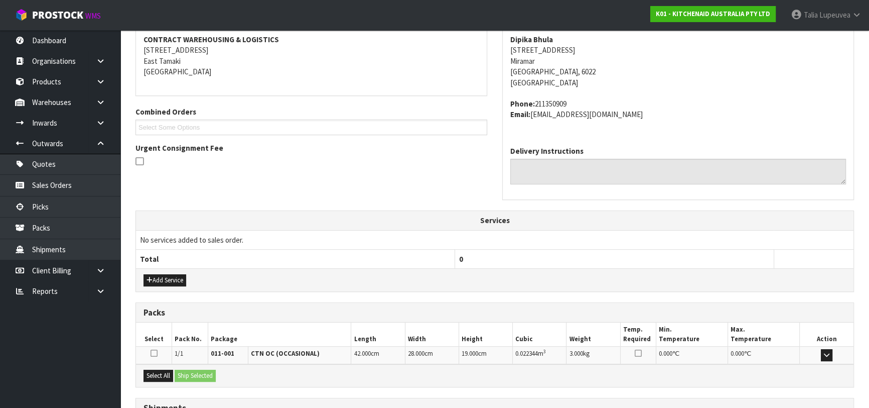
scroll to position [275, 0]
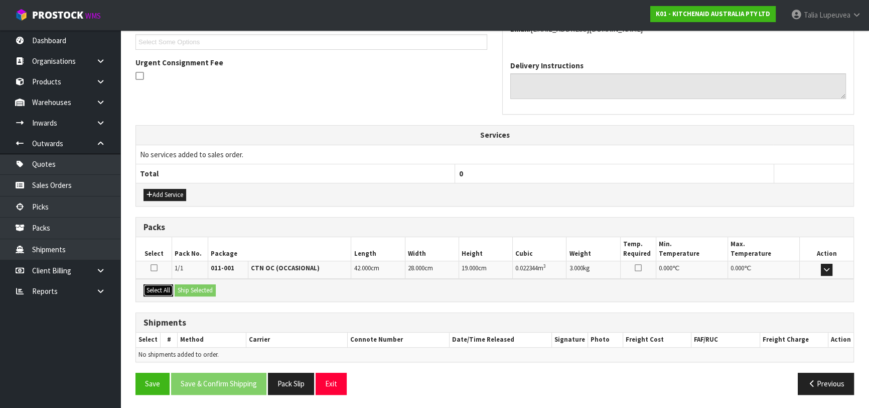
drag, startPoint x: 165, startPoint y: 291, endPoint x: 204, endPoint y: 290, distance: 39.7
click at [166, 291] on button "Select All" at bounding box center [159, 290] width 30 height 12
click at [205, 290] on button "Ship Selected" at bounding box center [195, 290] width 41 height 12
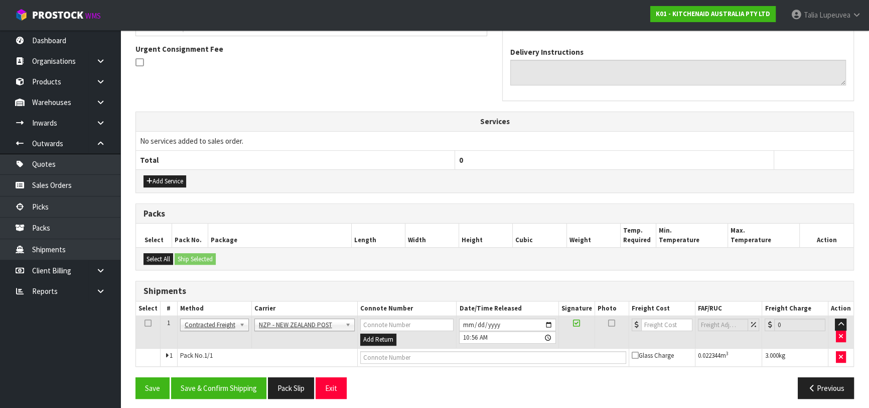
scroll to position [293, 0]
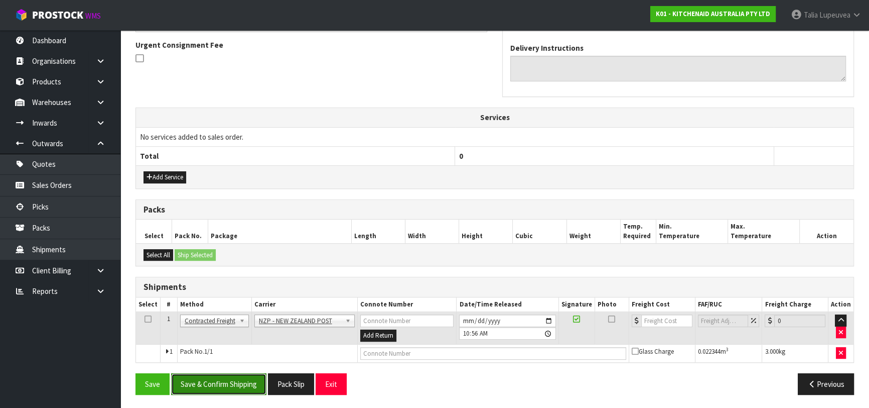
click at [225, 380] on button "Save & Confirm Shipping" at bounding box center [218, 384] width 95 height 22
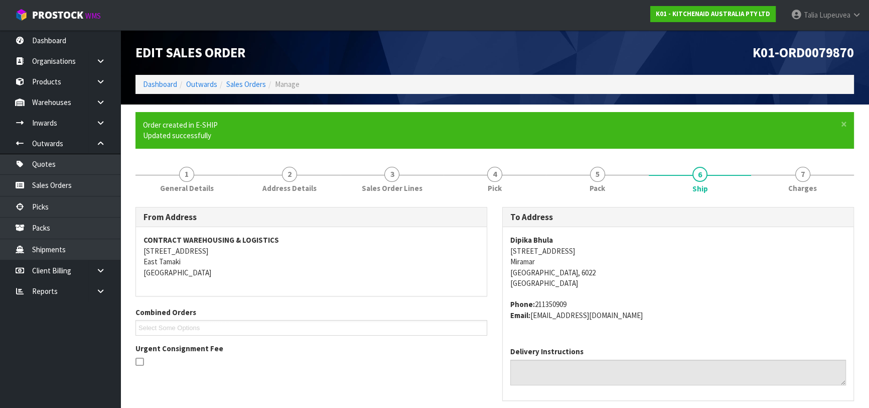
scroll to position [274, 0]
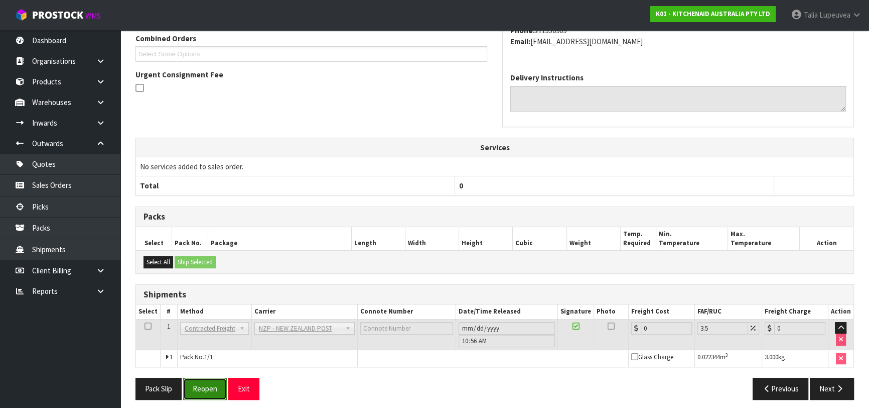
click at [216, 386] on button "Reopen" at bounding box center [205, 388] width 44 height 22
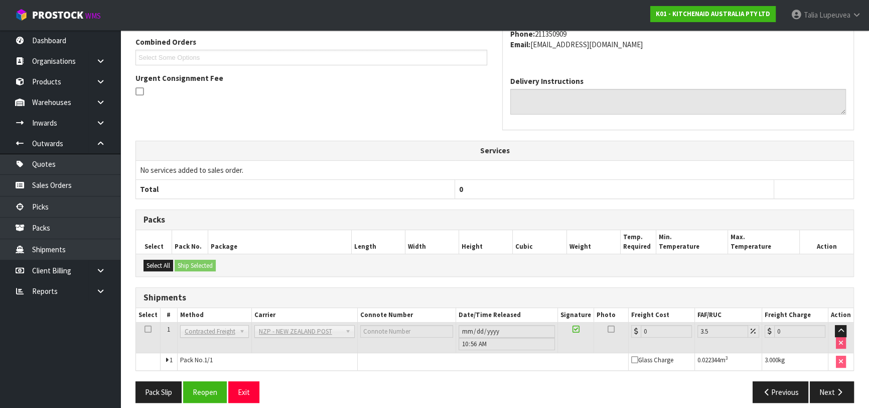
scroll to position [268, 0]
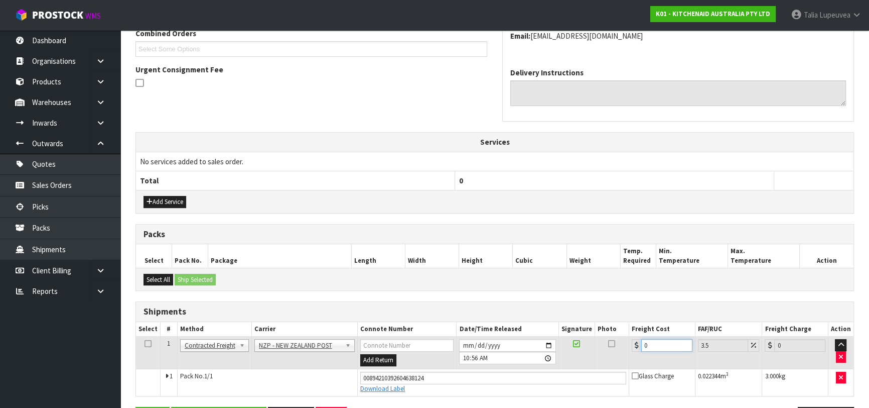
drag, startPoint x: 648, startPoint y: 342, endPoint x: 592, endPoint y: 359, distance: 59.2
click at [592, 359] on tr "1 Client Local Pickup Customer Local Pickup Company Freight Contracted Freight …" at bounding box center [495, 352] width 718 height 33
type input "8"
type input "8.28"
type input "8.4"
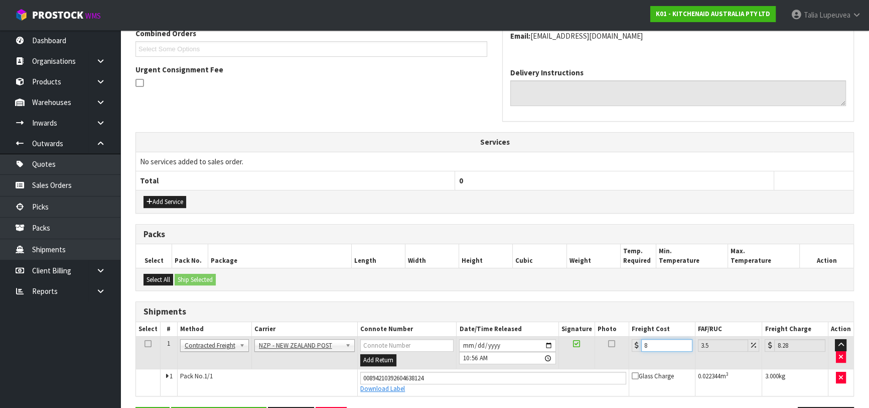
type input "8.69"
type input "8.45"
type input "8.75"
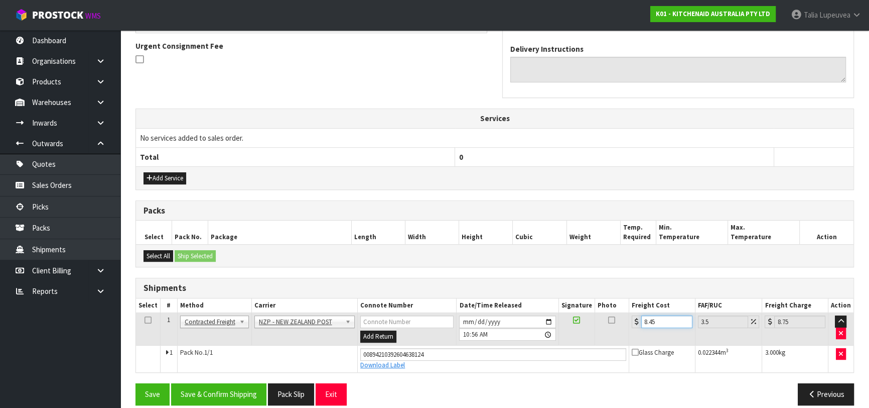
scroll to position [302, 0]
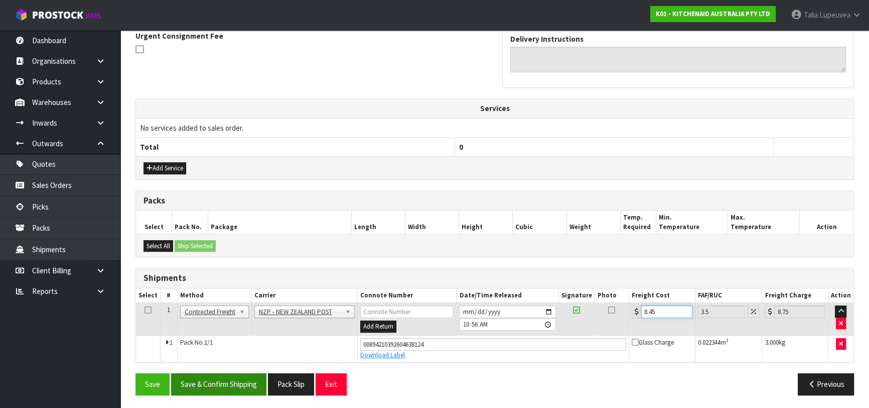
type input "8.45"
click at [225, 382] on button "Save & Confirm Shipping" at bounding box center [218, 384] width 95 height 22
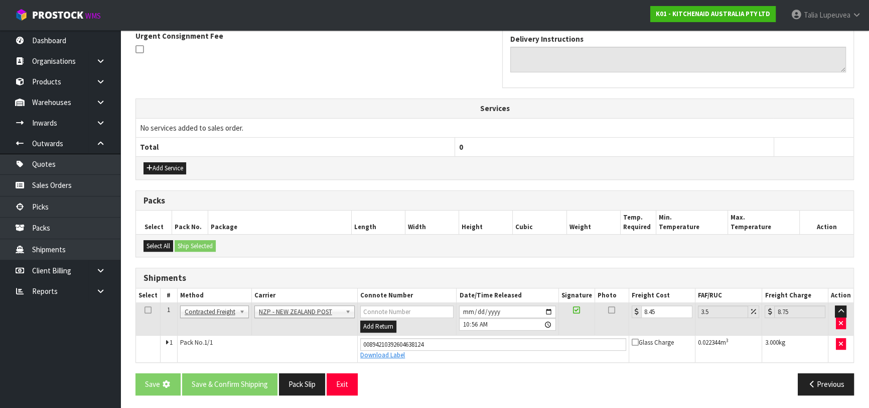
scroll to position [0, 0]
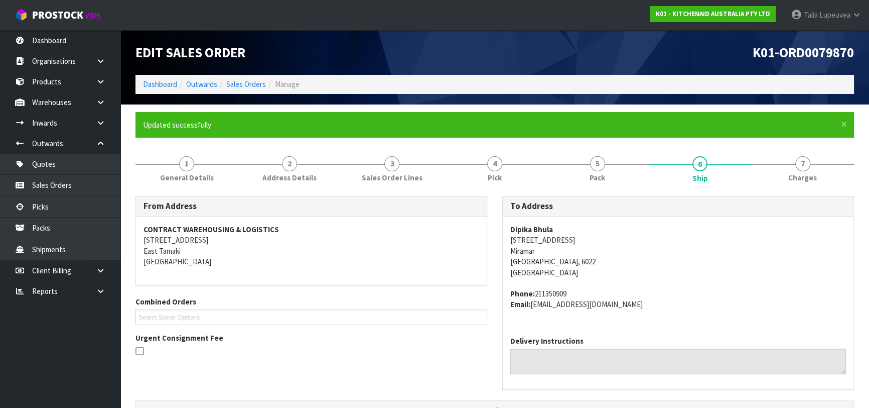
click at [855, 204] on div "To Address Dipika Bhula [STREET_ADDRESS] Phone: 211350909 Email: [EMAIL_ADDRESS…" at bounding box center [678, 298] width 367 height 204
click at [247, 83] on link "Sales Orders" at bounding box center [246, 84] width 40 height 10
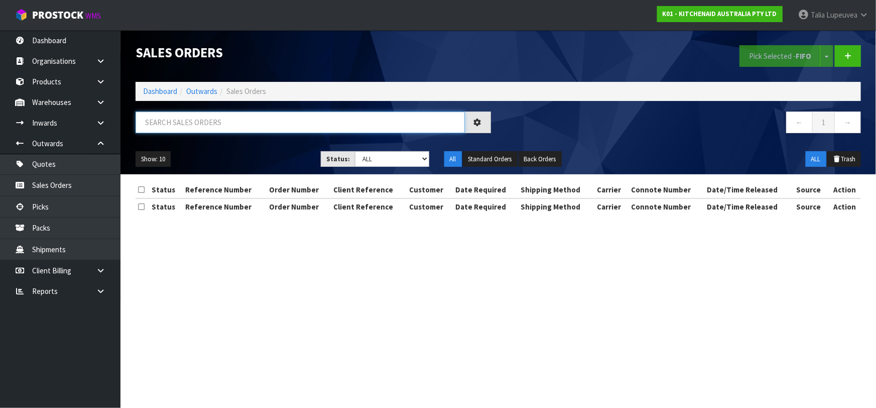
click at [419, 121] on input "text" at bounding box center [300, 122] width 329 height 22
type input "JOB-0414716"
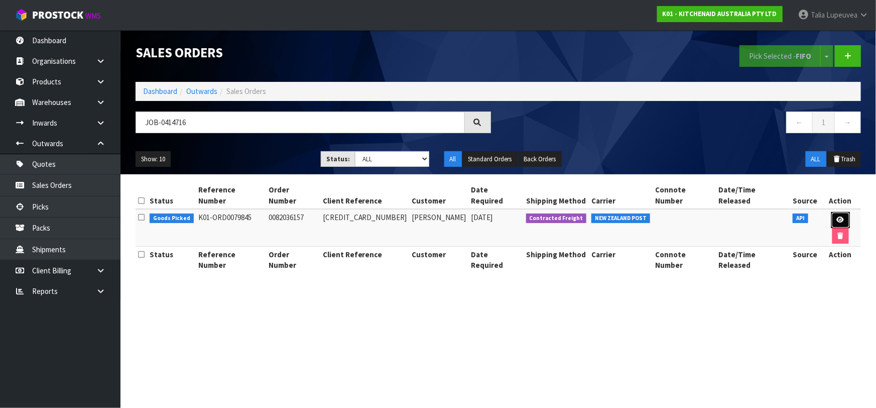
click at [837, 216] on icon at bounding box center [841, 219] width 8 height 7
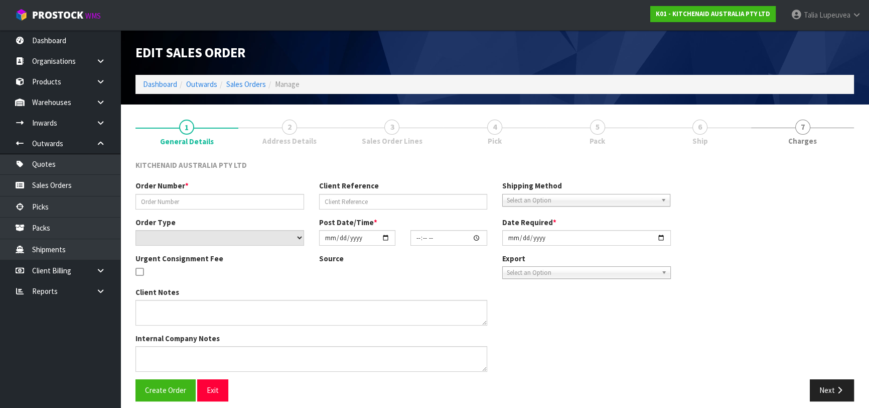
type input "0082036157"
type input "[CREDIT_CARD_NUMBER]"
select select "number:0"
type input "[DATE]"
type input "05:38:42.000"
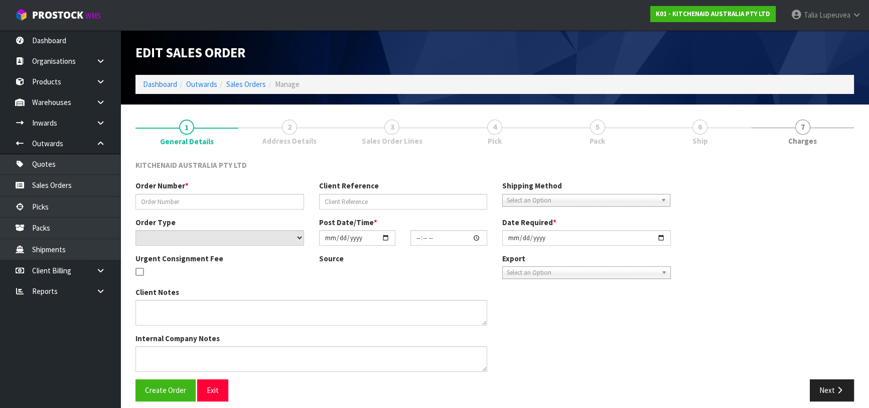
type input "[DATE]"
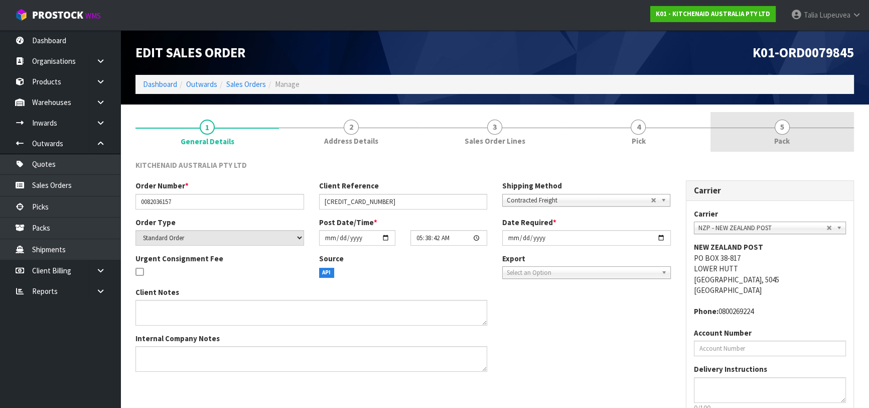
click at [760, 123] on link "5 Pack" at bounding box center [783, 132] width 144 height 40
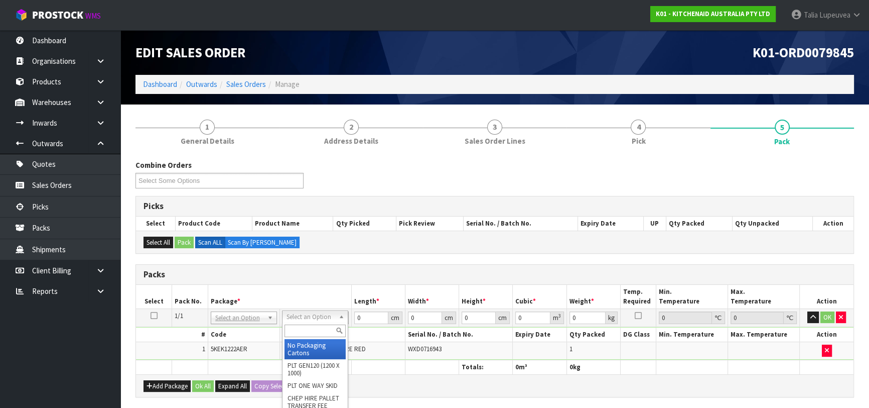
click at [300, 331] on input "text" at bounding box center [315, 330] width 61 height 13
type input "OWN"
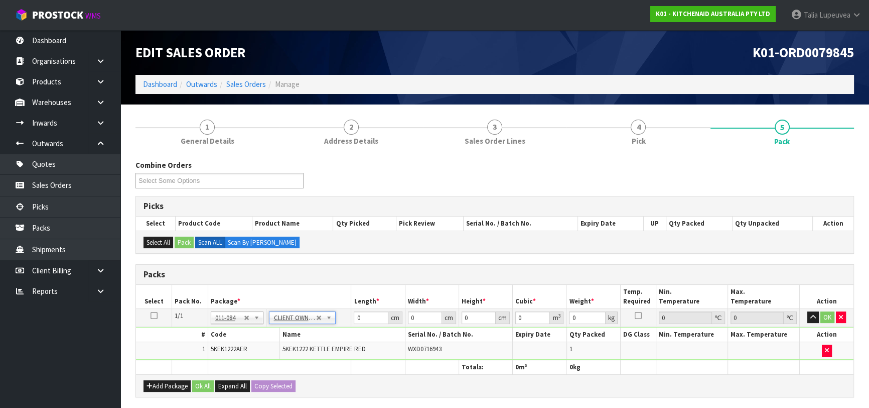
type input "1.85"
drag, startPoint x: 366, startPoint y: 313, endPoint x: 335, endPoint y: 313, distance: 31.6
click at [335, 313] on tr "1/1 NONE 007-001 007-002 007-004 007-009 007-013 007-014 007-015 007-017 007-01…" at bounding box center [495, 317] width 718 height 18
click at [828, 314] on button "OK" at bounding box center [828, 317] width 14 height 12
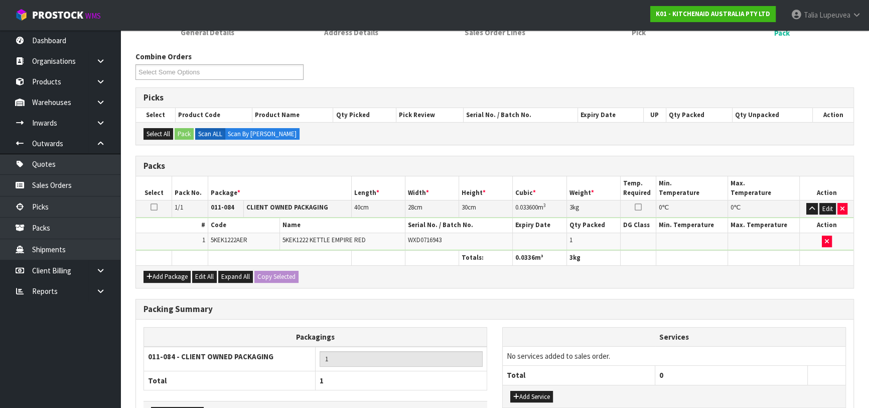
scroll to position [177, 0]
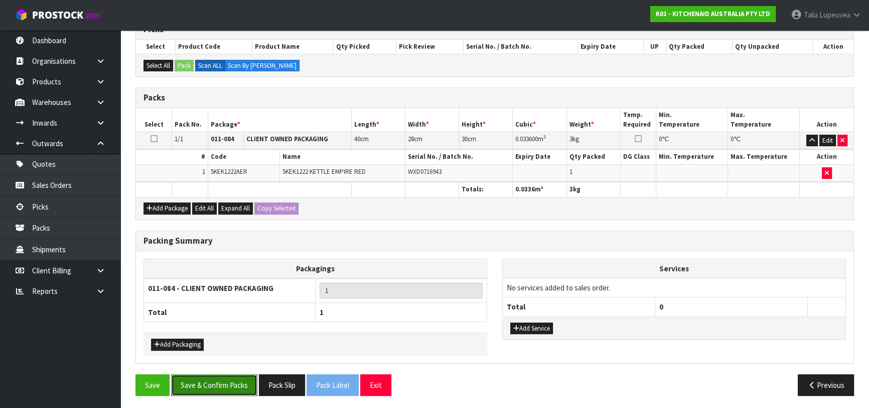
click at [231, 376] on button "Save & Confirm Packs" at bounding box center [214, 385] width 86 height 22
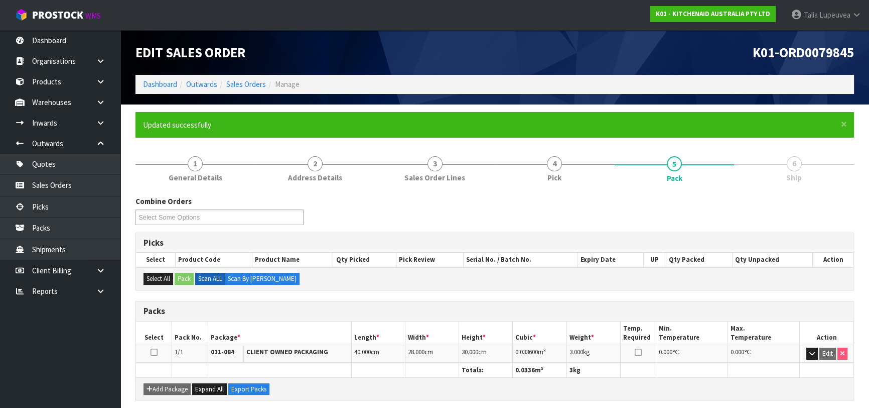
scroll to position [159, 0]
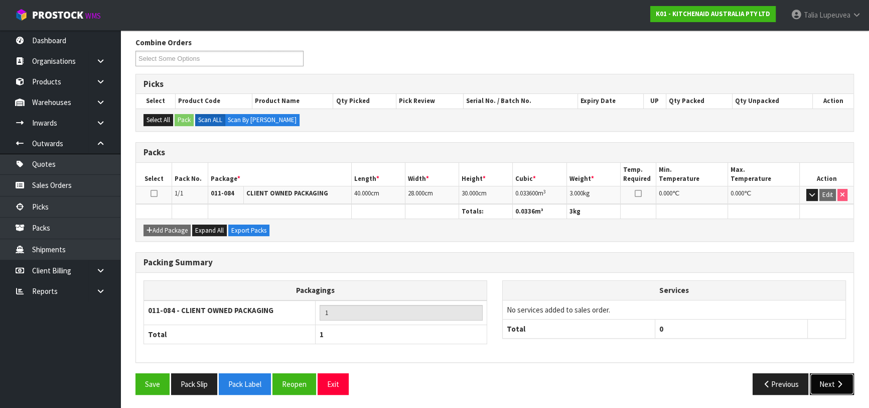
click at [823, 382] on button "Next" at bounding box center [832, 384] width 44 height 22
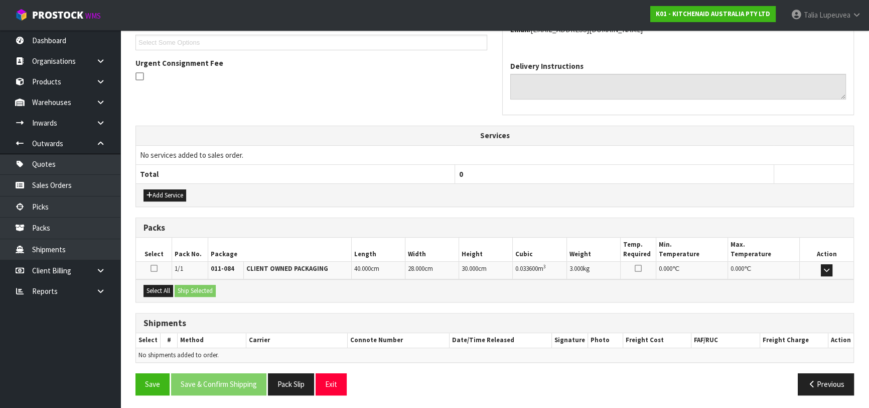
scroll to position [275, 0]
drag, startPoint x: 154, startPoint y: 288, endPoint x: 196, endPoint y: 288, distance: 41.7
click at [157, 288] on button "Select All" at bounding box center [159, 290] width 30 height 12
click at [196, 288] on button "Ship Selected" at bounding box center [195, 290] width 41 height 12
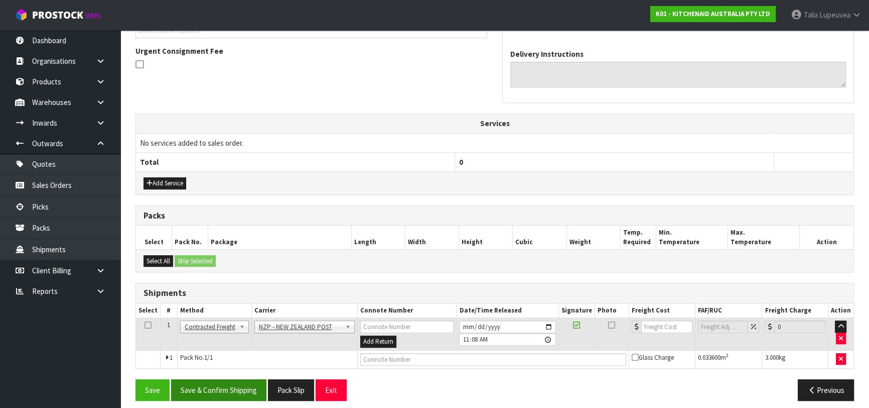
scroll to position [293, 0]
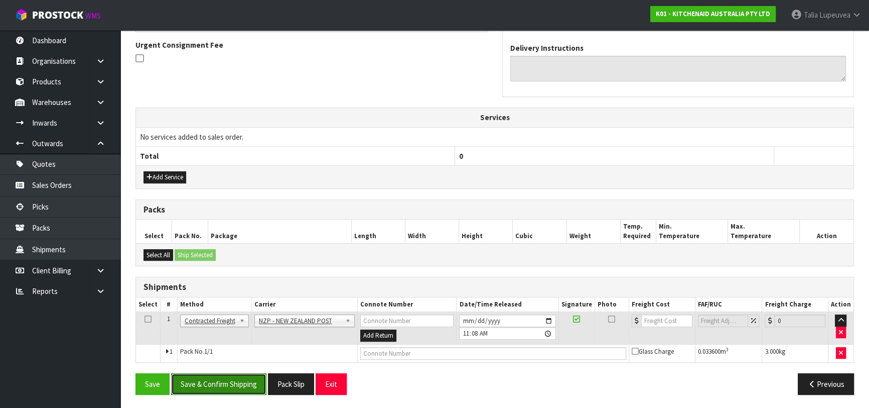
click at [240, 382] on button "Save & Confirm Shipping" at bounding box center [218, 384] width 95 height 22
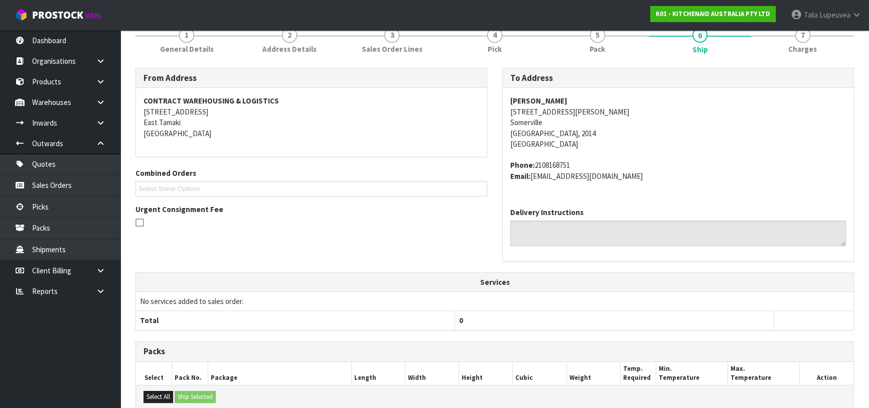
scroll to position [279, 0]
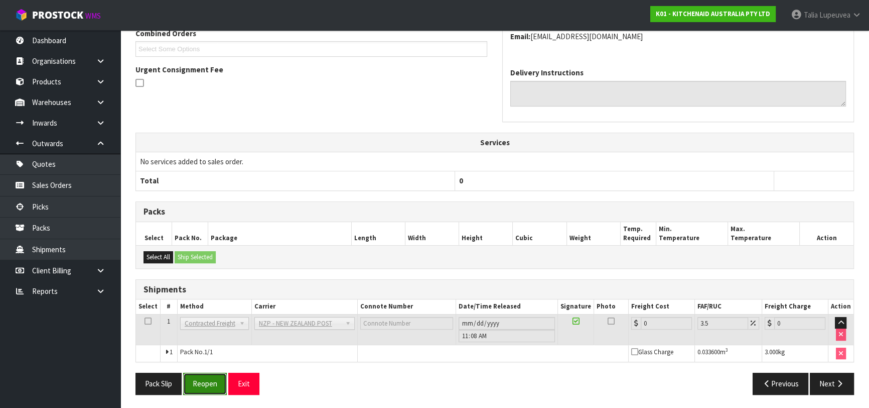
click at [223, 381] on button "Reopen" at bounding box center [205, 383] width 44 height 22
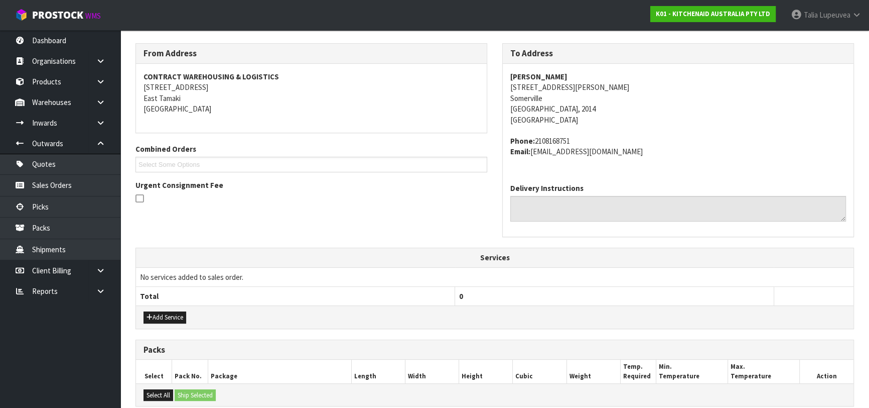
scroll to position [302, 0]
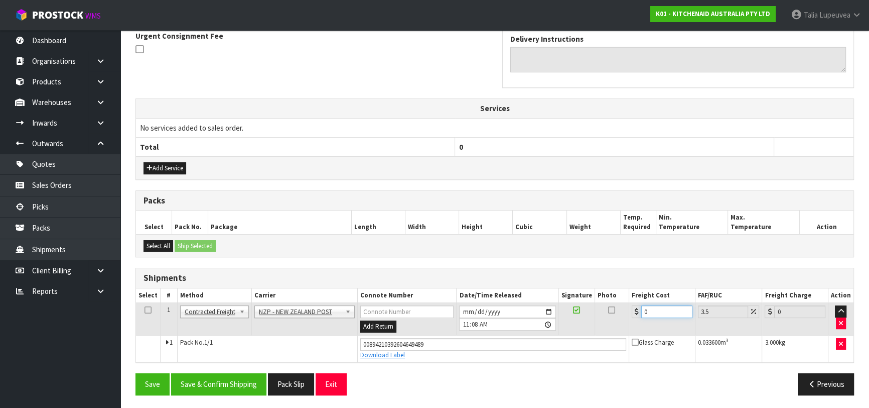
drag, startPoint x: 652, startPoint y: 305, endPoint x: 608, endPoint y: 318, distance: 46.7
click at [607, 318] on tr "1 Client Local Pickup Customer Local Pickup Company Freight Contracted Freight …" at bounding box center [495, 319] width 718 height 33
click at [223, 387] on button "Save & Confirm Shipping" at bounding box center [218, 384] width 95 height 22
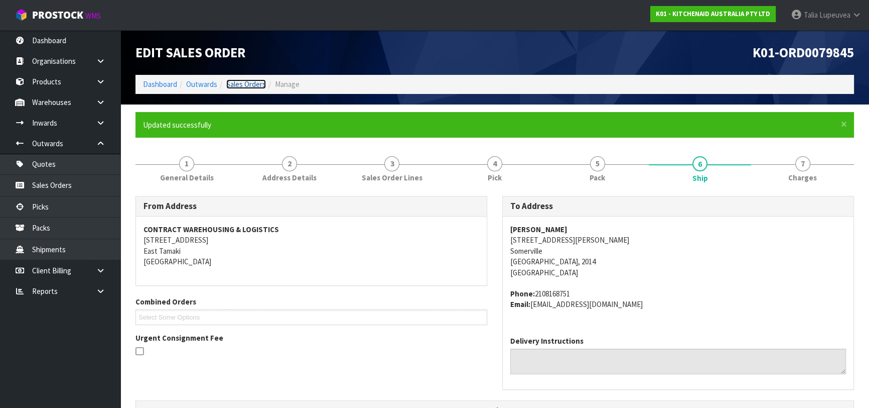
click at [253, 80] on link "Sales Orders" at bounding box center [246, 84] width 40 height 10
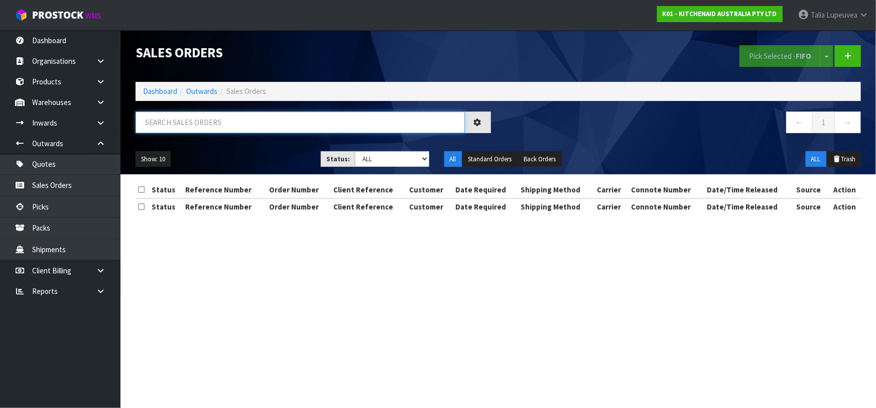
click at [264, 125] on input "text" at bounding box center [300, 122] width 329 height 22
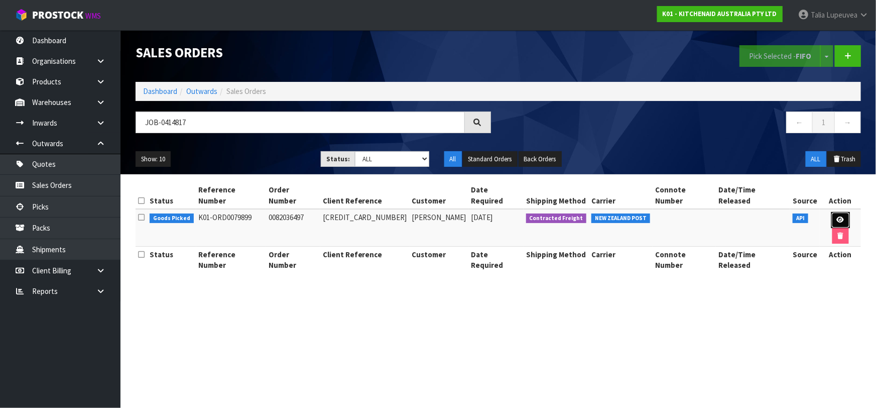
click at [831, 212] on link at bounding box center [840, 220] width 19 height 16
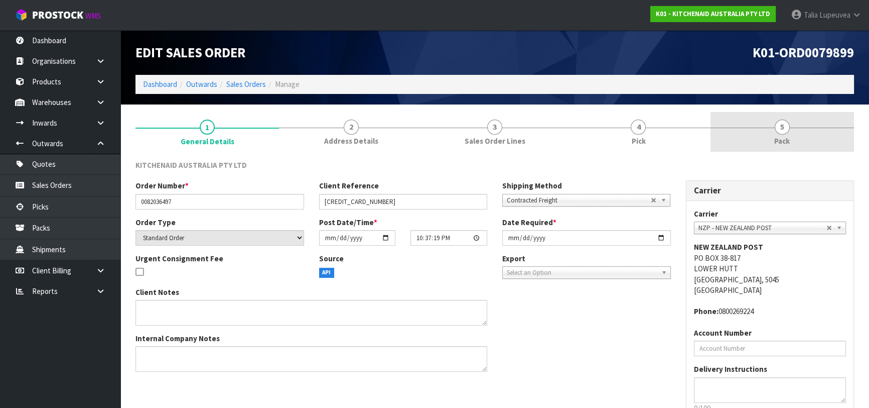
click at [758, 140] on link "5 Pack" at bounding box center [783, 132] width 144 height 40
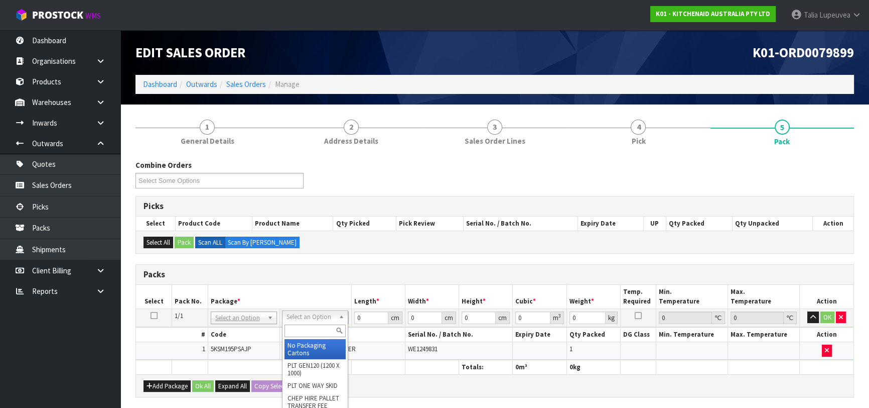
click at [325, 330] on input "text" at bounding box center [315, 330] width 61 height 13
drag, startPoint x: 308, startPoint y: 346, endPoint x: 340, endPoint y: 327, distance: 37.6
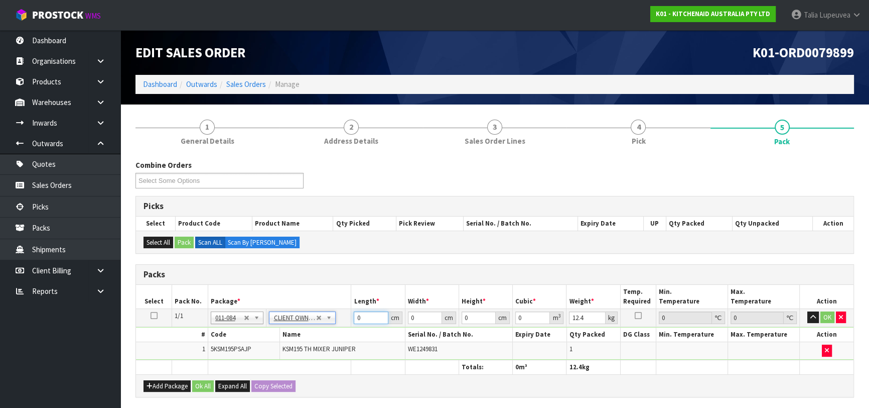
drag, startPoint x: 364, startPoint y: 316, endPoint x: 336, endPoint y: 316, distance: 28.1
click at [336, 316] on tr "1/1 NONE 007-001 007-002 007-004 007-009 007-013 007-014 007-015 007-017 007-01…" at bounding box center [495, 317] width 718 height 18
click at [831, 311] on button "OK" at bounding box center [828, 317] width 14 height 12
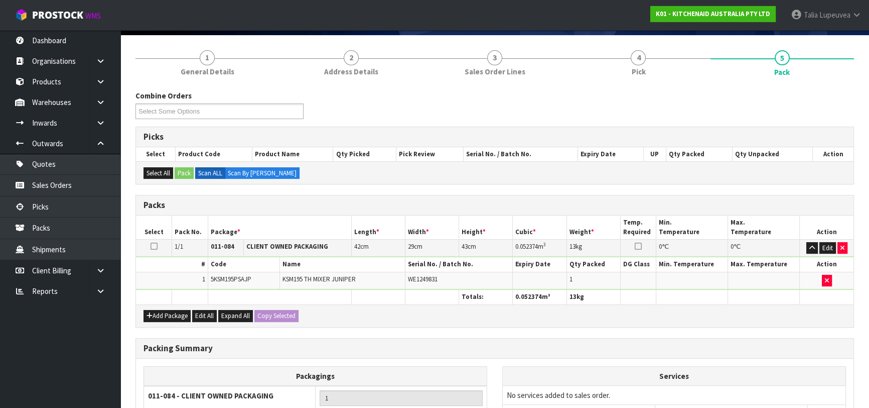
scroll to position [177, 0]
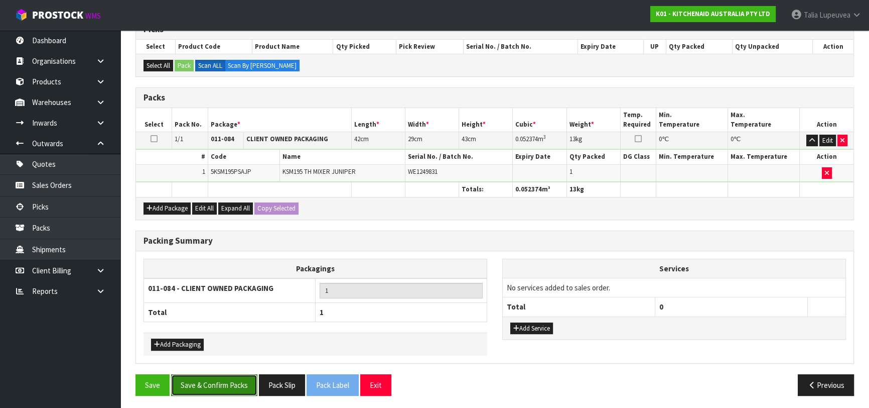
click at [240, 379] on button "Save & Confirm Packs" at bounding box center [214, 385] width 86 height 22
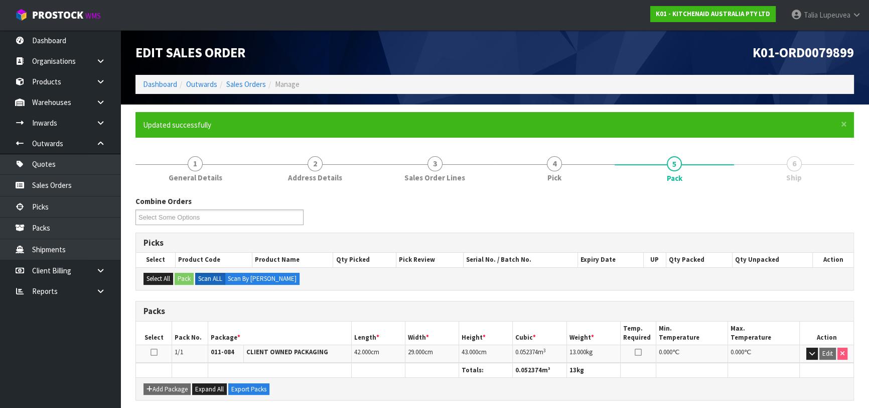
scroll to position [159, 0]
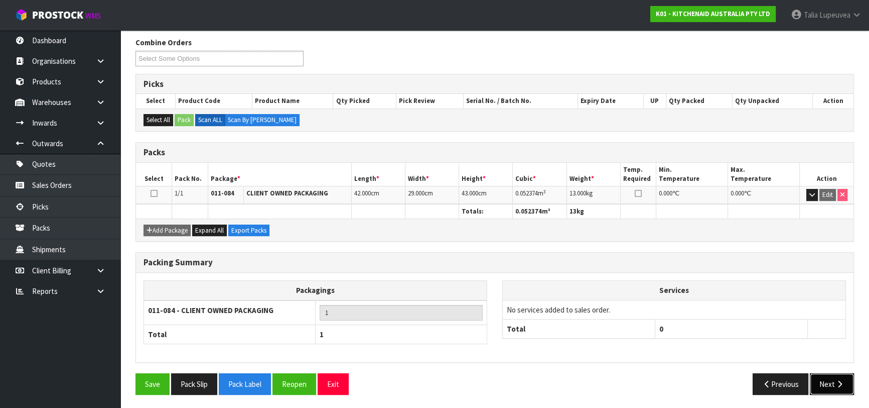
click at [836, 381] on icon "button" at bounding box center [840, 384] width 10 height 8
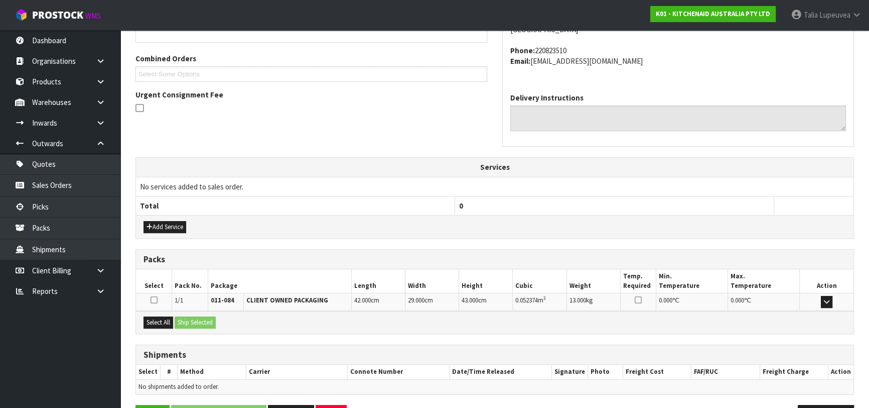
scroll to position [275, 0]
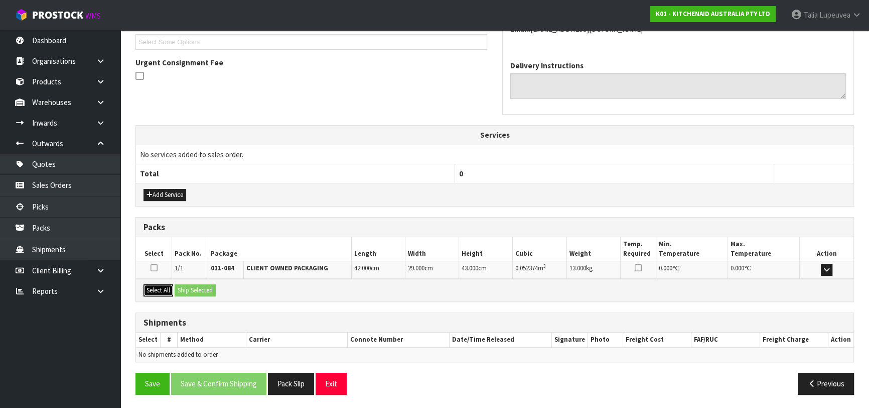
click at [157, 287] on button "Select All" at bounding box center [159, 290] width 30 height 12
click at [179, 288] on button "Ship Selected" at bounding box center [195, 290] width 41 height 12
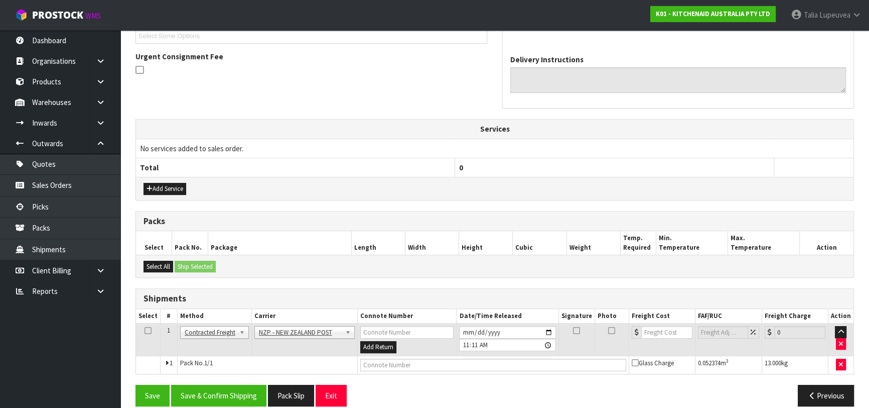
scroll to position [293, 0]
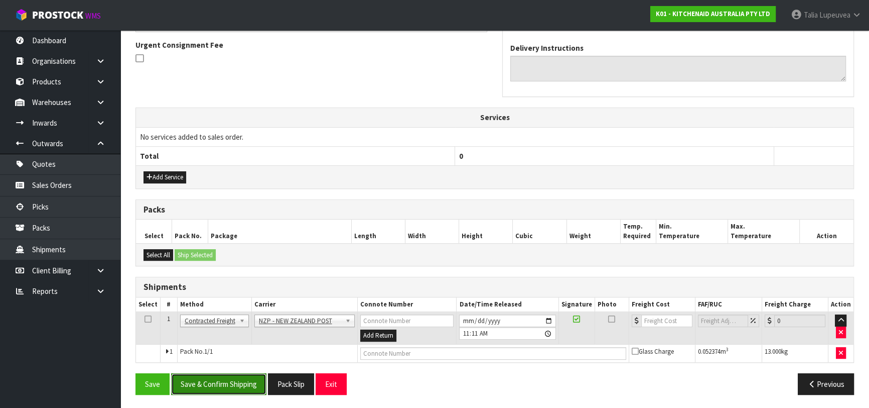
click at [221, 380] on button "Save & Confirm Shipping" at bounding box center [218, 384] width 95 height 22
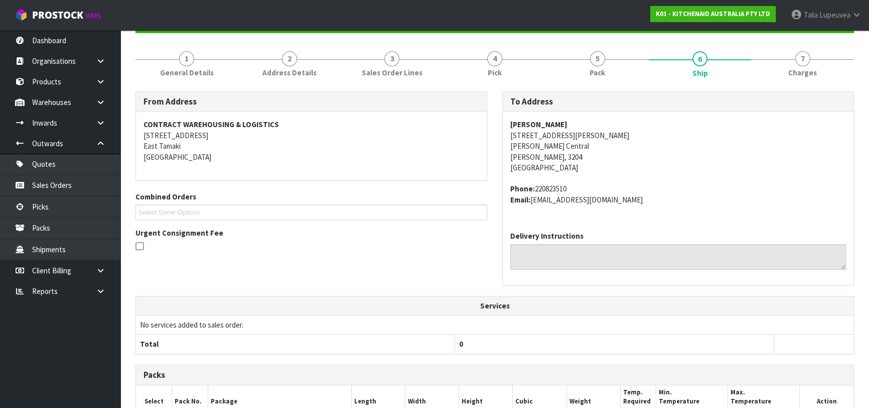
scroll to position [279, 0]
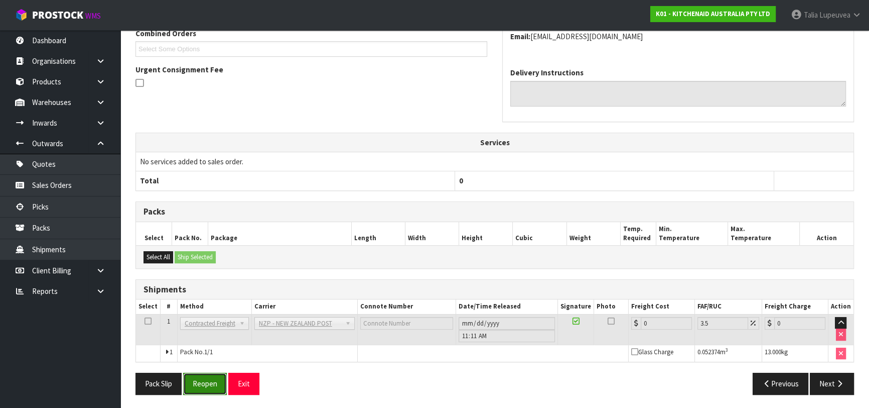
click at [206, 381] on button "Reopen" at bounding box center [205, 383] width 44 height 22
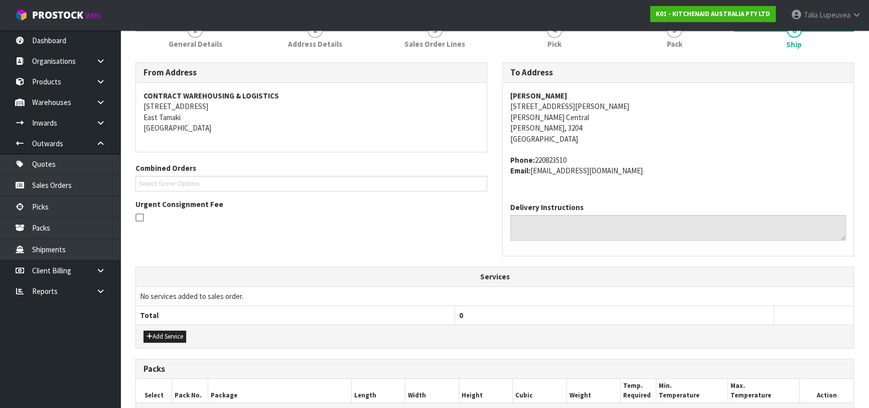
scroll to position [302, 0]
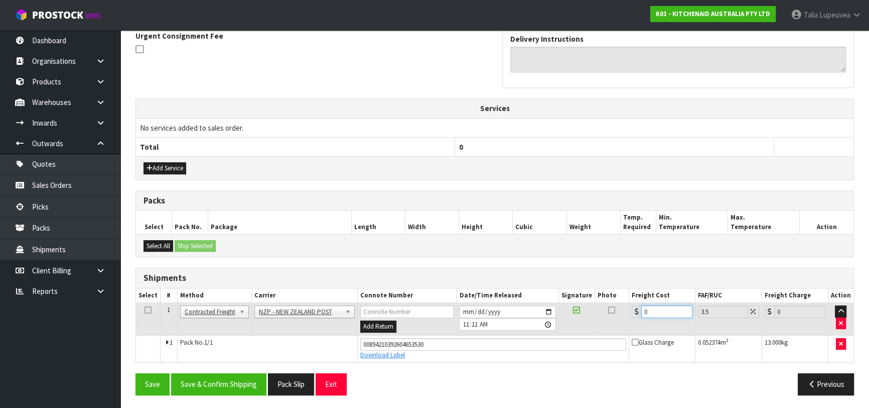
drag, startPoint x: 657, startPoint y: 311, endPoint x: 589, endPoint y: 301, distance: 69.4
click at [589, 303] on tr "1 Client Local Pickup Customer Local Pickup Company Freight Contracted Freight …" at bounding box center [495, 319] width 718 height 33
click at [227, 384] on button "Save & Confirm Shipping" at bounding box center [218, 384] width 95 height 22
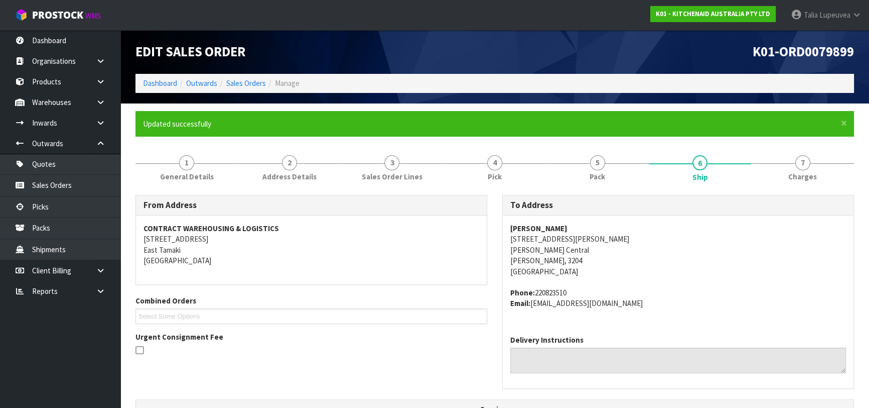
scroll to position [0, 0]
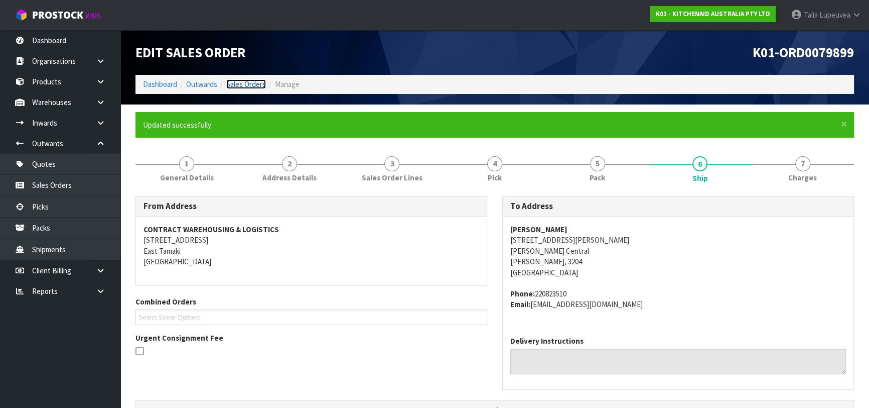
click at [244, 81] on link "Sales Orders" at bounding box center [246, 84] width 40 height 10
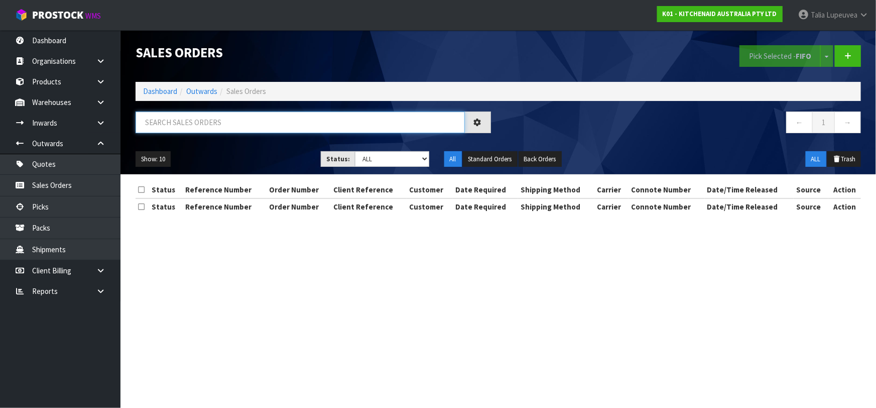
click at [194, 126] on input "text" at bounding box center [300, 122] width 329 height 22
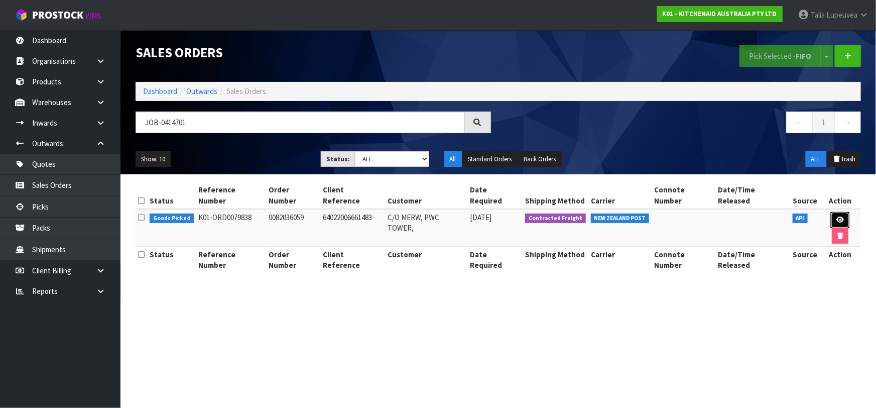
click at [831, 212] on link at bounding box center [840, 220] width 19 height 16
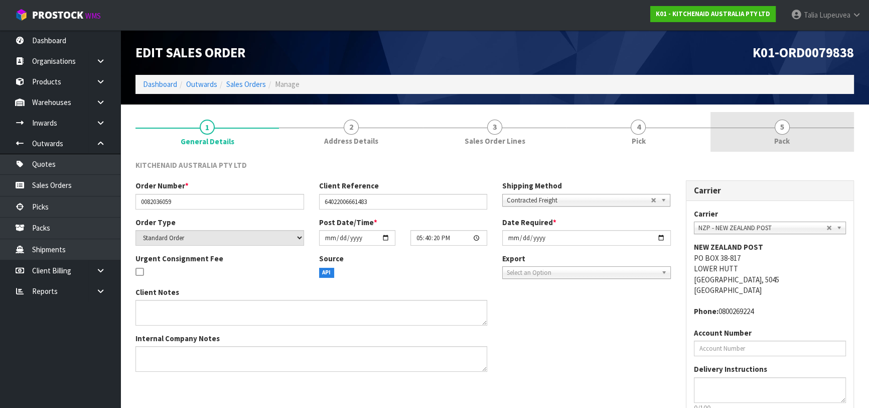
click at [749, 134] on link "5 Pack" at bounding box center [783, 132] width 144 height 40
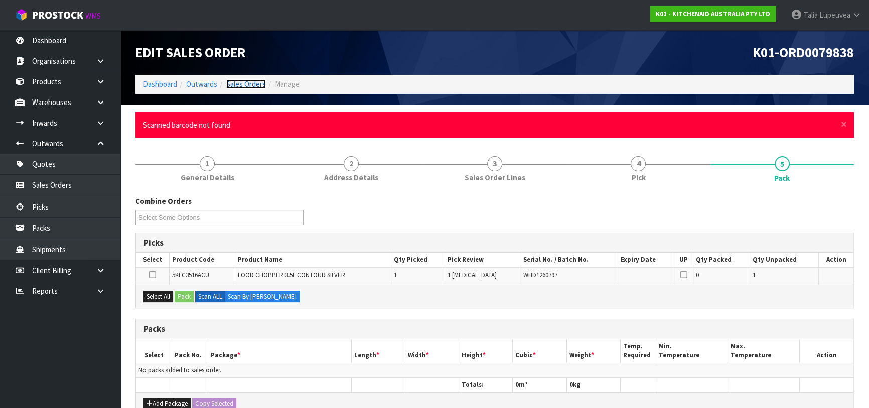
click at [257, 84] on link "Sales Orders" at bounding box center [246, 84] width 40 height 10
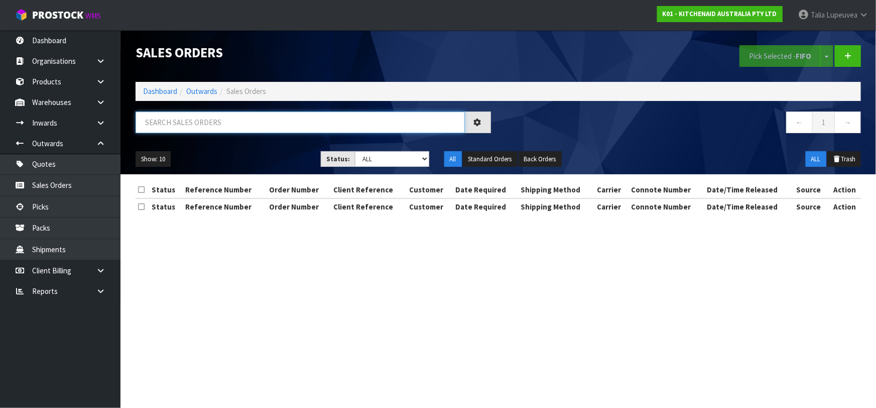
click at [256, 125] on input "text" at bounding box center [300, 122] width 329 height 22
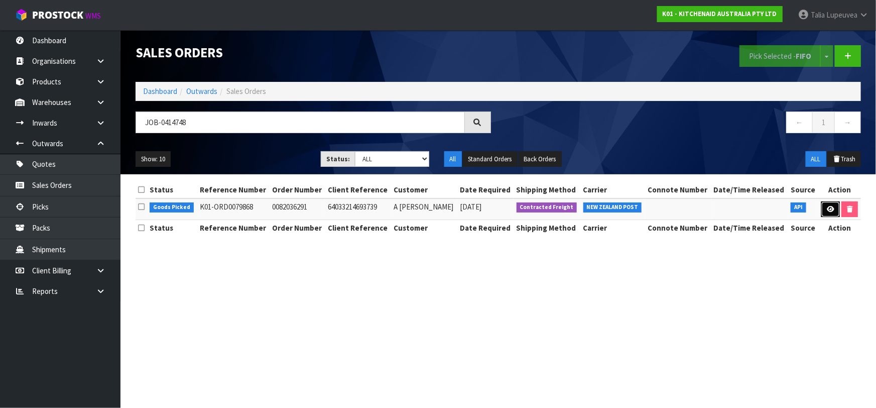
click at [832, 212] on link at bounding box center [830, 209] width 19 height 16
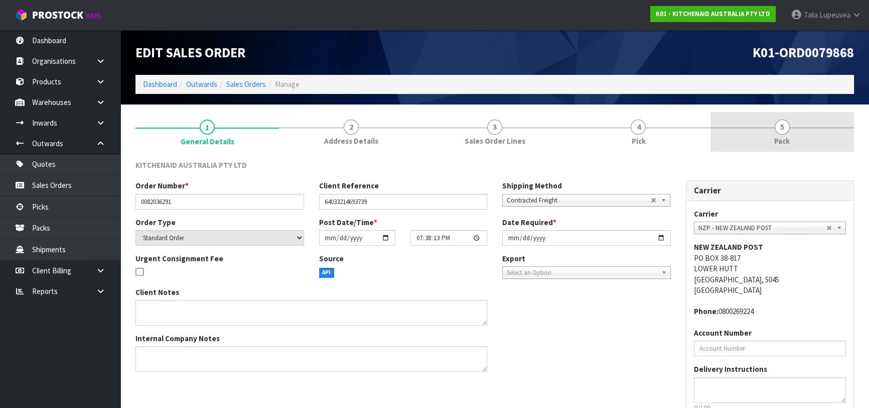
click at [792, 143] on link "5 Pack" at bounding box center [783, 132] width 144 height 40
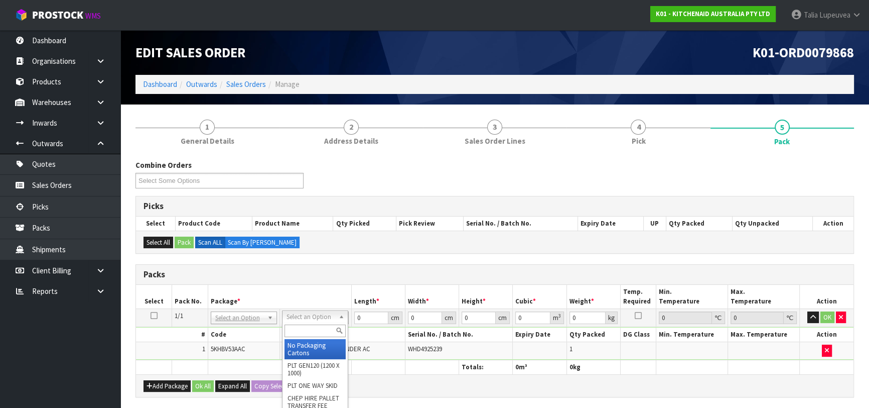
click at [302, 328] on input "text" at bounding box center [315, 330] width 61 height 13
drag, startPoint x: 322, startPoint y: 346, endPoint x: 325, endPoint y: 340, distance: 6.7
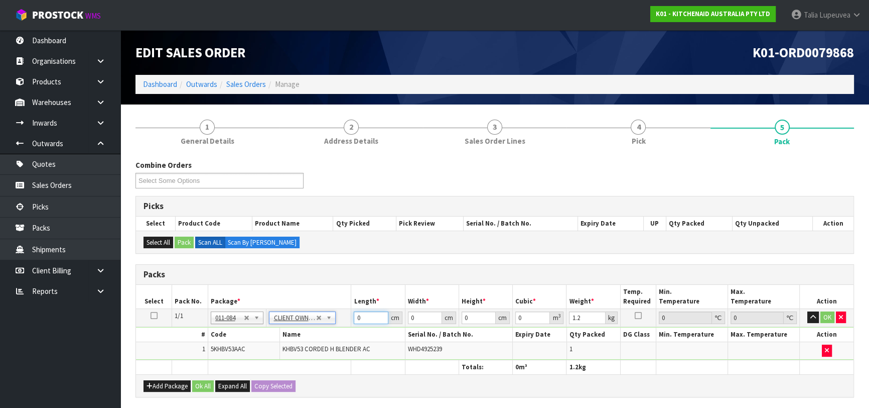
drag, startPoint x: 364, startPoint y: 317, endPoint x: 344, endPoint y: 310, distance: 21.3
click at [344, 310] on tr "1/1 NONE 007-001 007-002 007-004 007-009 007-013 007-014 007-015 007-017 007-01…" at bounding box center [495, 317] width 718 height 18
click at [824, 317] on button "OK" at bounding box center [828, 317] width 14 height 12
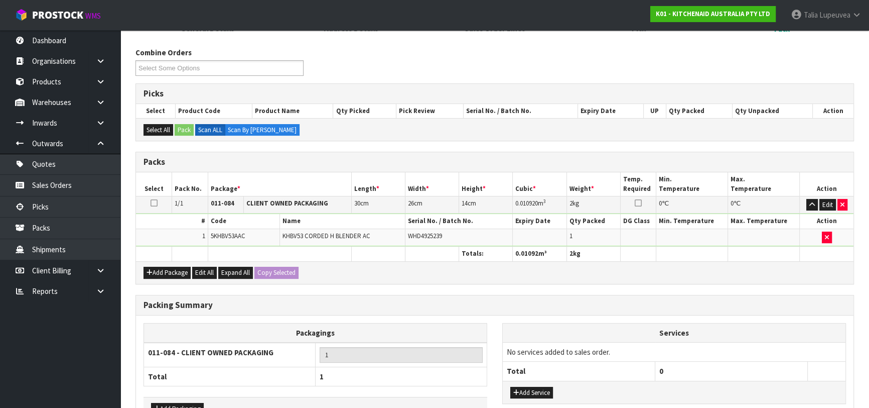
scroll to position [177, 0]
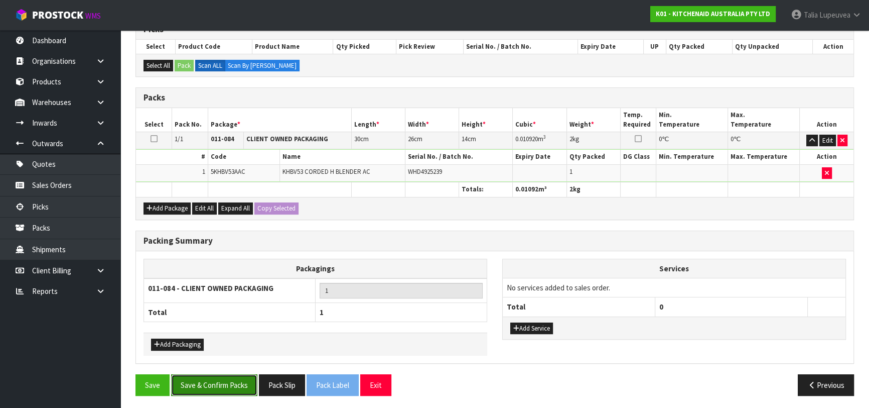
click at [228, 390] on button "Save & Confirm Packs" at bounding box center [214, 385] width 86 height 22
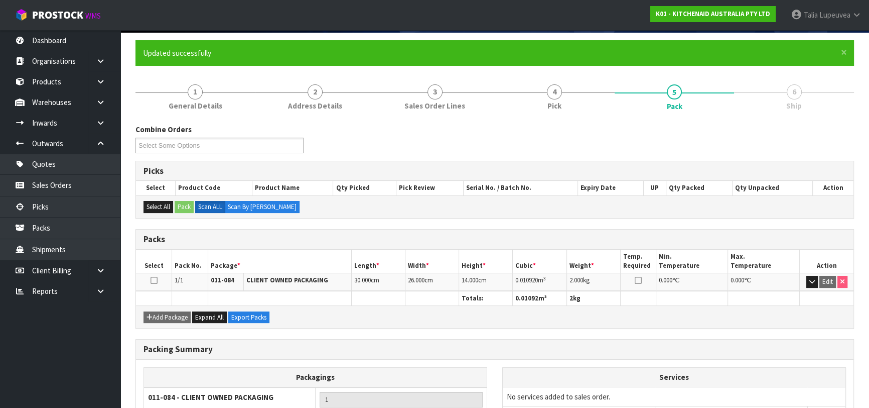
scroll to position [159, 0]
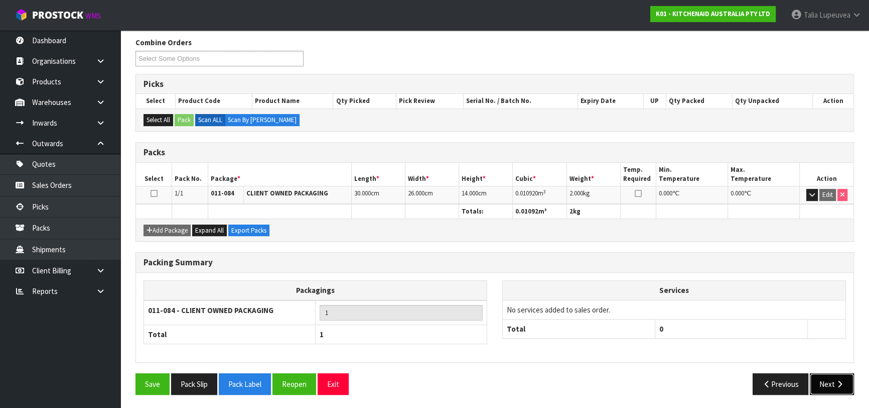
click at [825, 381] on button "Next" at bounding box center [832, 384] width 44 height 22
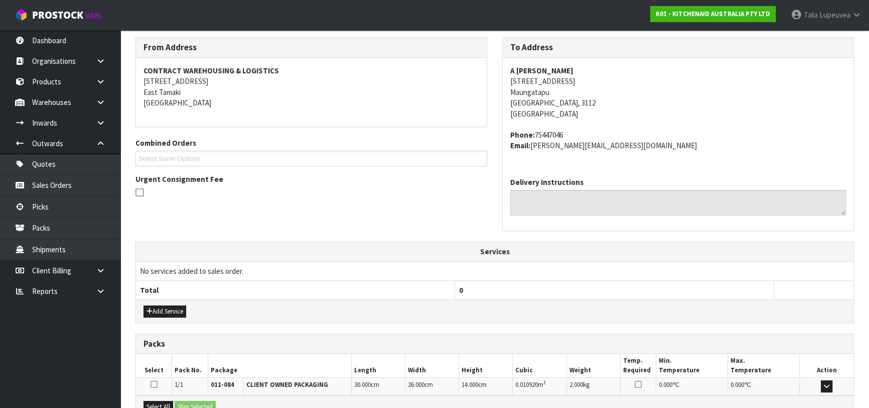
scroll to position [275, 0]
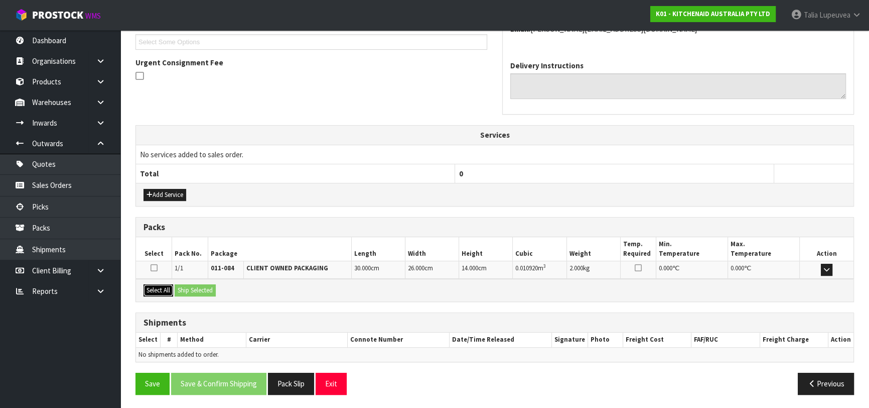
click at [160, 290] on button "Select All" at bounding box center [159, 290] width 30 height 12
click at [188, 290] on button "Ship Selected" at bounding box center [195, 290] width 41 height 12
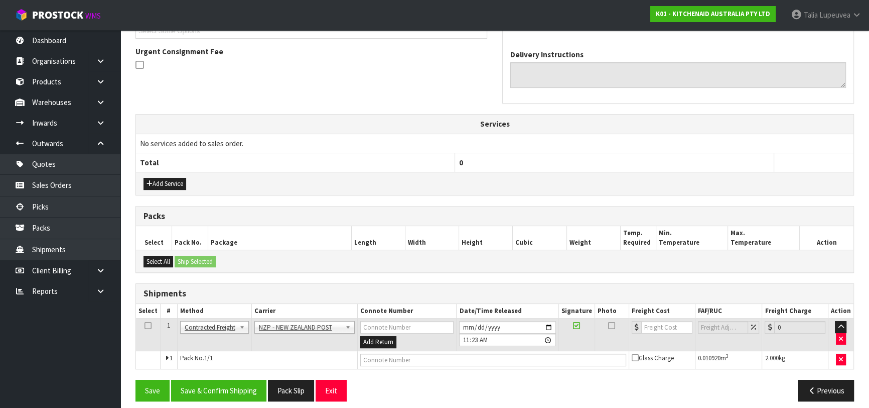
scroll to position [293, 0]
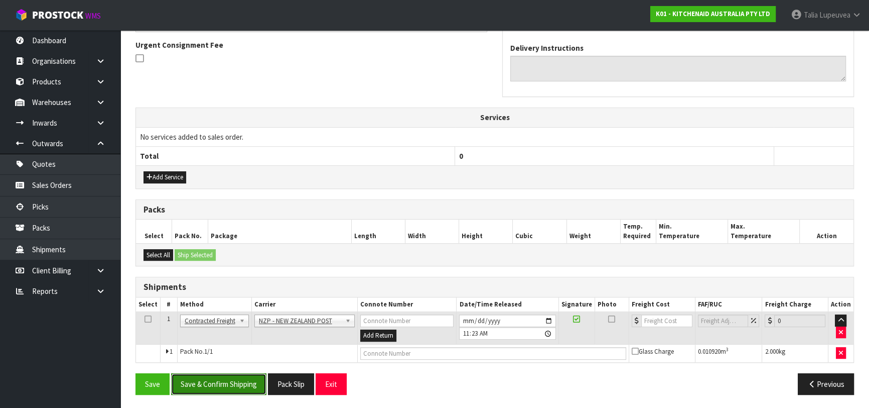
click at [211, 376] on button "Save & Confirm Shipping" at bounding box center [218, 384] width 95 height 22
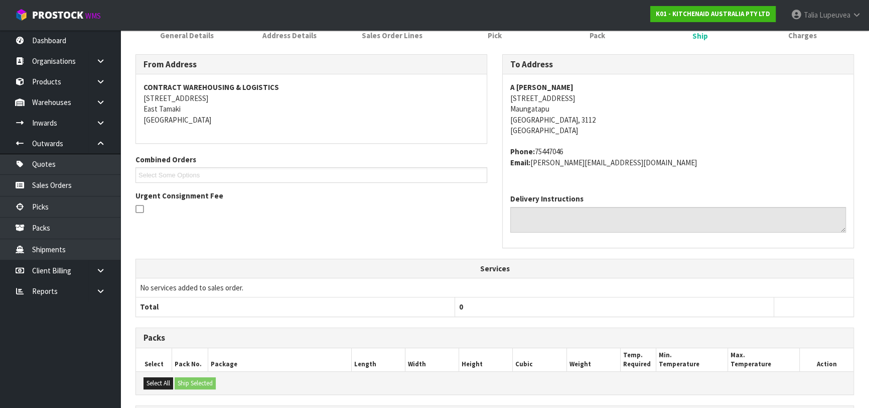
scroll to position [279, 0]
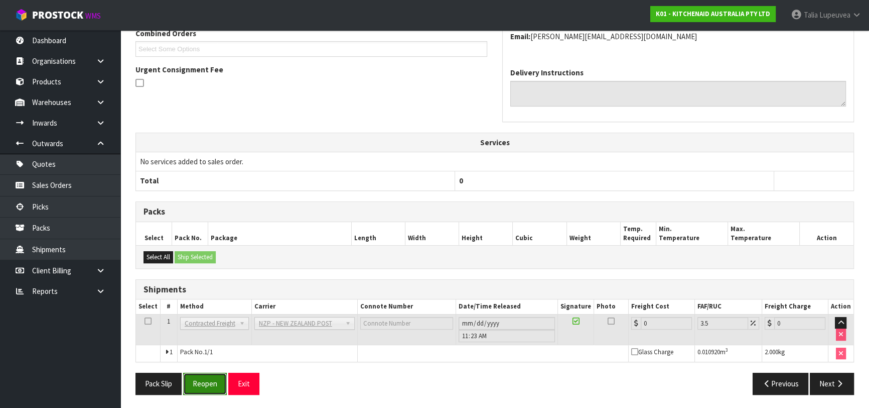
click at [214, 379] on button "Reopen" at bounding box center [205, 383] width 44 height 22
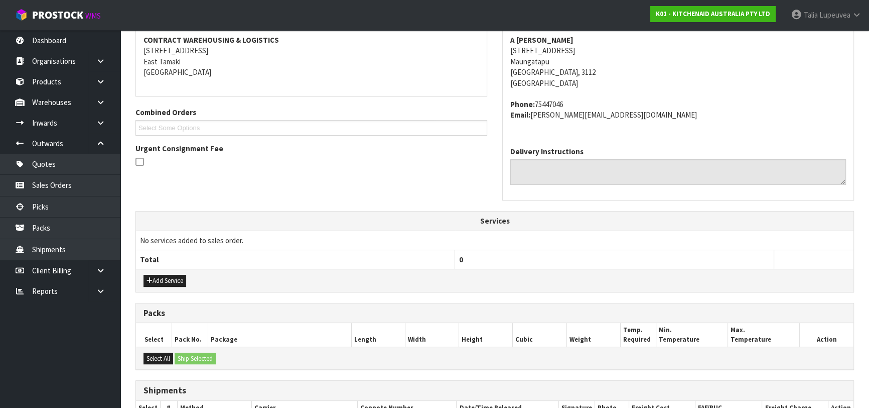
scroll to position [268, 0]
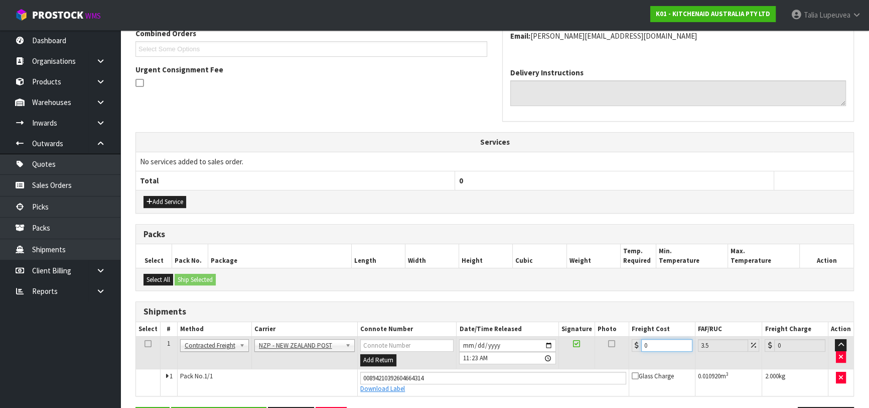
drag, startPoint x: 651, startPoint y: 344, endPoint x: 601, endPoint y: 350, distance: 50.5
click at [601, 350] on tr "1 Client Local Pickup Customer Local Pickup Company Freight Contracted Freight …" at bounding box center [495, 352] width 718 height 33
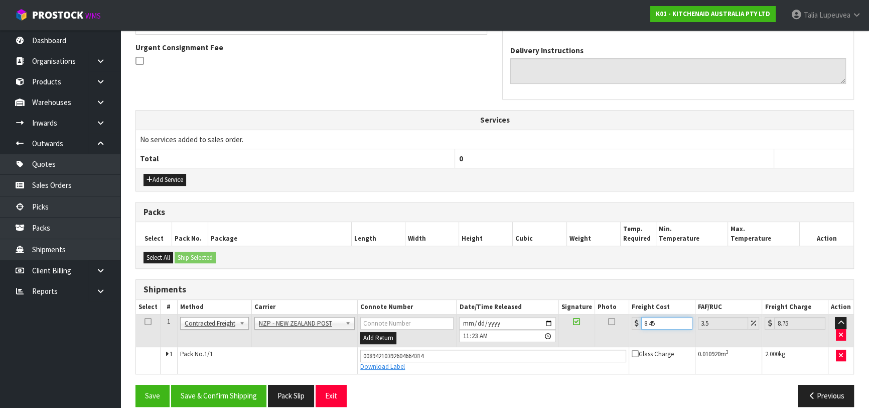
scroll to position [302, 0]
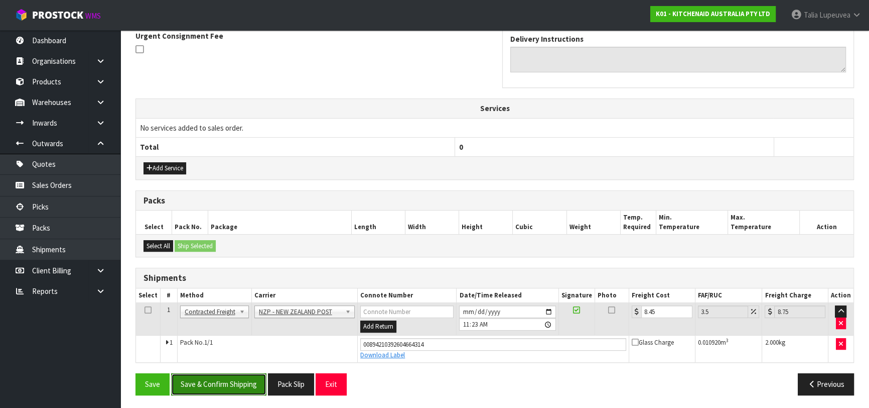
click at [228, 387] on button "Save & Confirm Shipping" at bounding box center [218, 384] width 95 height 22
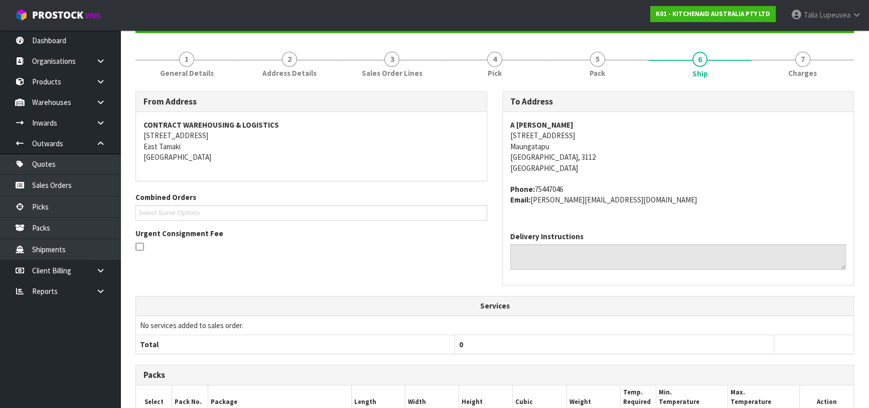
scroll to position [0, 0]
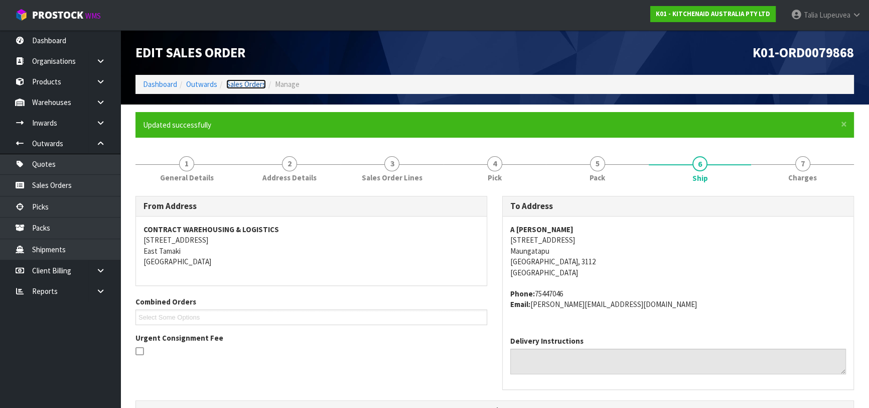
click at [242, 85] on link "Sales Orders" at bounding box center [246, 84] width 40 height 10
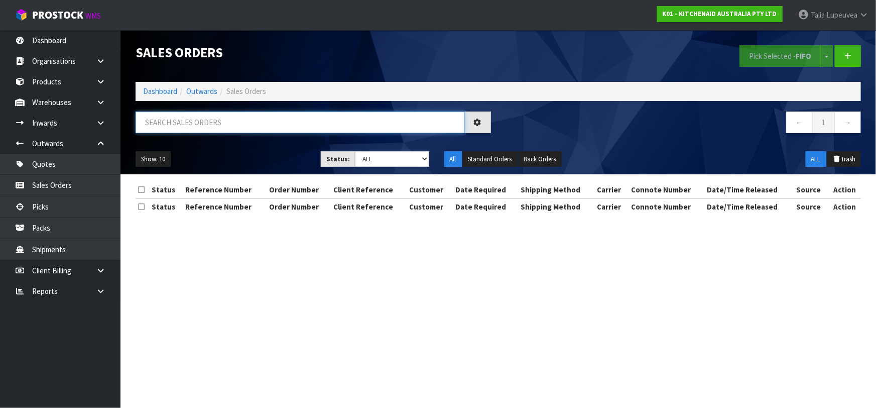
click at [237, 124] on input "text" at bounding box center [300, 122] width 329 height 22
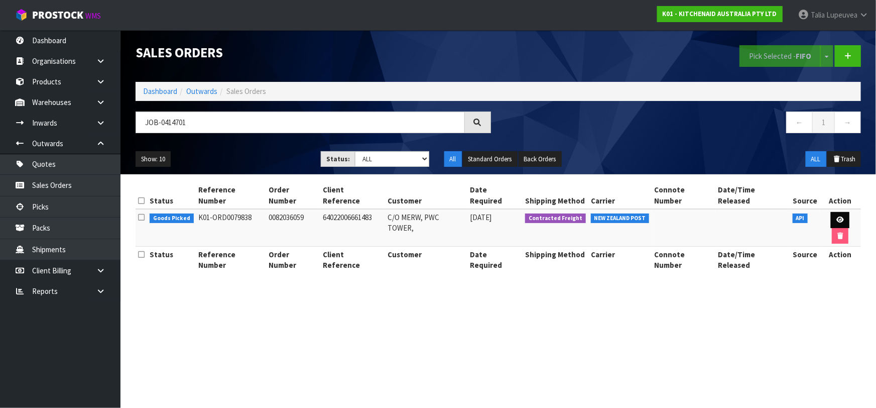
click at [837, 209] on td at bounding box center [840, 228] width 41 height 38
click at [836, 216] on icon at bounding box center [840, 219] width 8 height 7
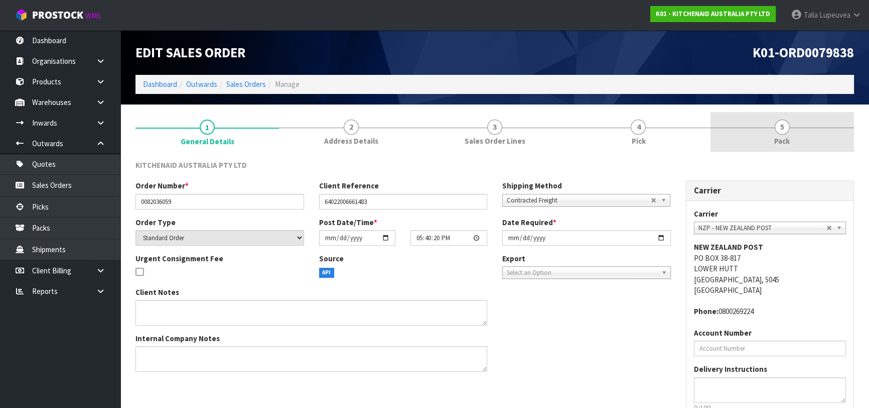
click at [748, 138] on link "5 Pack" at bounding box center [783, 132] width 144 height 40
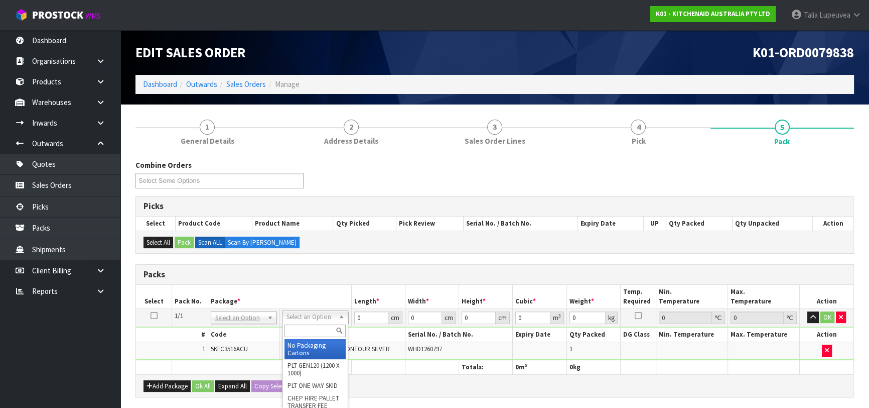
click at [302, 332] on input "text" at bounding box center [315, 330] width 61 height 13
drag, startPoint x: 314, startPoint y: 348, endPoint x: 330, endPoint y: 338, distance: 19.6
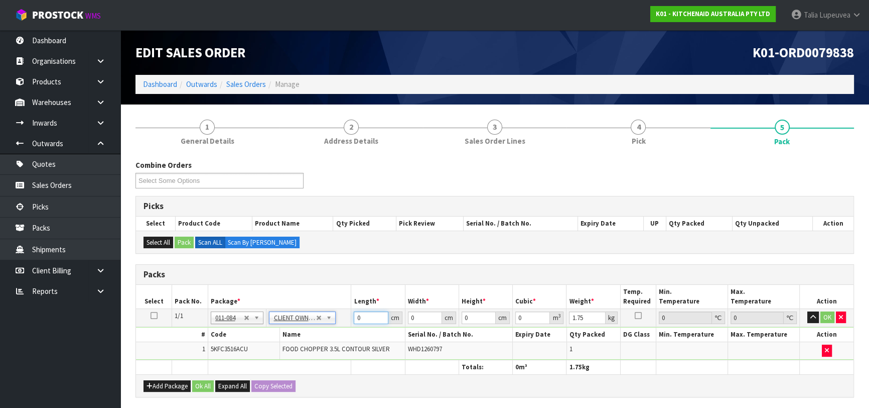
drag, startPoint x: 365, startPoint y: 318, endPoint x: 334, endPoint y: 314, distance: 31.9
click at [334, 314] on tr "1/1 NONE 007-001 007-002 007-004 007-009 007-013 007-014 007-015 007-017 007-01…" at bounding box center [495, 317] width 718 height 18
click at [823, 318] on button "OK" at bounding box center [828, 317] width 14 height 12
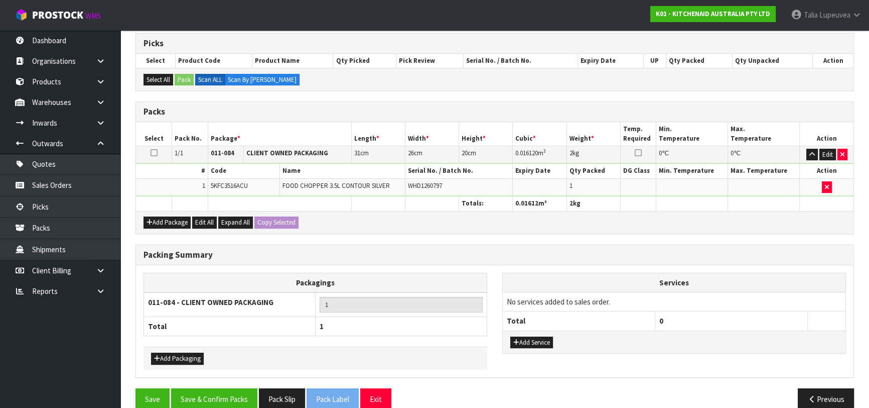
scroll to position [177, 0]
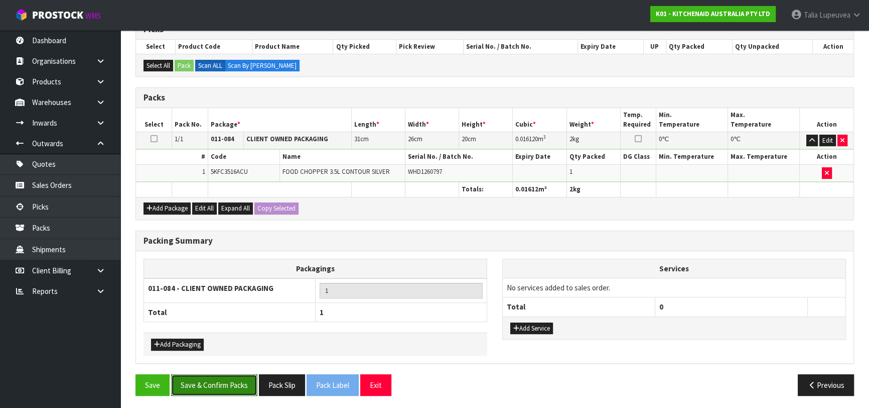
click at [229, 381] on button "Save & Confirm Packs" at bounding box center [214, 385] width 86 height 22
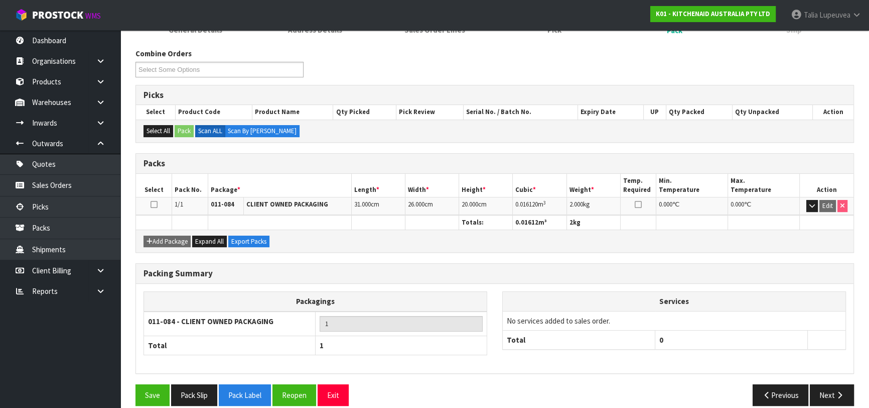
scroll to position [159, 0]
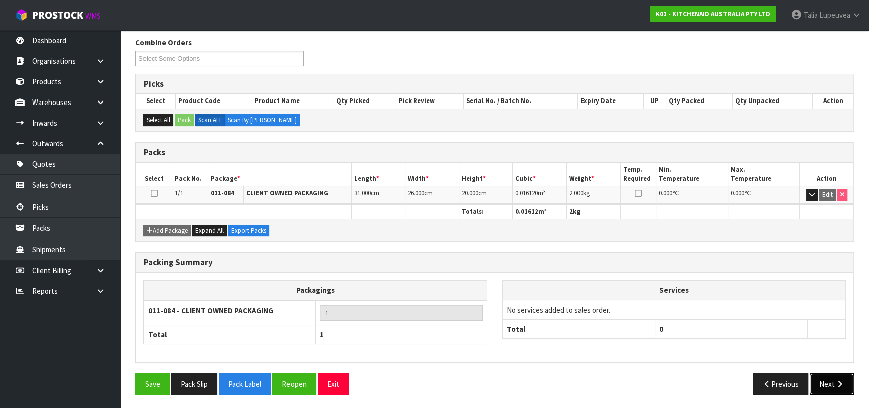
click at [829, 381] on button "Next" at bounding box center [832, 384] width 44 height 22
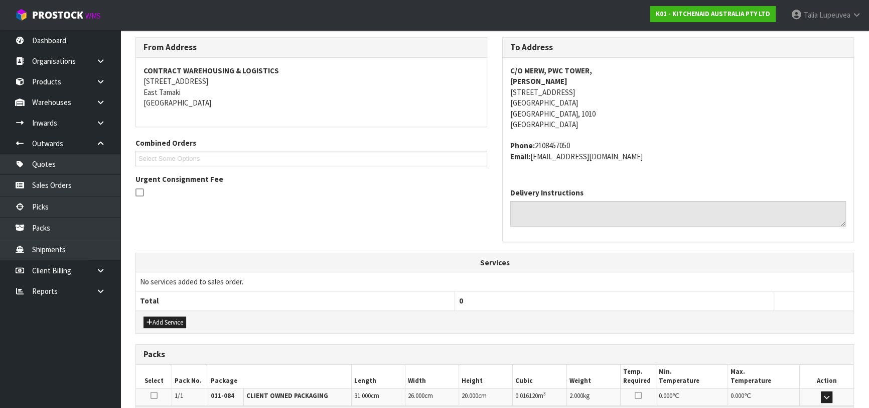
scroll to position [286, 0]
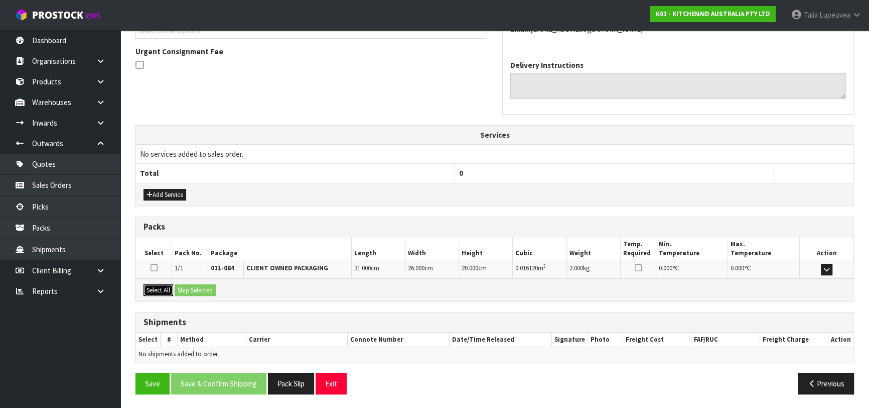
click at [159, 285] on button "Select All" at bounding box center [159, 290] width 30 height 12
click at [190, 284] on button "Ship Selected" at bounding box center [195, 290] width 41 height 12
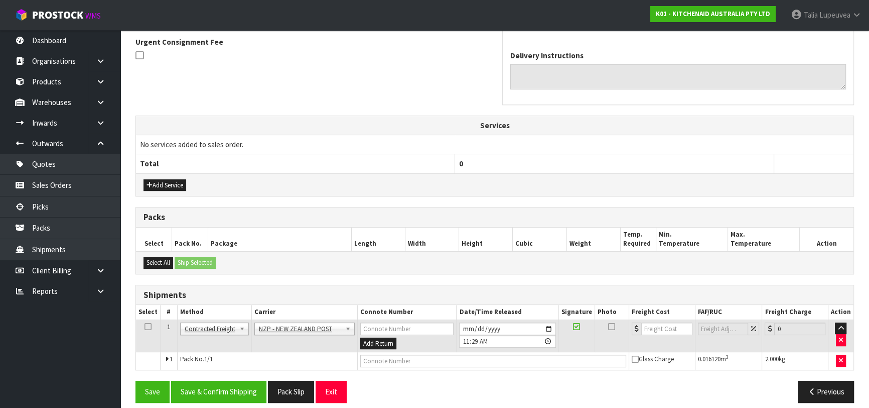
scroll to position [304, 0]
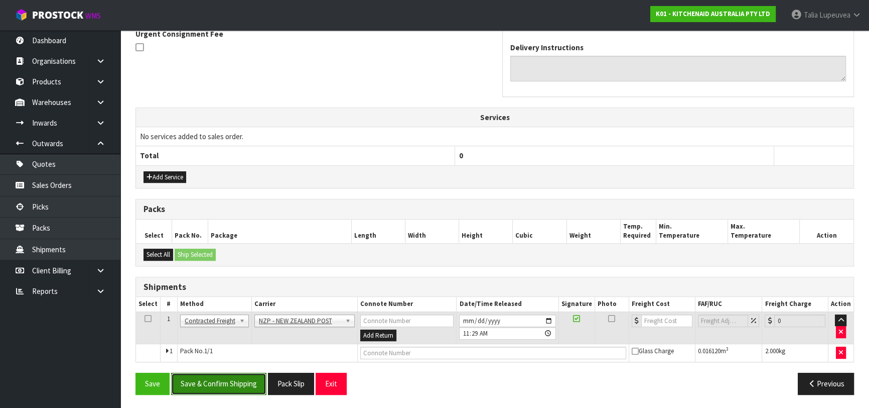
click at [234, 382] on button "Save & Confirm Shipping" at bounding box center [218, 383] width 95 height 22
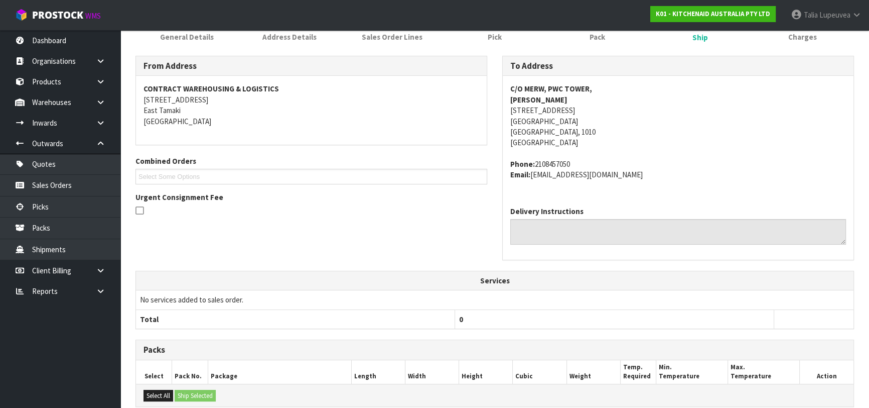
scroll to position [290, 0]
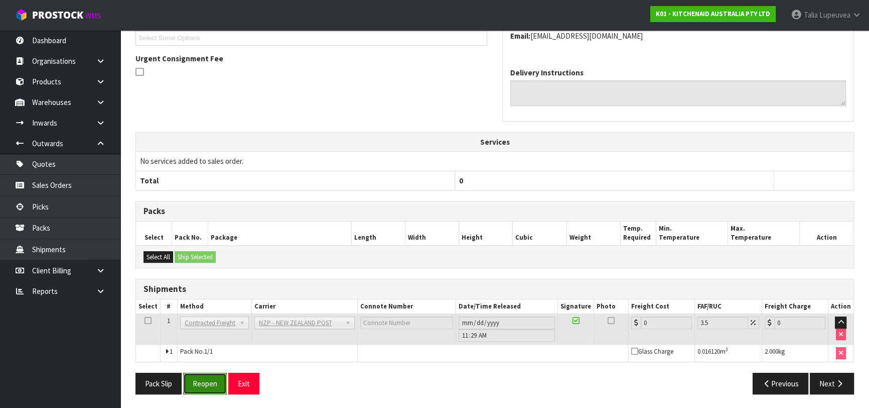
click at [205, 386] on button "Reopen" at bounding box center [205, 383] width 44 height 22
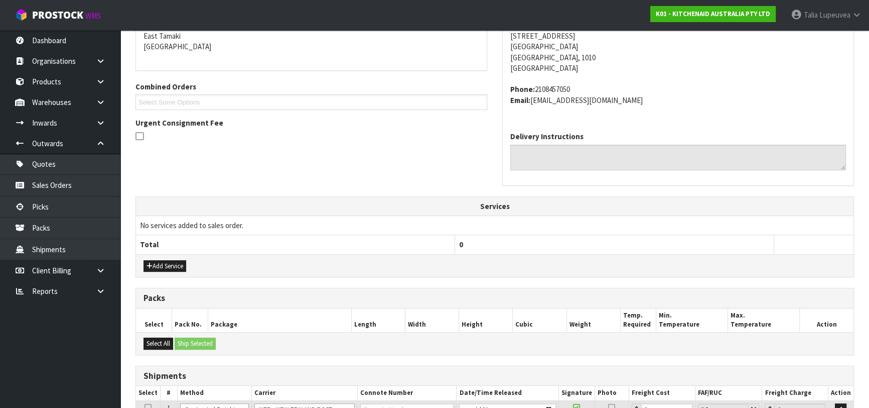
scroll to position [279, 0]
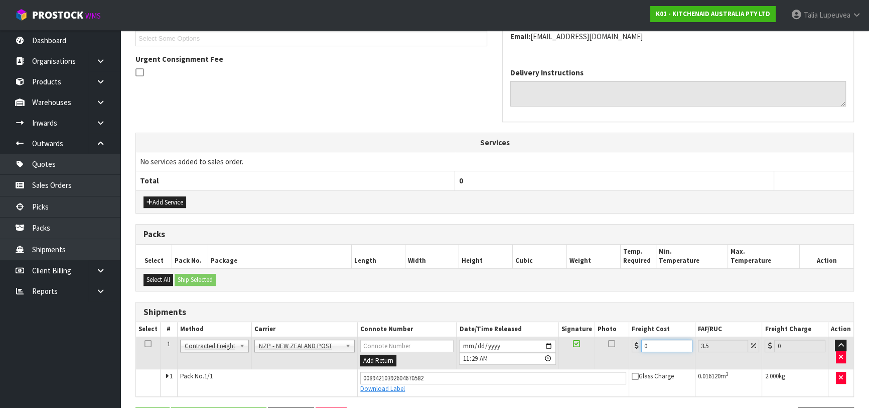
drag, startPoint x: 651, startPoint y: 344, endPoint x: 597, endPoint y: 337, distance: 54.7
click at [597, 337] on tr "1 Client Local Pickup Customer Local Pickup Company Freight Contracted Freight …" at bounding box center [495, 352] width 718 height 33
